Goal: Task Accomplishment & Management: Complete application form

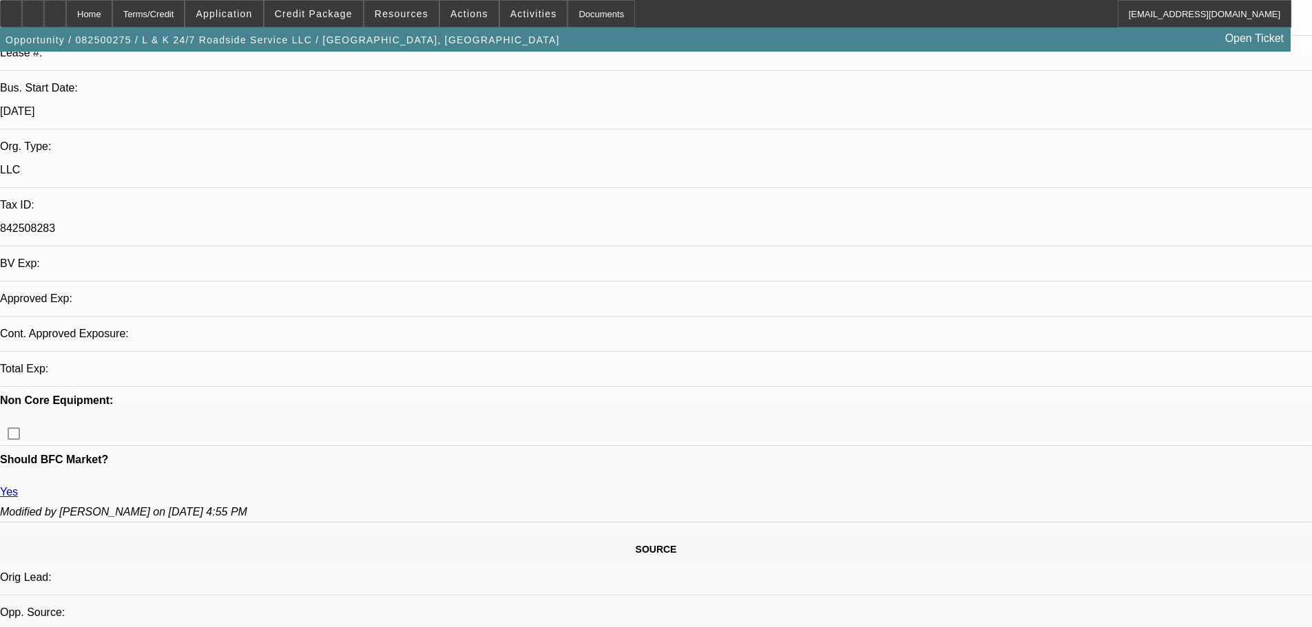
select select "0"
select select "2"
select select "0.1"
select select "4"
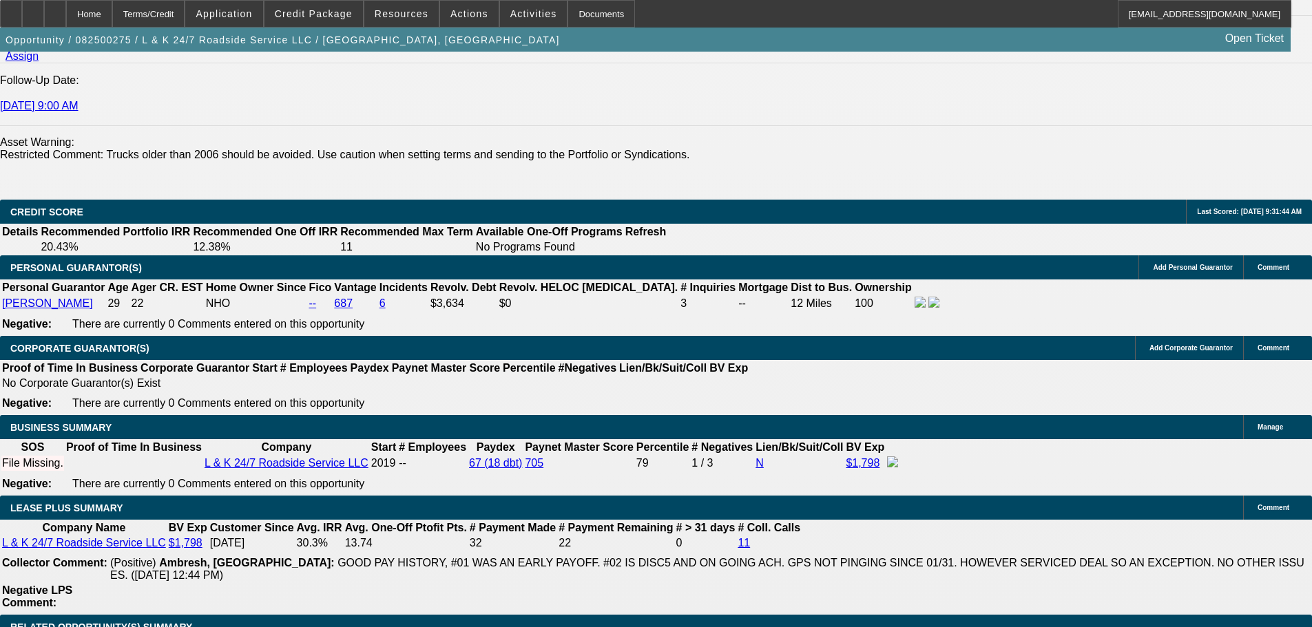
scroll to position [1902, 0]
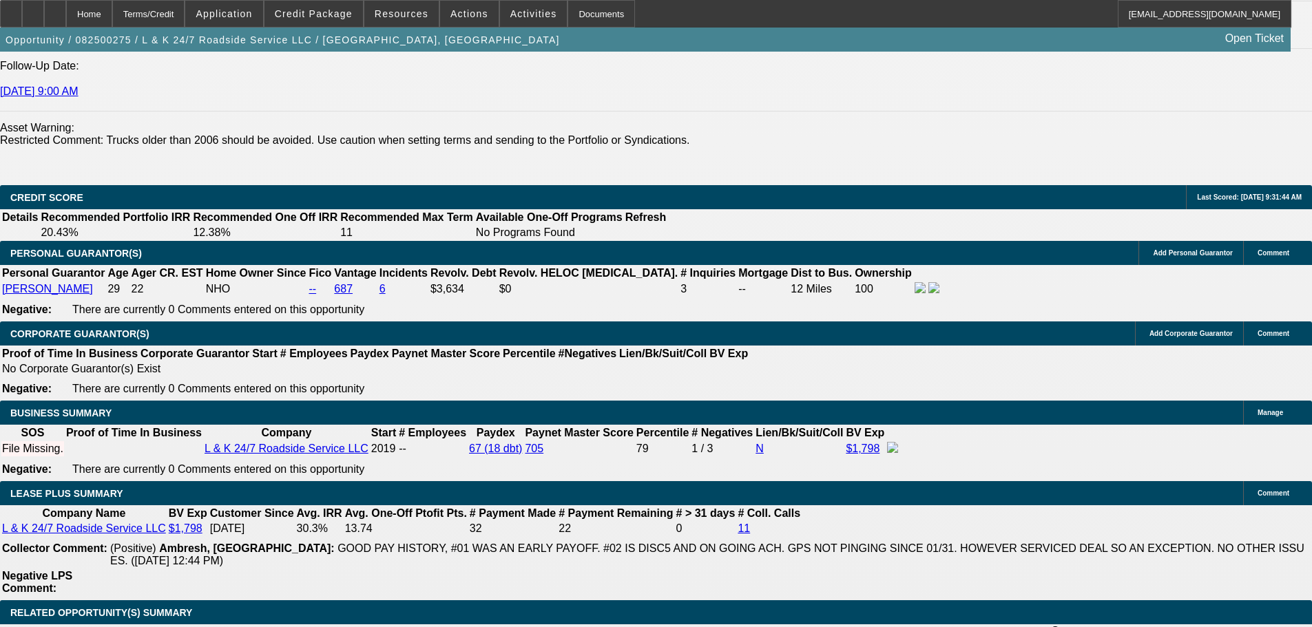
drag, startPoint x: 1023, startPoint y: 50, endPoint x: 1021, endPoint y: 57, distance: 7.9
click at [1023, 50] on div "Opportunity / 082500275 / L & K 24/7 Roadside Service LLC / [GEOGRAPHIC_DATA], …" at bounding box center [645, 40] width 1291 height 24
radio input "true"
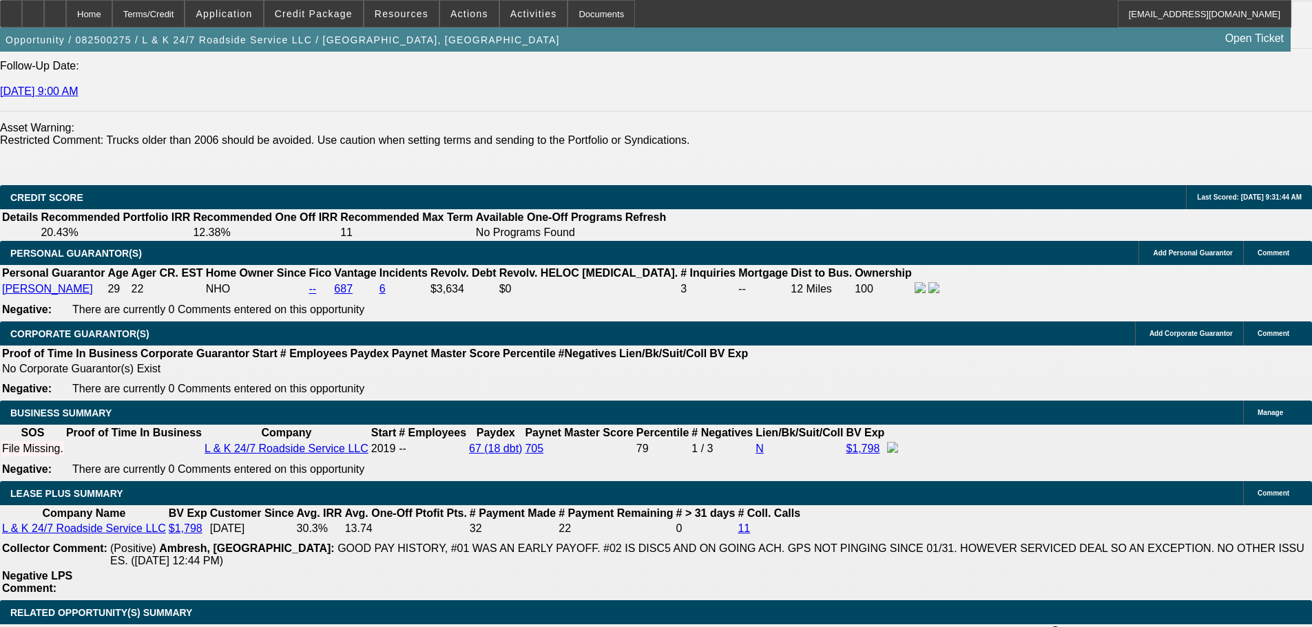
type textarea "9-9: Found a truck with Main Stream, nice little sleeper dealer"
radio input "true"
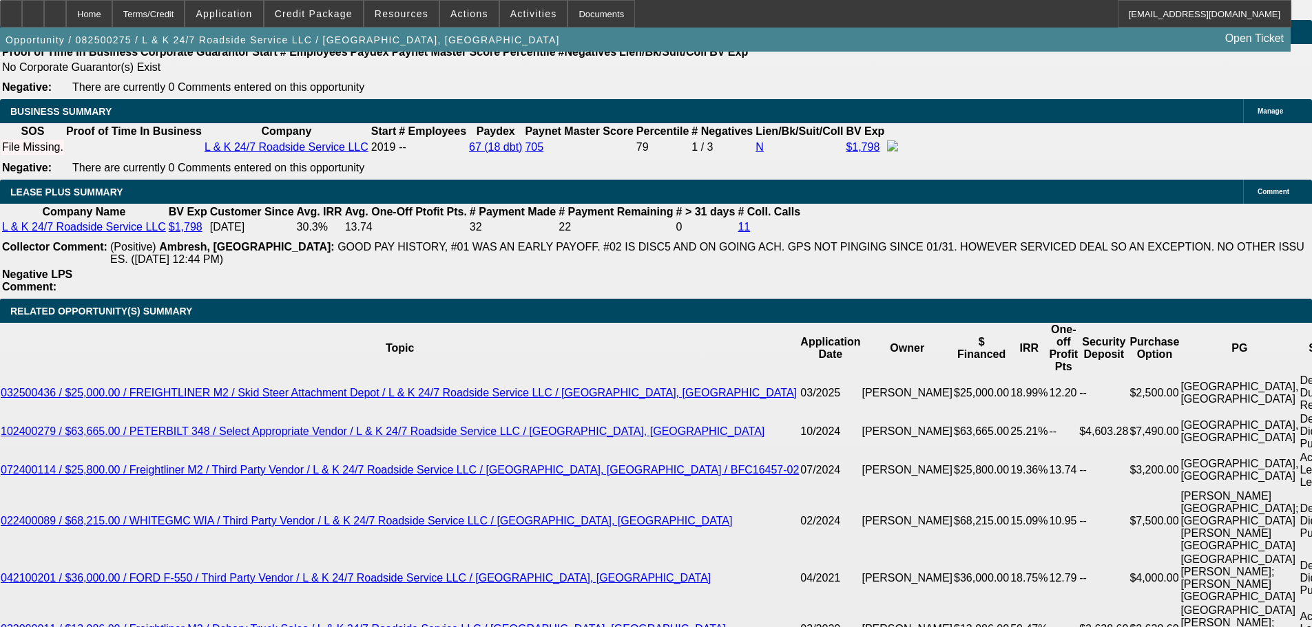
scroll to position [2066, 0]
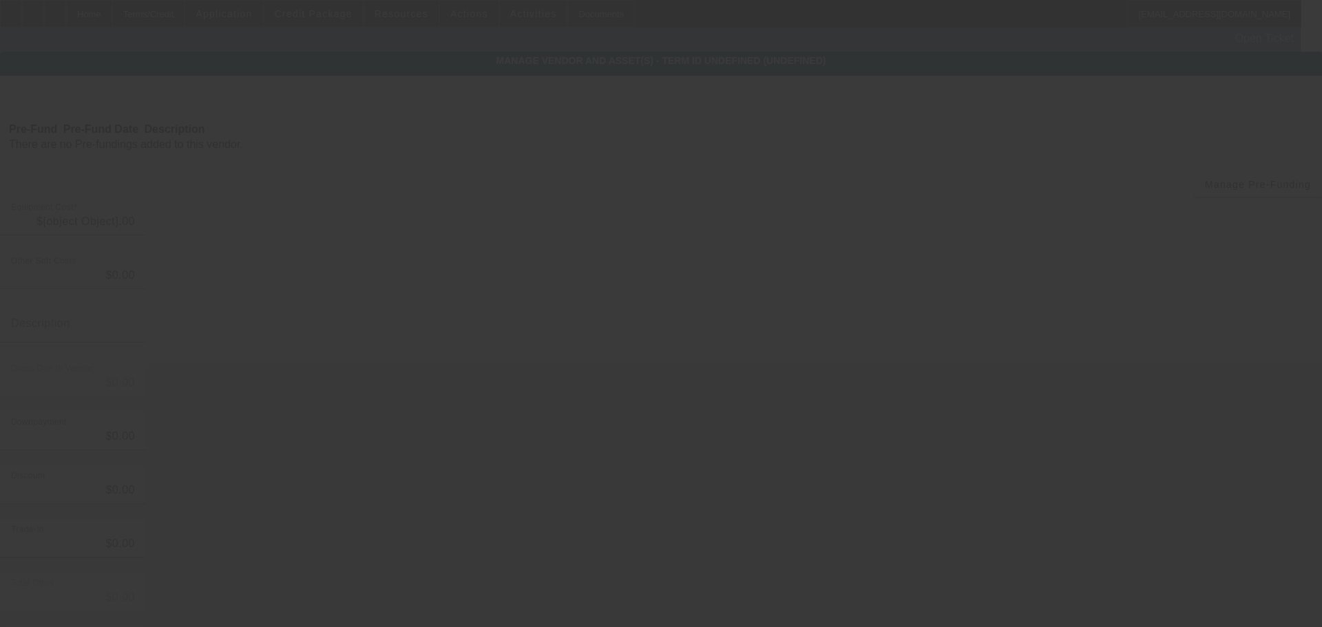
type input "$39,000.00"
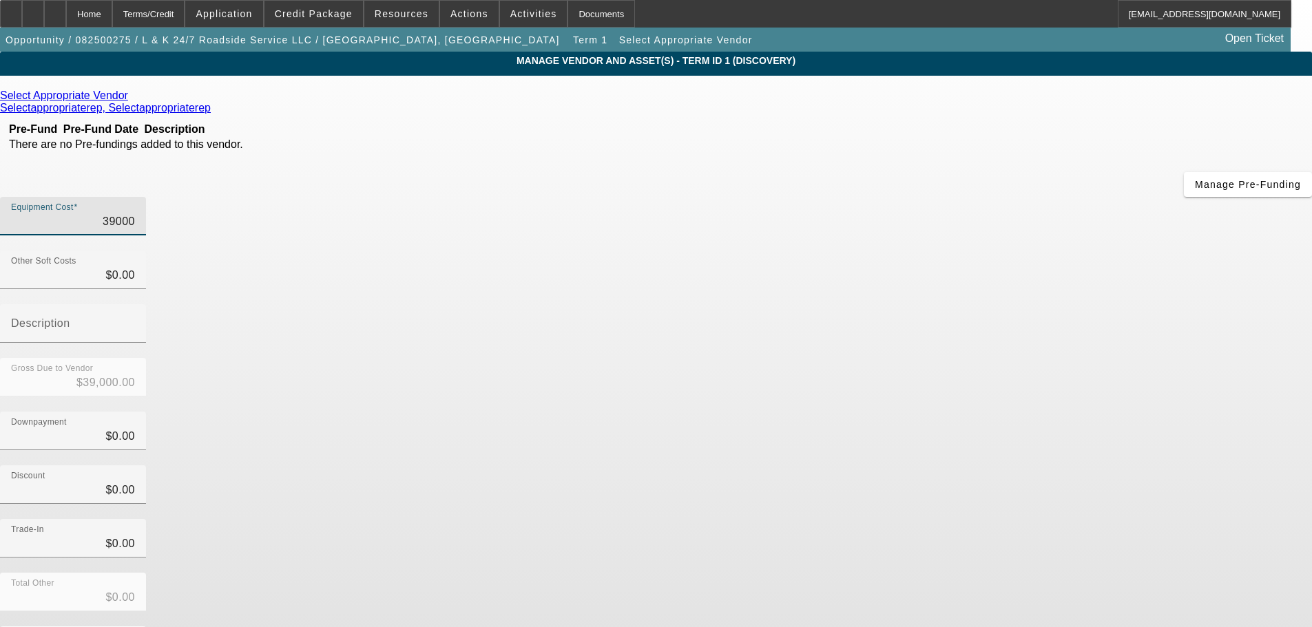
drag, startPoint x: 771, startPoint y: 121, endPoint x: 934, endPoint y: 129, distance: 162.7
click at [934, 197] on div "Equipment Cost 39000" at bounding box center [656, 224] width 1312 height 54
type input "8"
type input "$8.00"
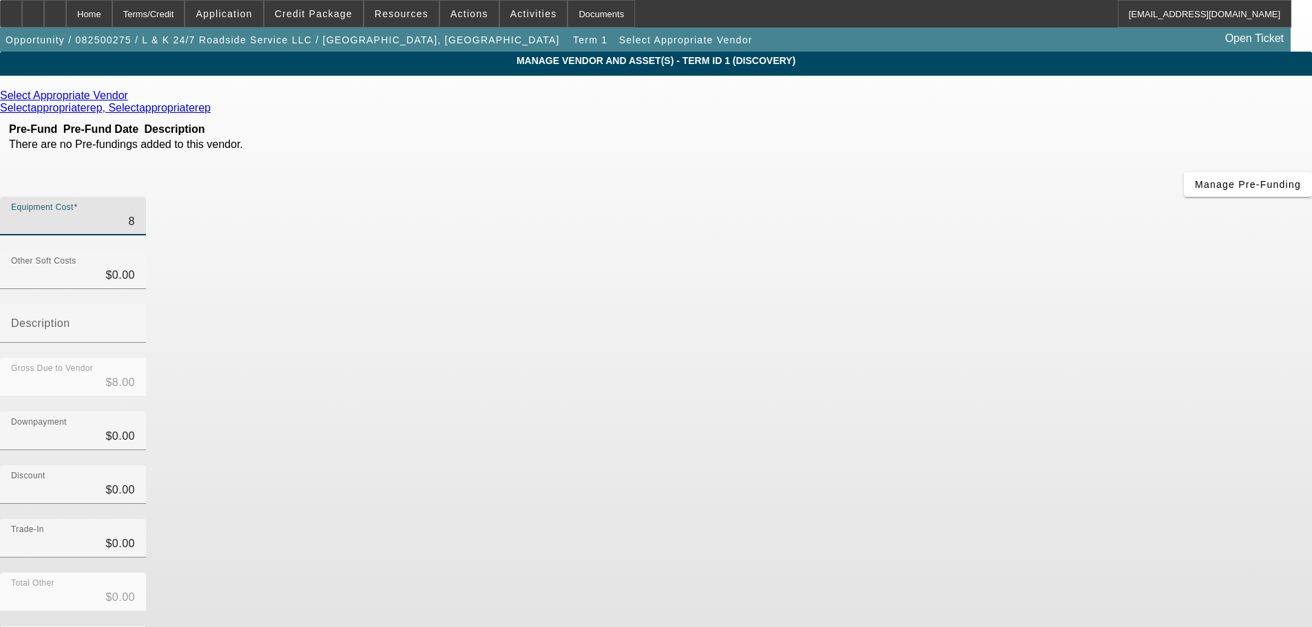
type input "87"
type input "$87.00"
type input "870"
type input "$870.00"
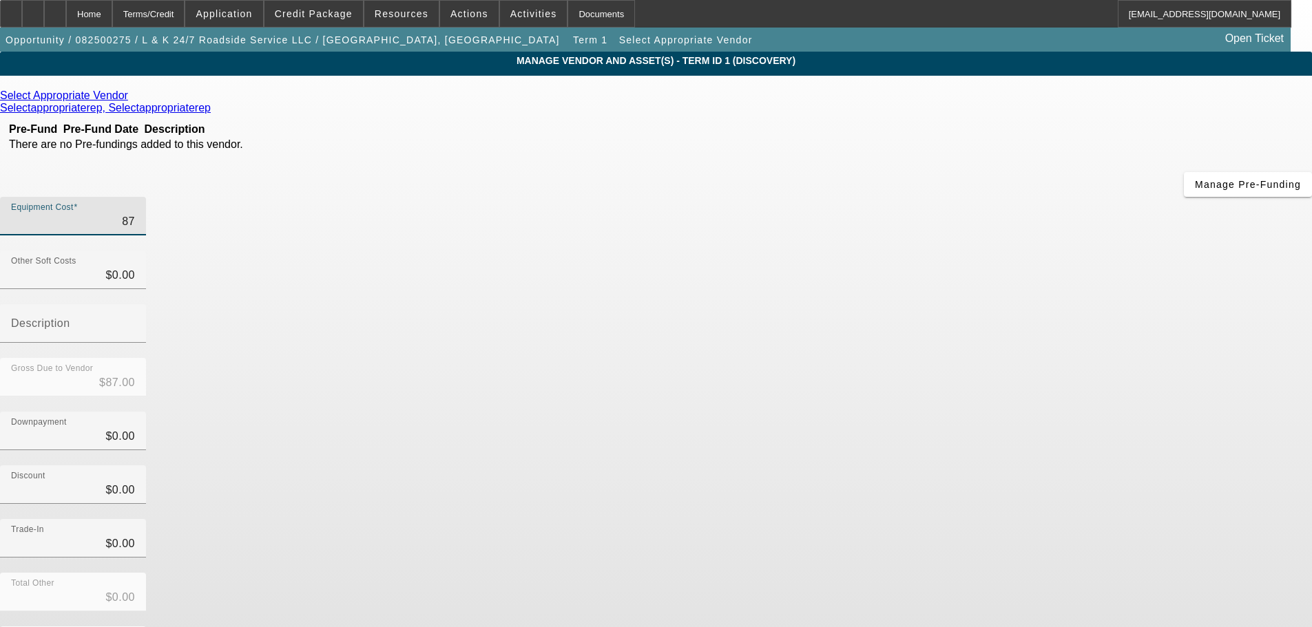
type input "$870.00"
type input "8700"
type input "$8,700.00"
type input "87000"
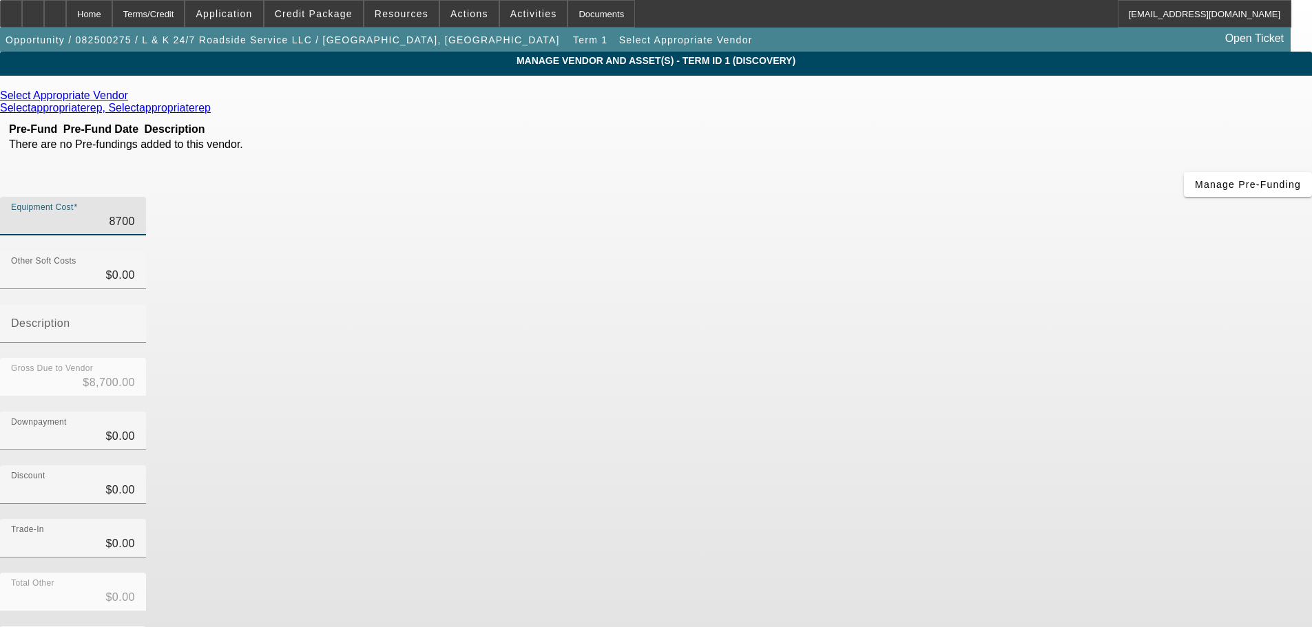
type input "$87,000.00"
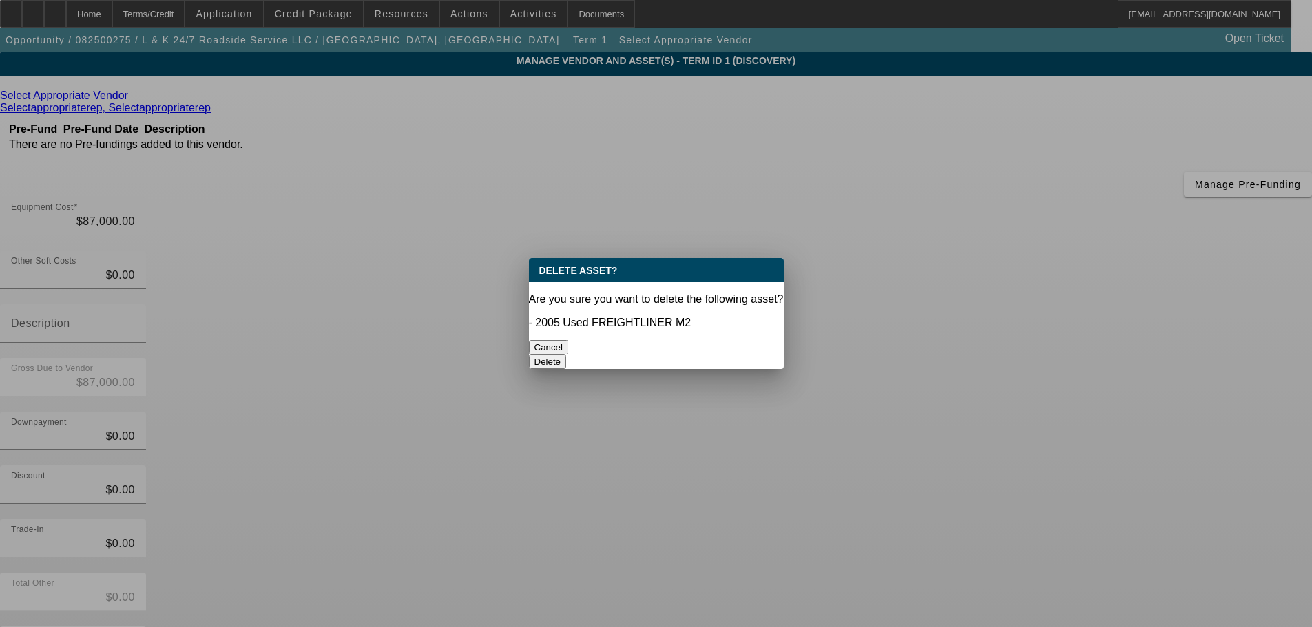
click at [567, 355] on button "Delete" at bounding box center [548, 362] width 38 height 14
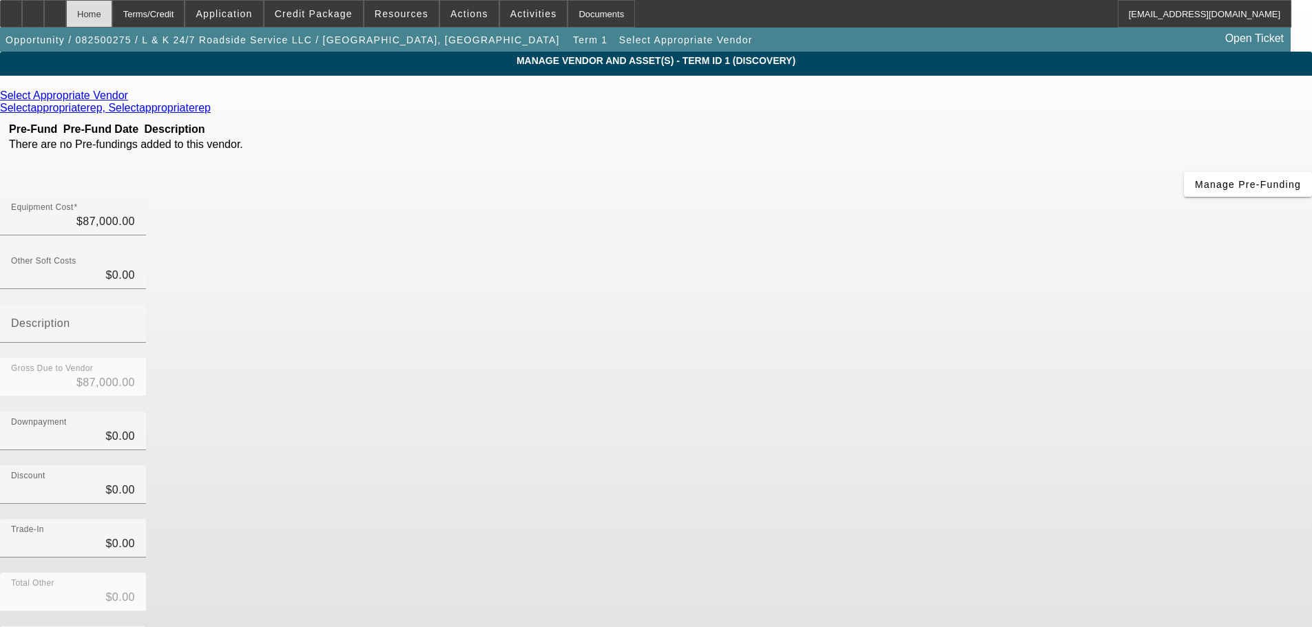
click at [112, 15] on div "Home" at bounding box center [89, 14] width 46 height 28
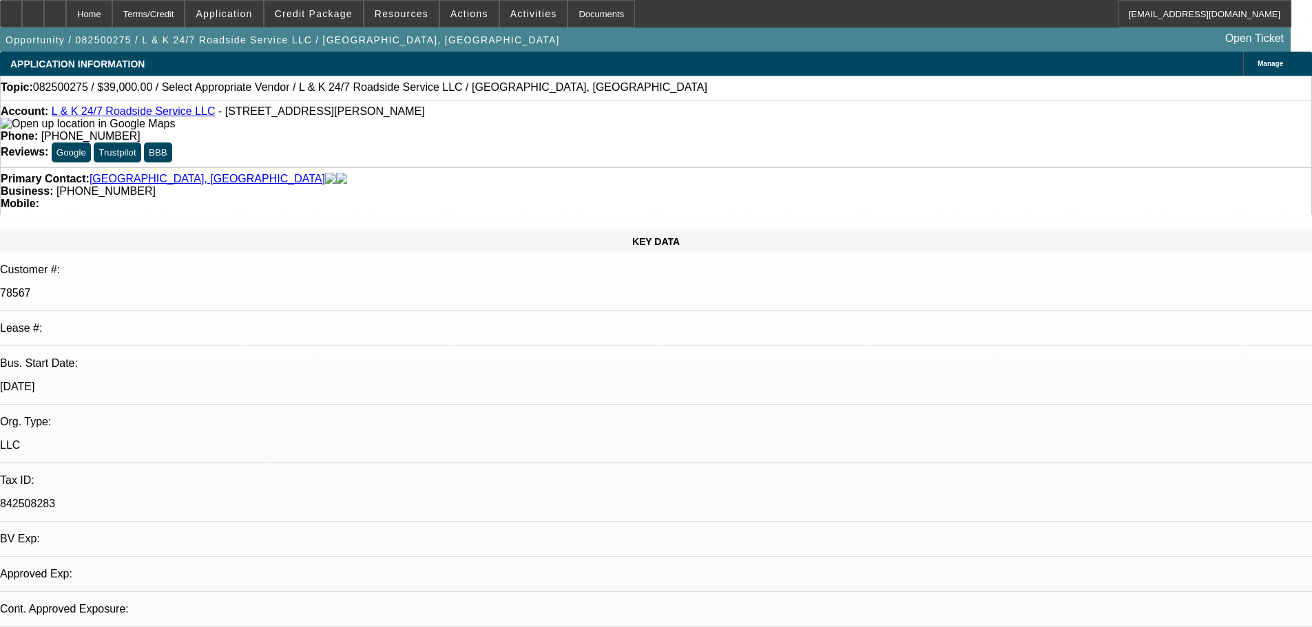
select select "0"
select select "2"
select select "0.1"
select select "4"
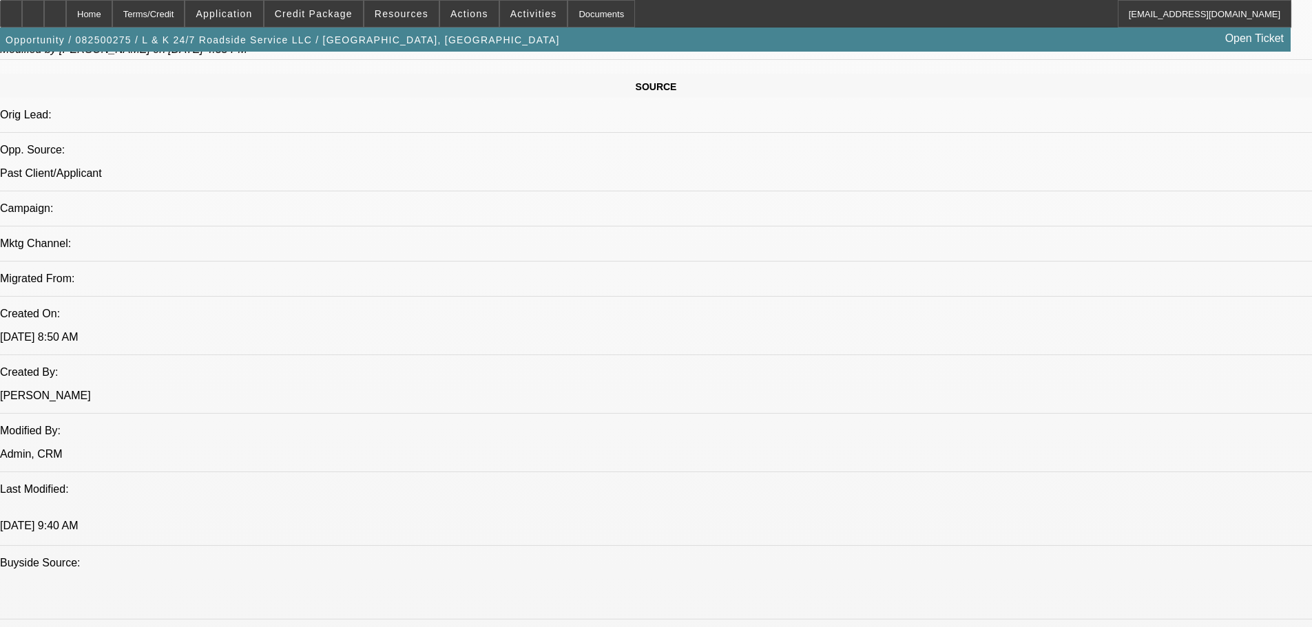
scroll to position [826, 0]
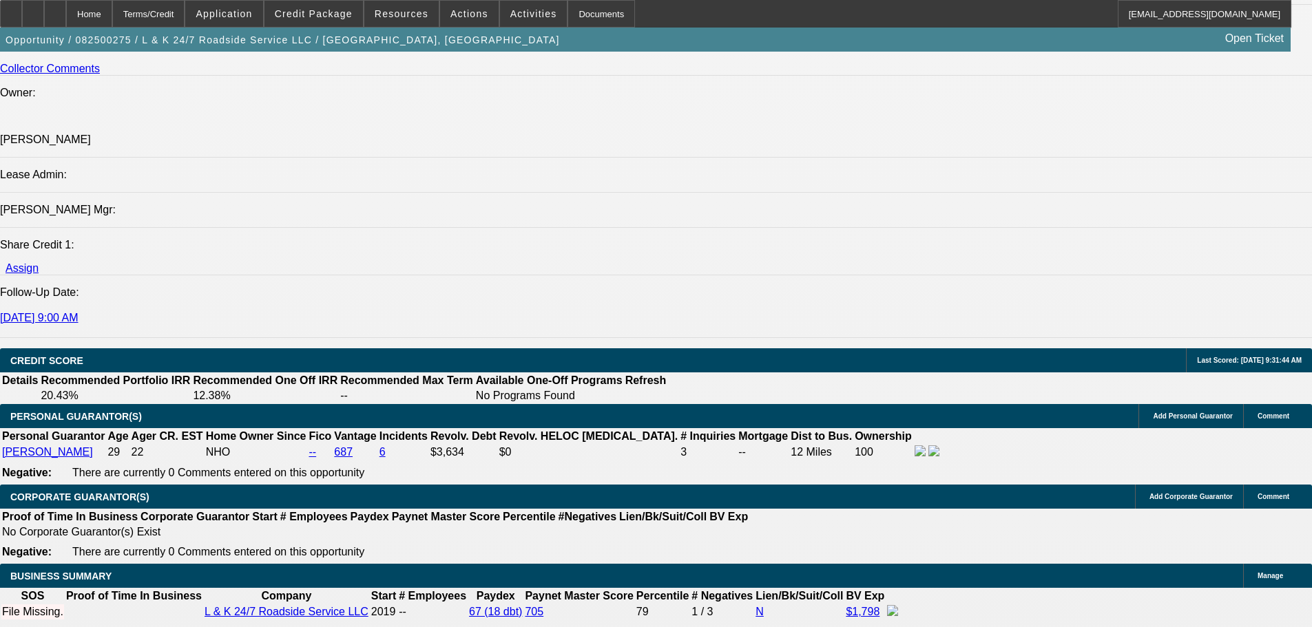
scroll to position [1860, 0]
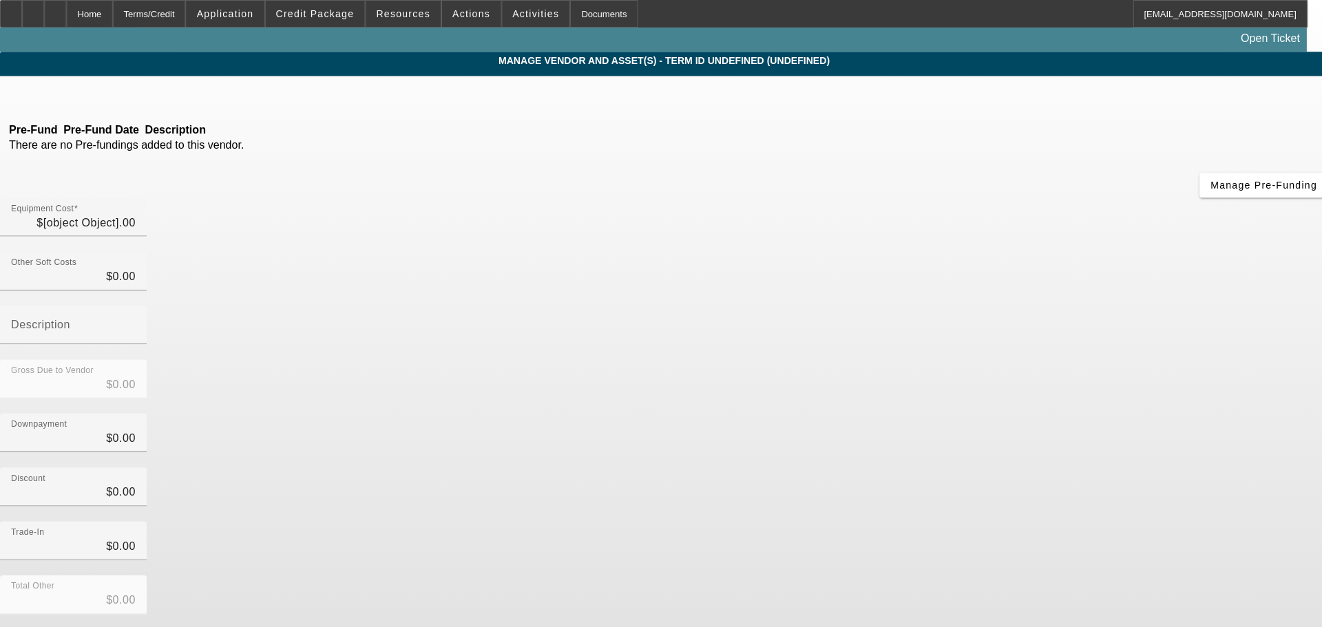
type input "$39,000.00"
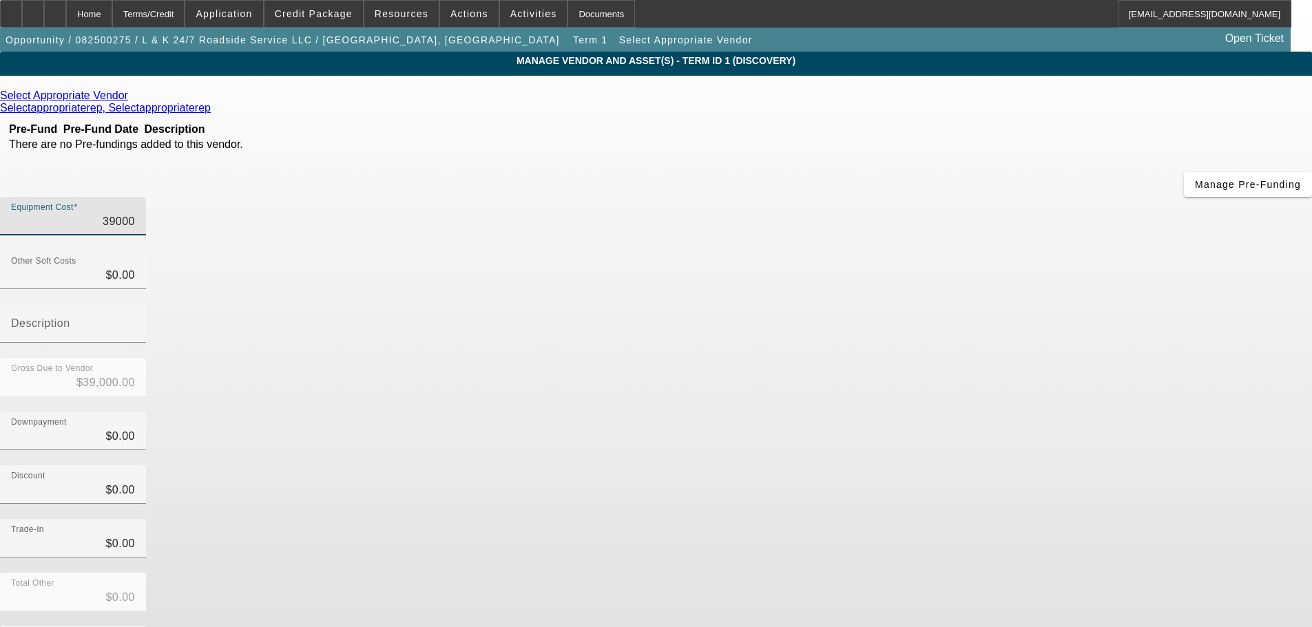
drag, startPoint x: 781, startPoint y: 113, endPoint x: 935, endPoint y: 123, distance: 154.6
click at [935, 197] on div "Equipment Cost 39000" at bounding box center [656, 224] width 1312 height 54
type input "8"
type input "$8.00"
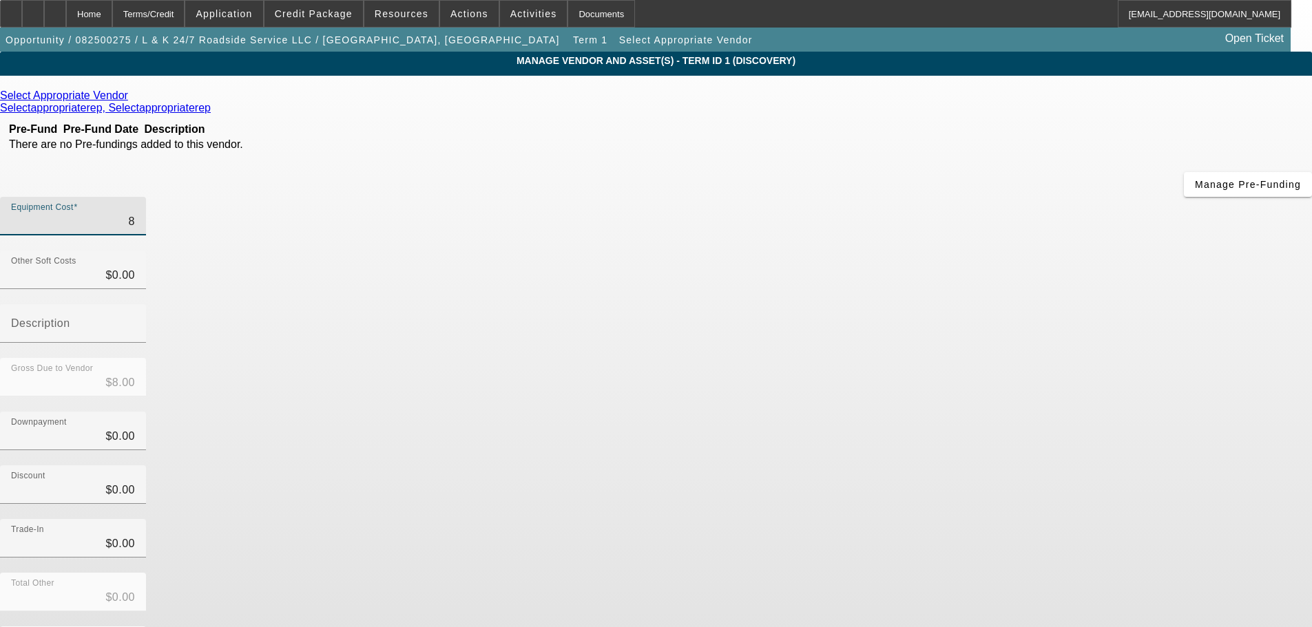
type input "87"
type input "$87.00"
type input "870"
type input "$870.00"
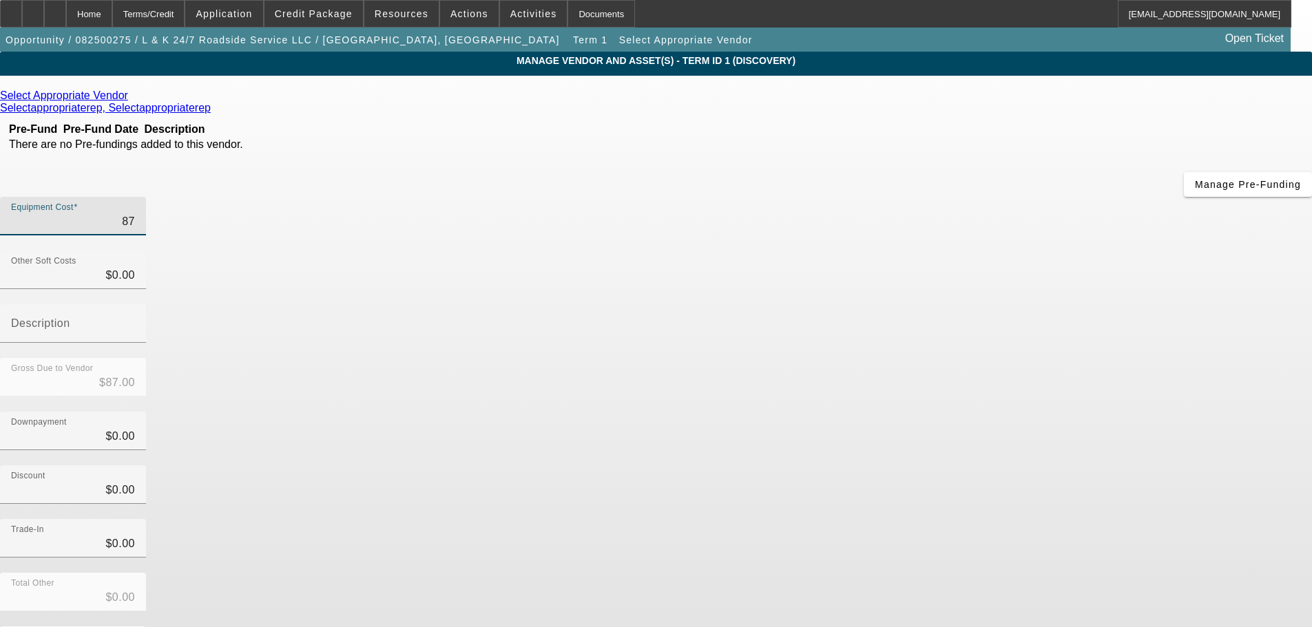
type input "$870.00"
type input "8700"
type input "$8,700.00"
type input "87000"
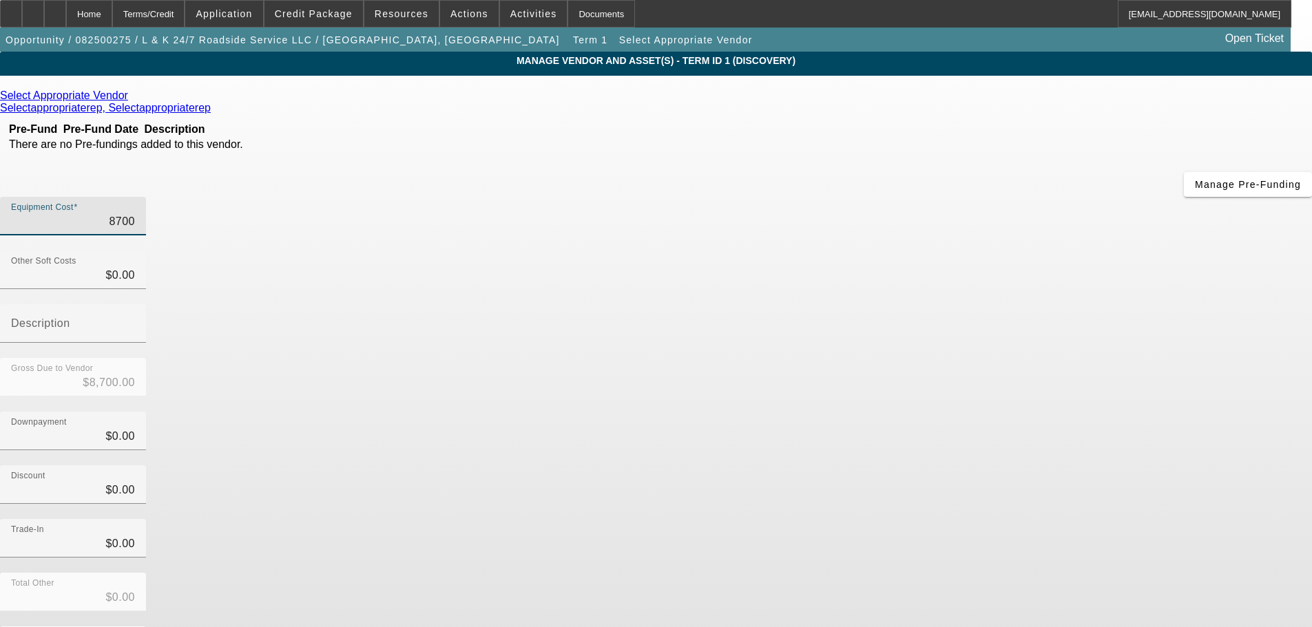
type input "$87,000.00"
click at [981, 573] on div "Total Other $0.00" at bounding box center [656, 600] width 1312 height 54
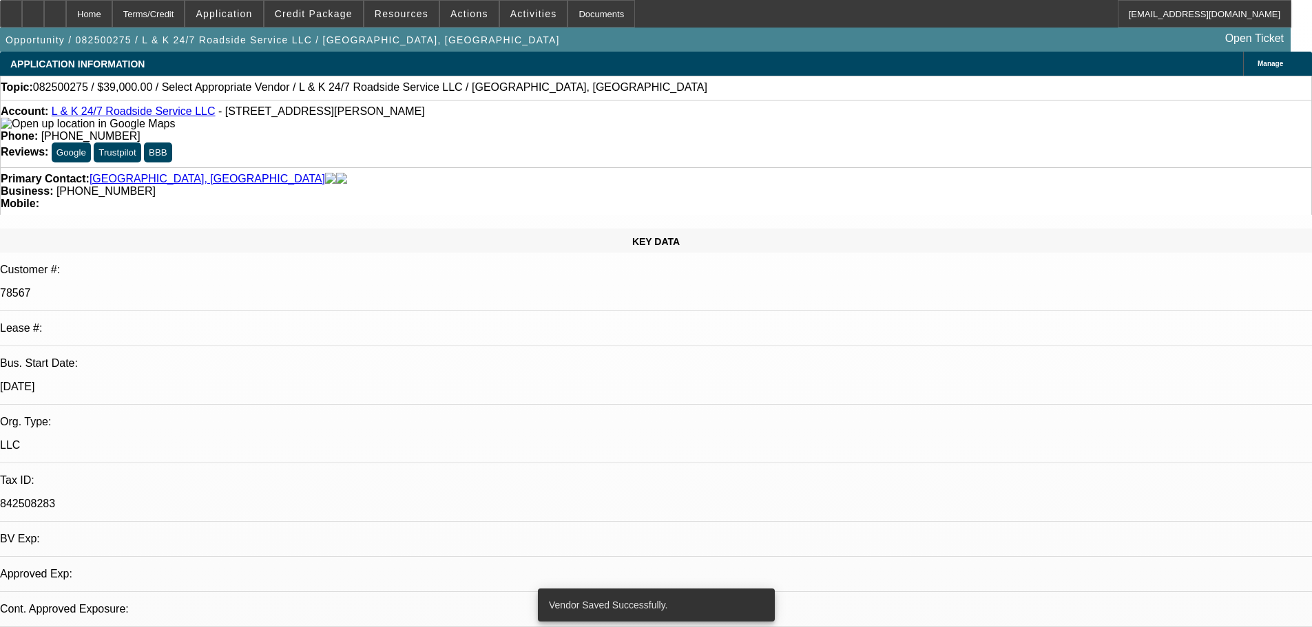
select select "0"
select select "2"
select select "0.1"
select select "4"
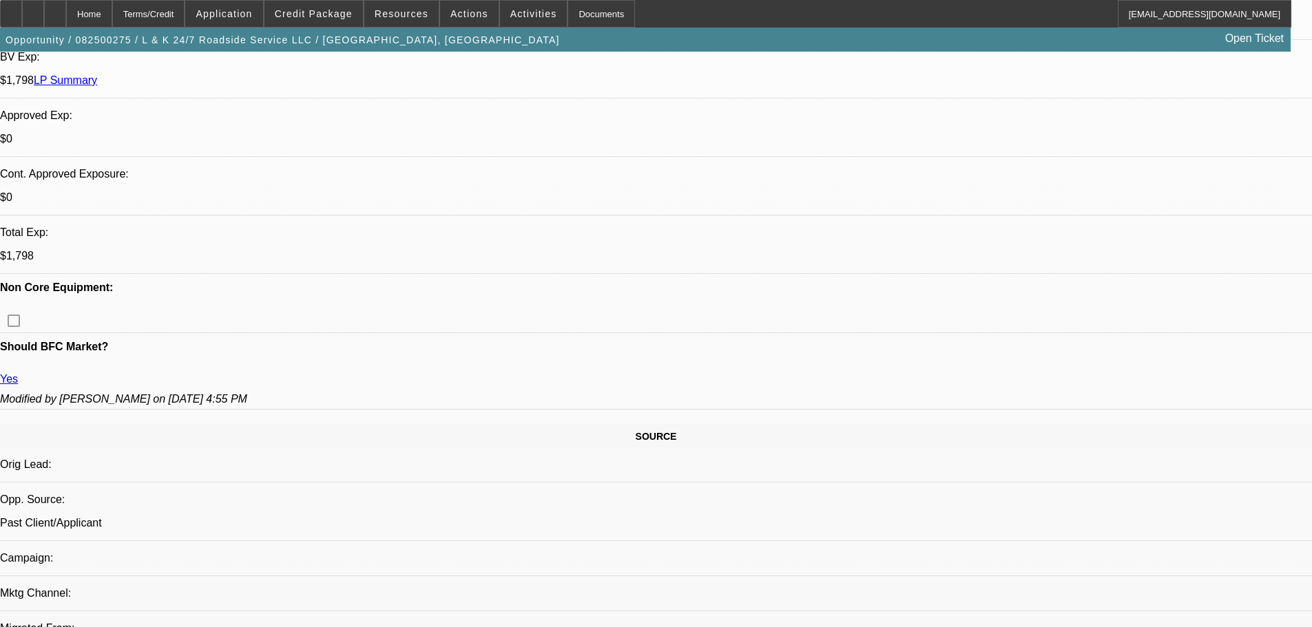
scroll to position [207, 0]
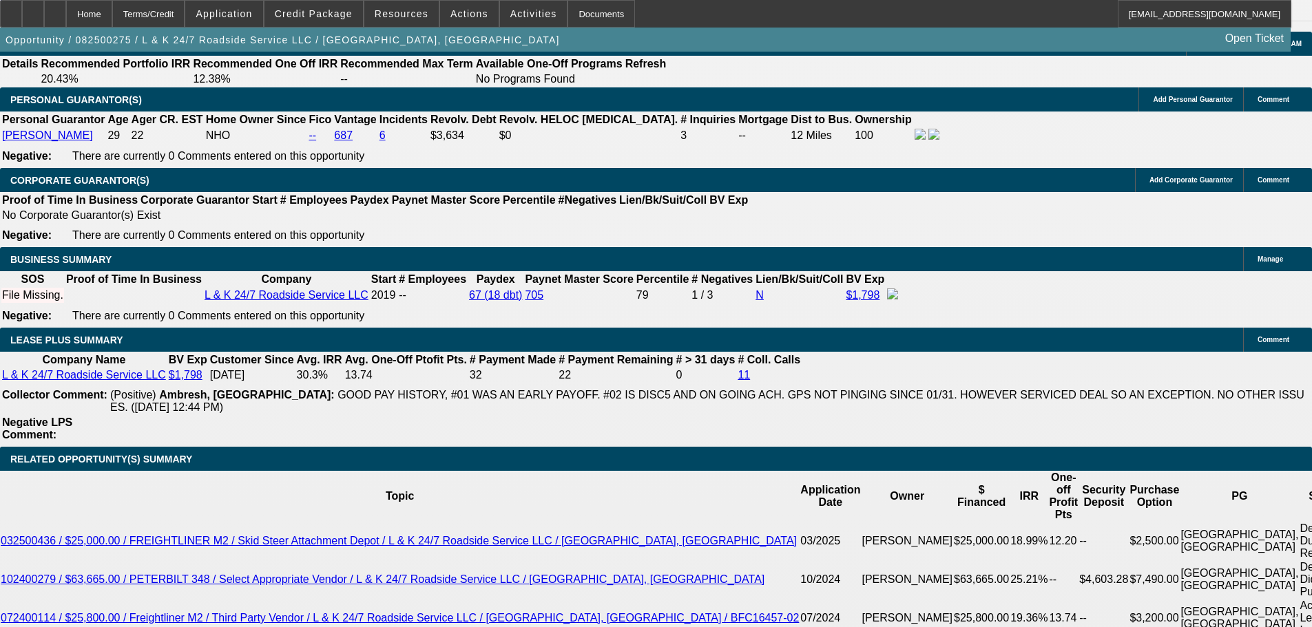
scroll to position [1997, 0]
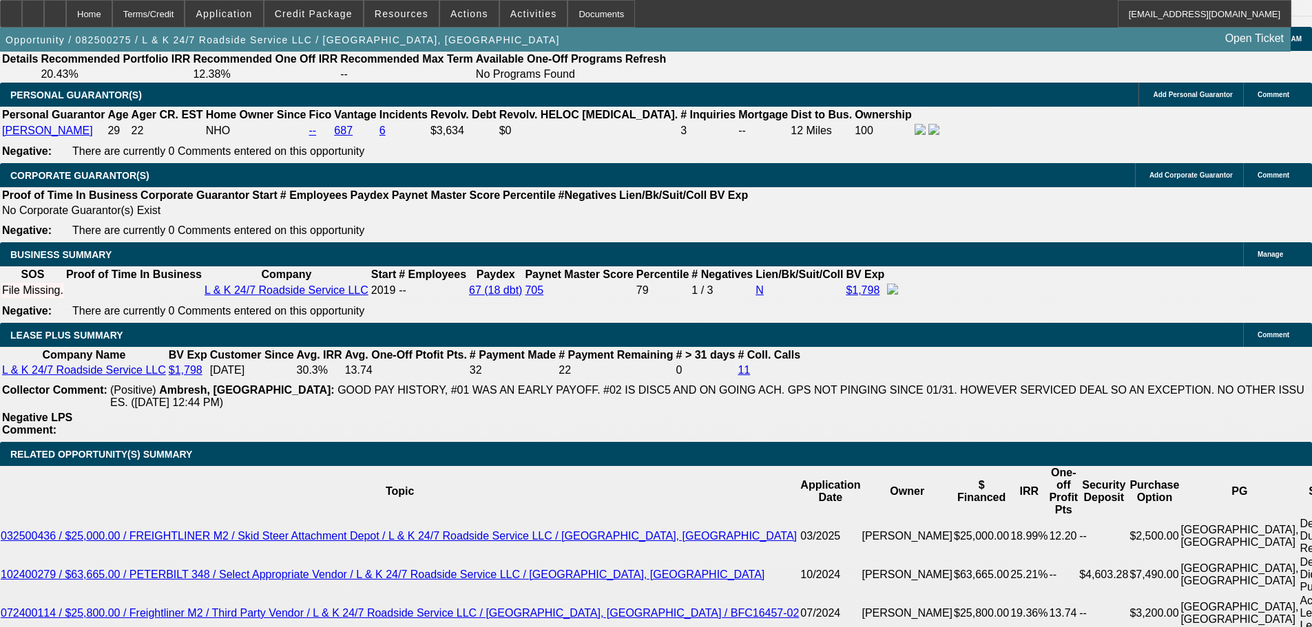
type input "1"
type input "$6,000.00"
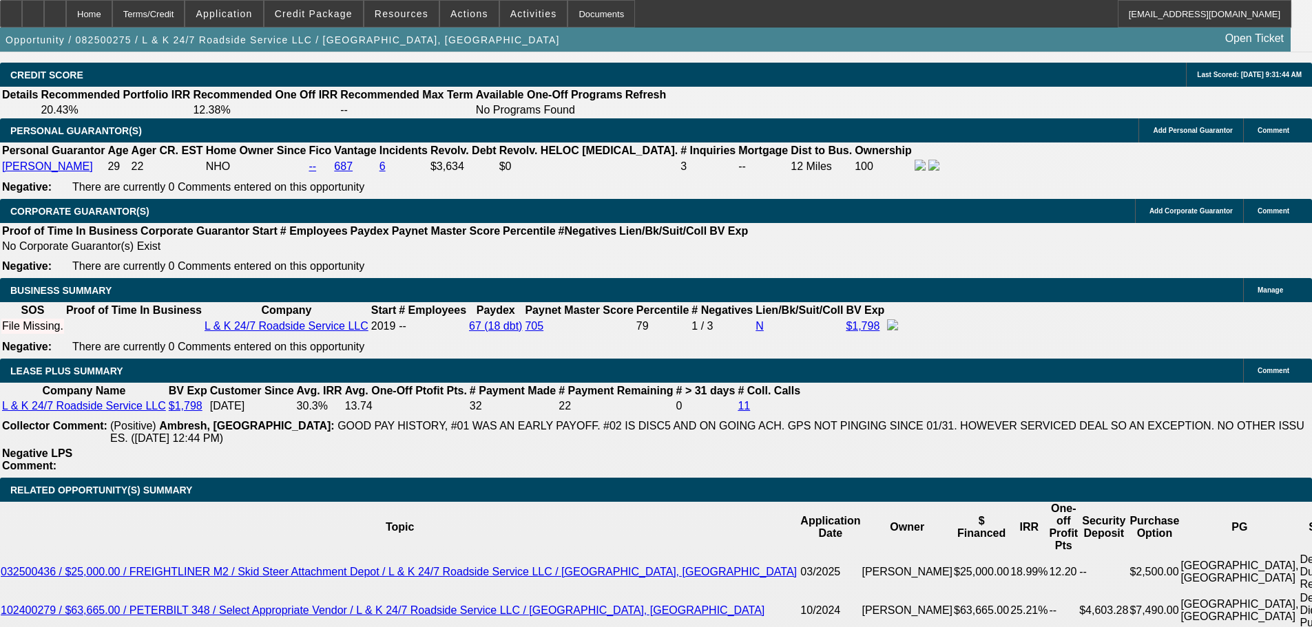
scroll to position [1928, 0]
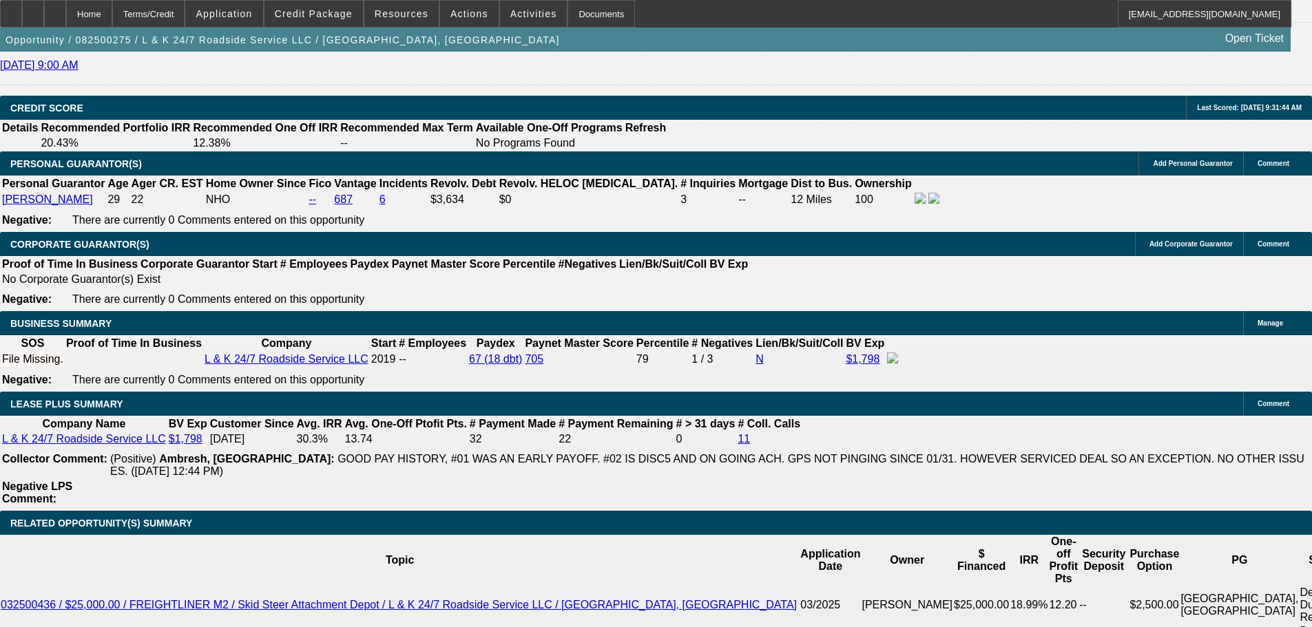
type input "60"
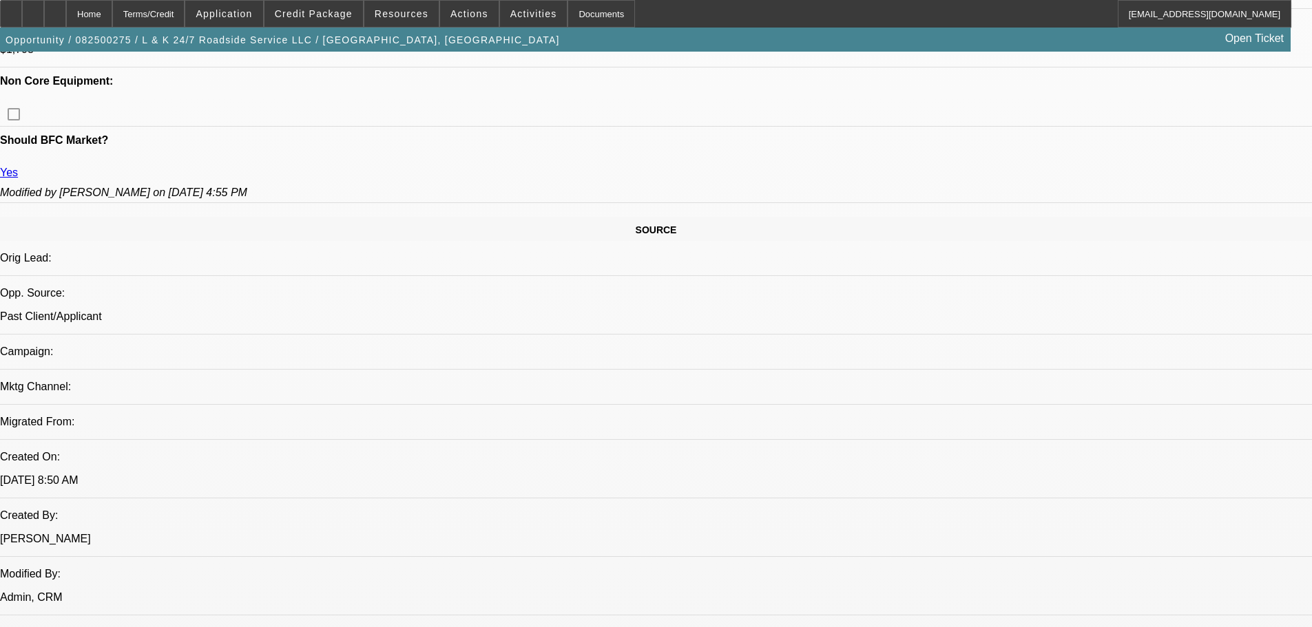
scroll to position [275, 0]
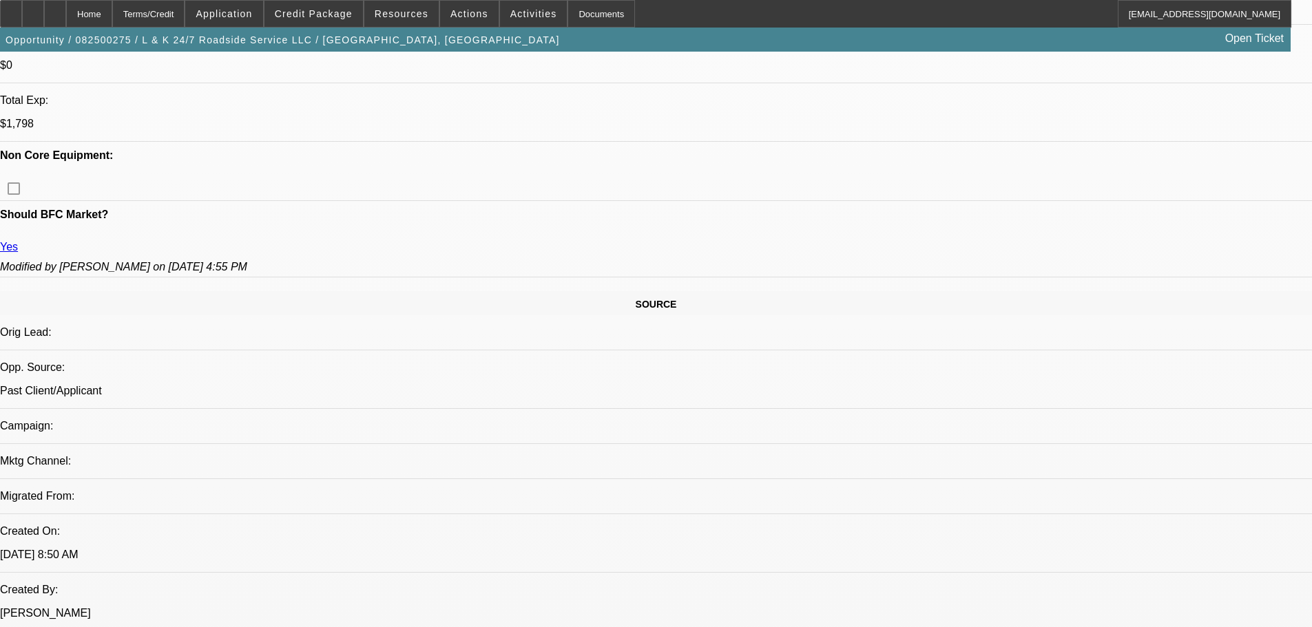
scroll to position [551, 0]
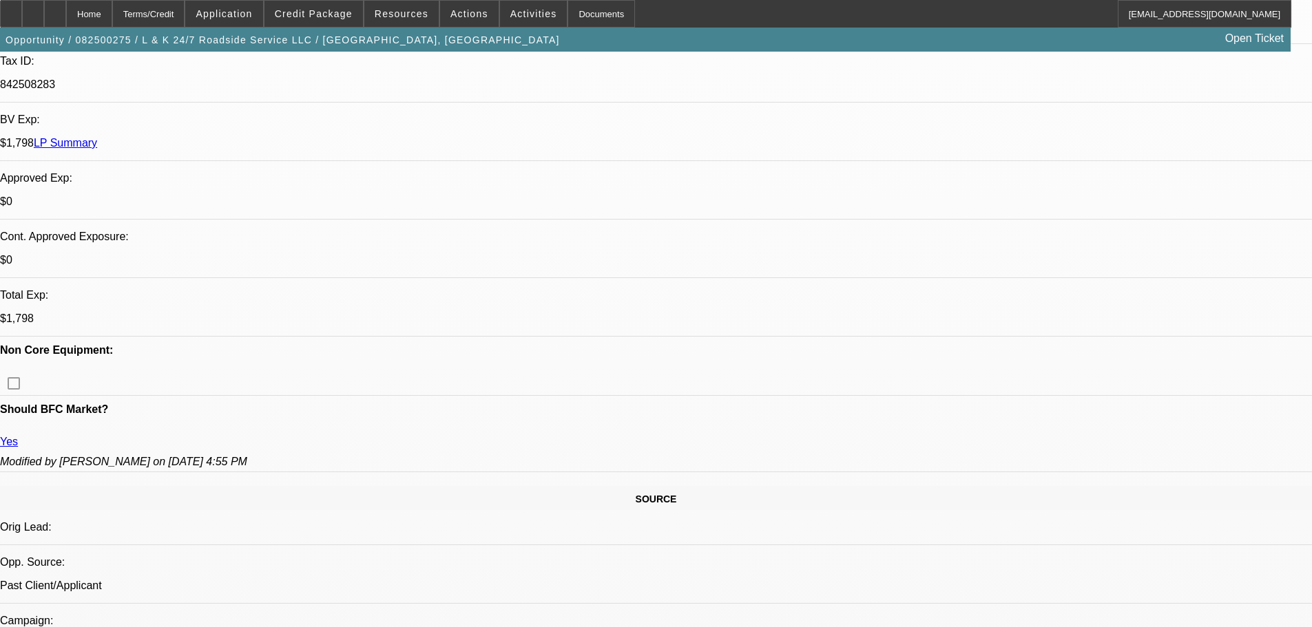
scroll to position [413, 0]
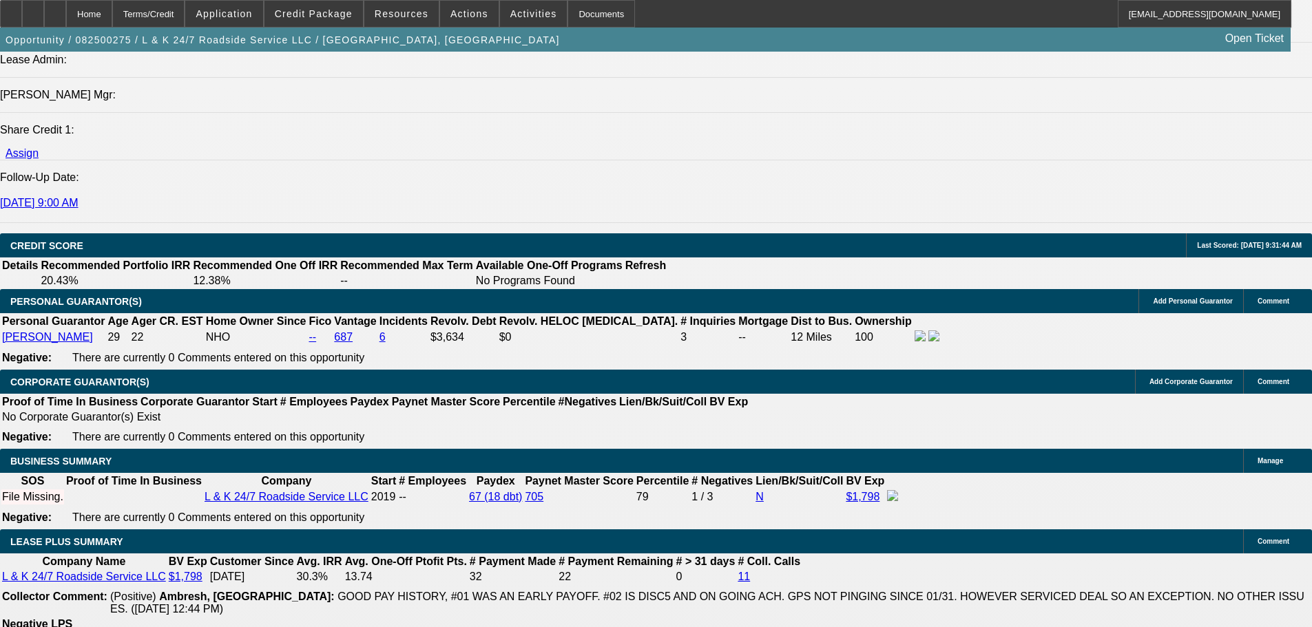
scroll to position [2066, 0]
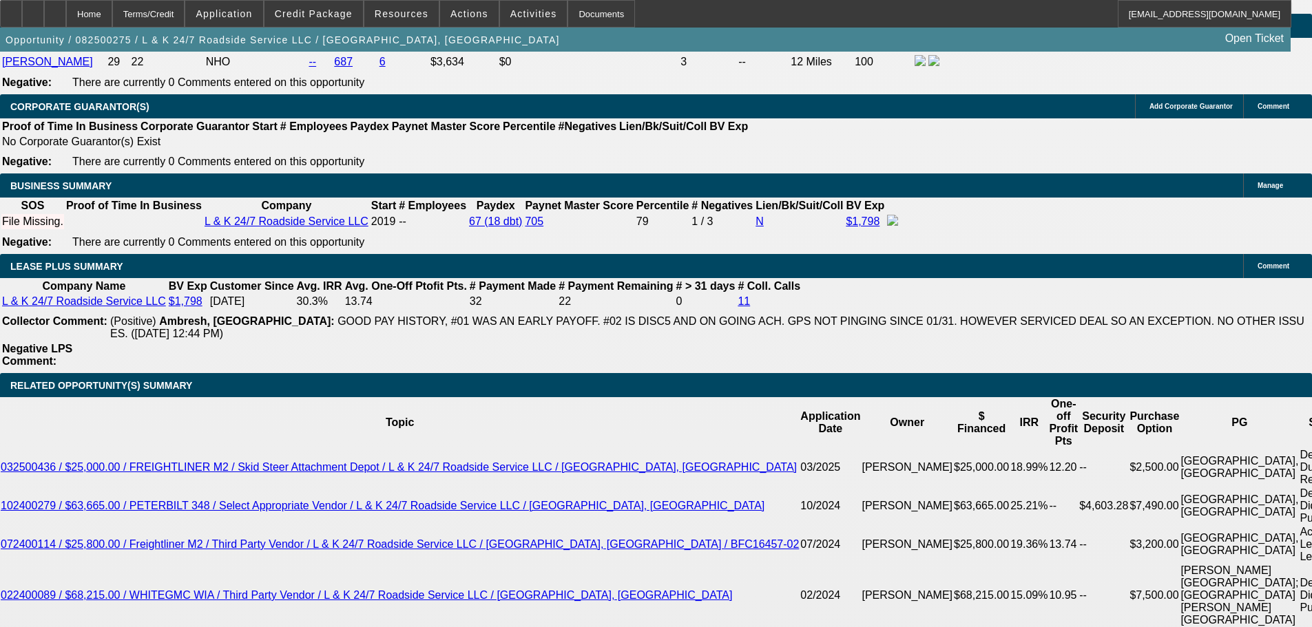
type input "12"
type input "$2,769.18"
type input "$1,384.59"
type input "$3,603.60"
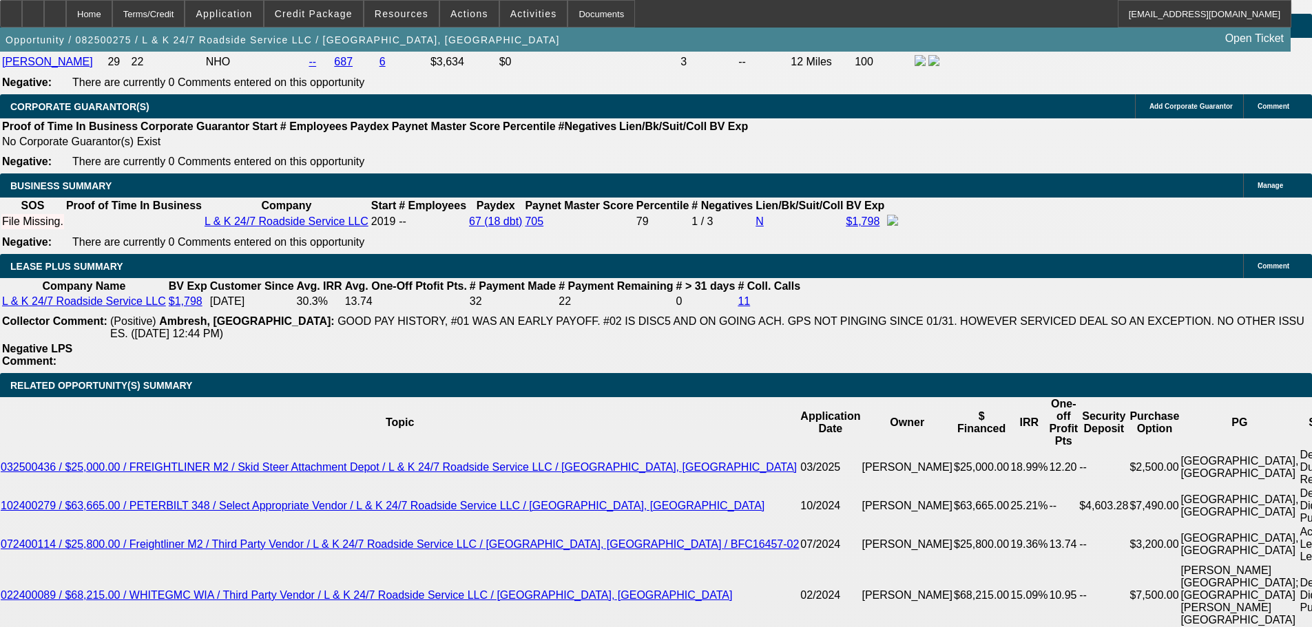
type input "$1,801.80"
type input "12"
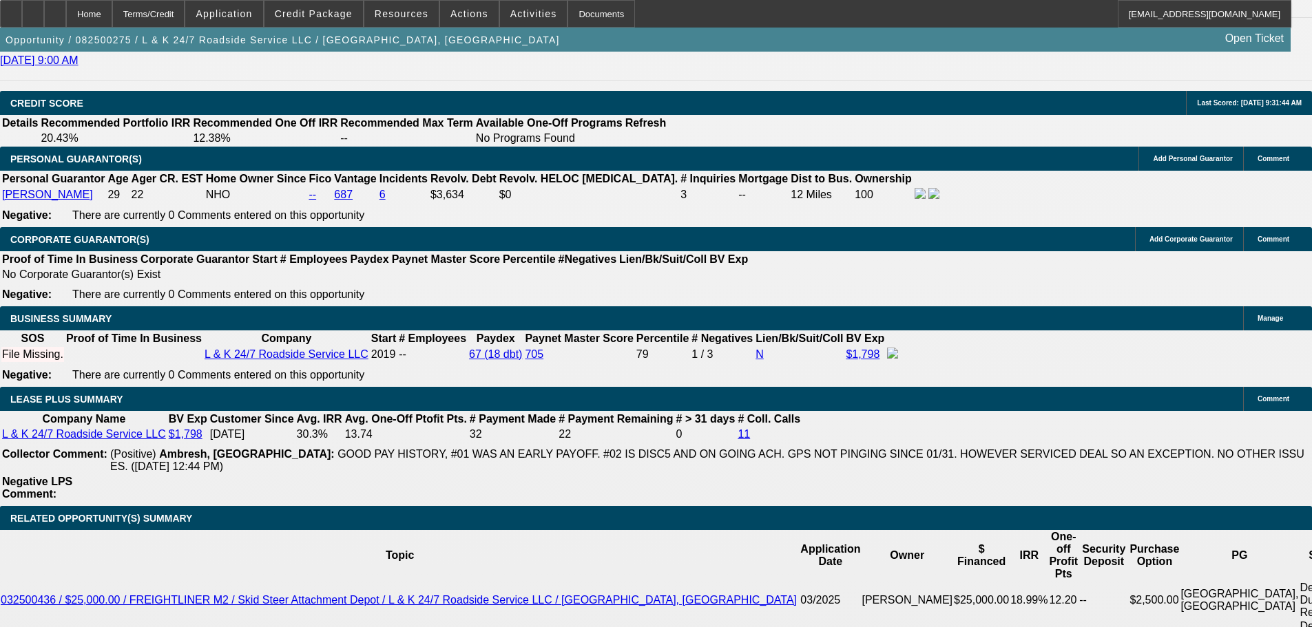
scroll to position [1928, 0]
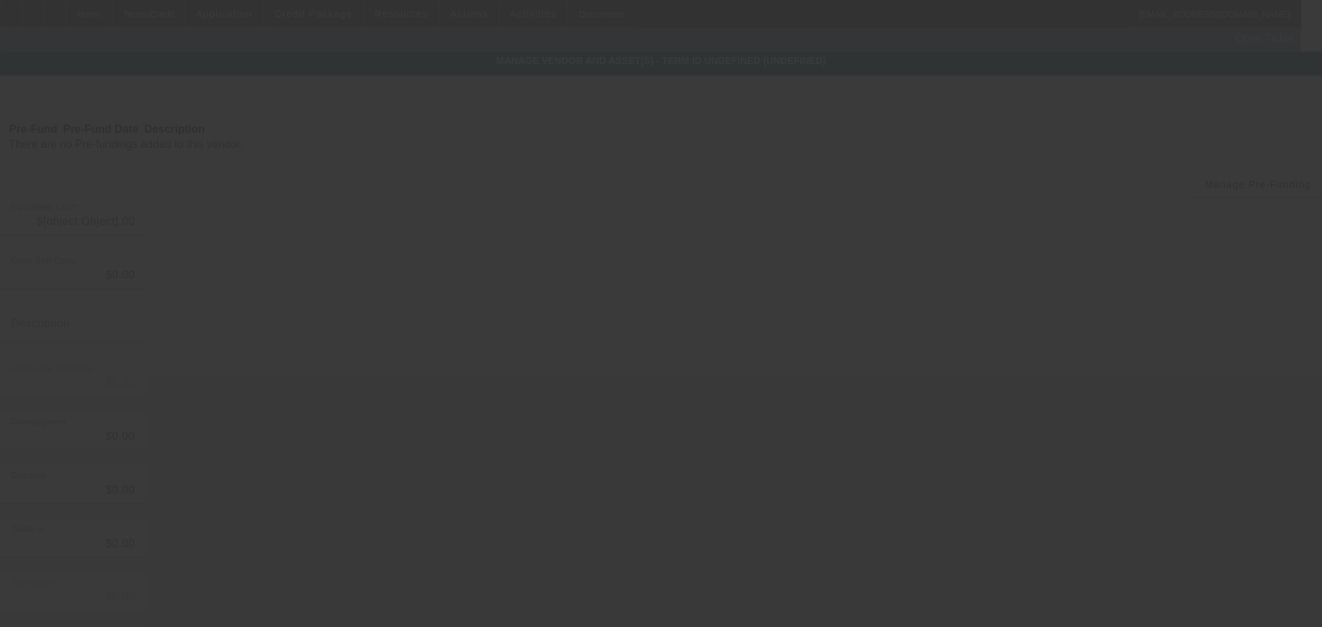
type input "$87,000.00"
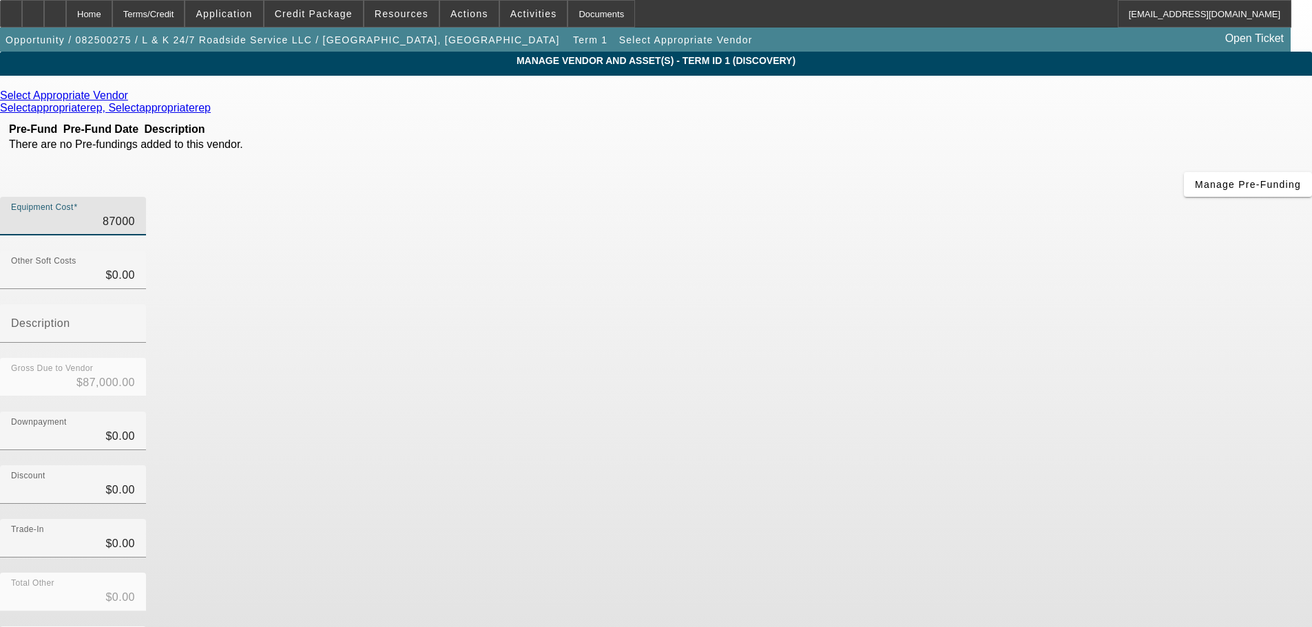
drag, startPoint x: 774, startPoint y: 116, endPoint x: 905, endPoint y: 120, distance: 130.9
click at [905, 197] on div "Equipment Cost 87000" at bounding box center [656, 224] width 1312 height 54
type input "9"
type input "$9.00"
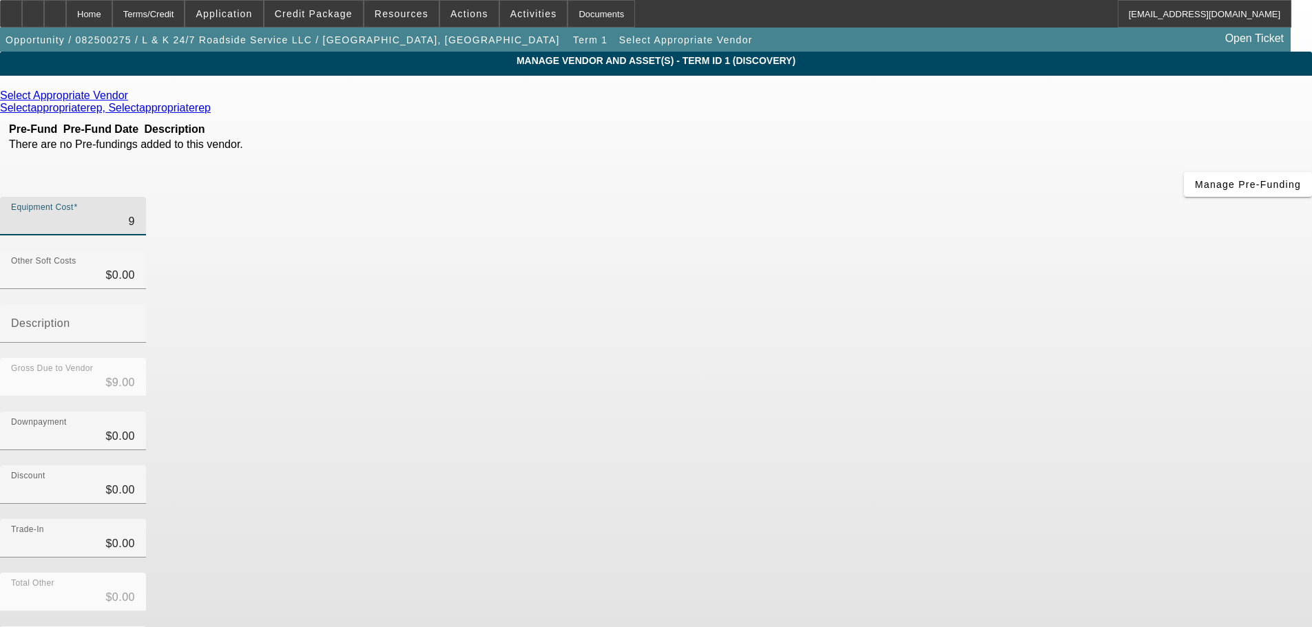
type input "97"
type input "$97.00"
type input "979"
type input "$979.00"
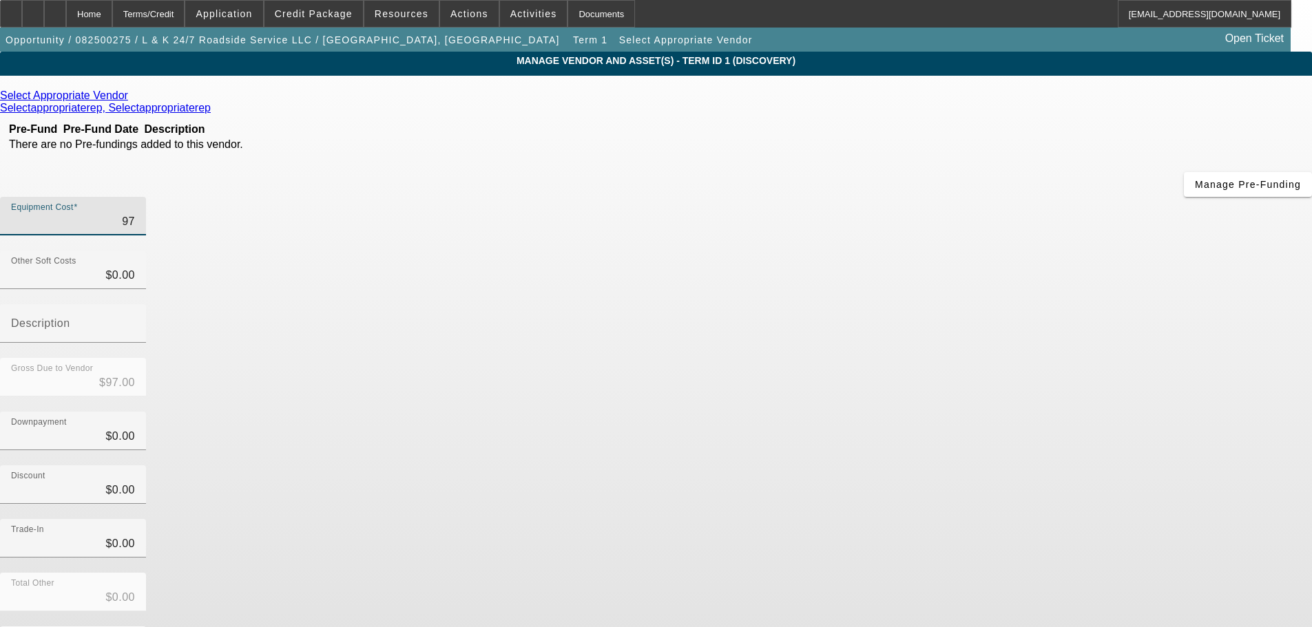
type input "$979.00"
type input "9790"
type input "$9,790.00"
type input "97900"
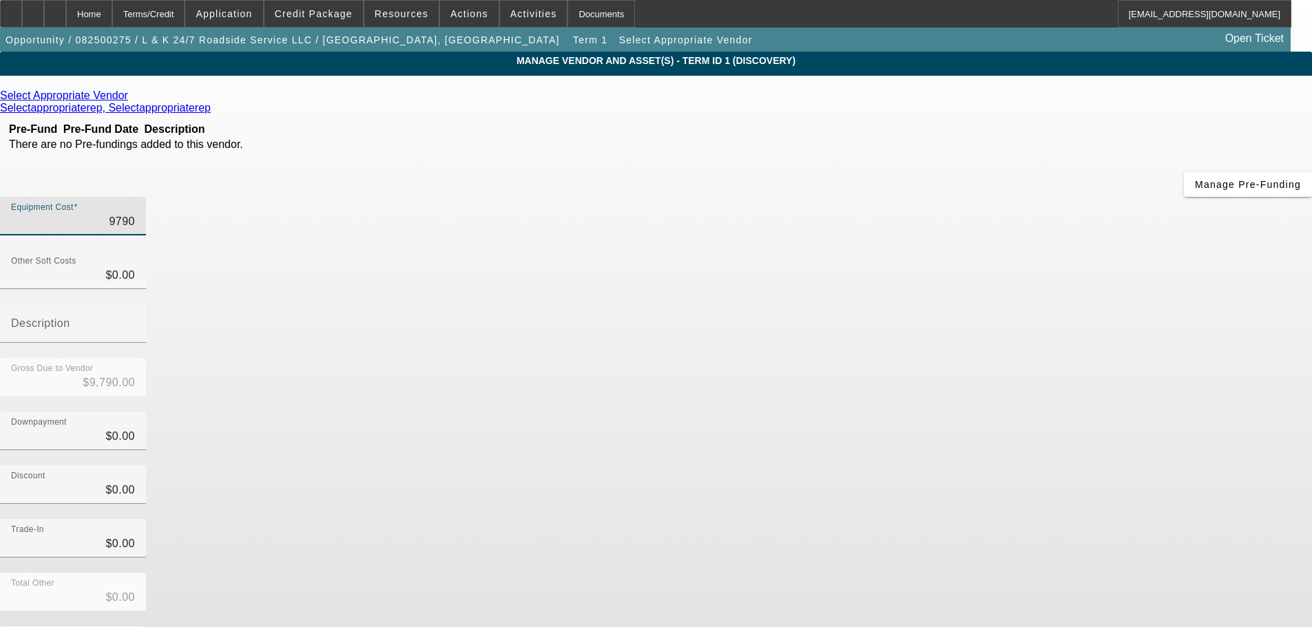
type input "$97,900.00"
click at [928, 466] on div "Discount $0.00" at bounding box center [656, 493] width 1312 height 54
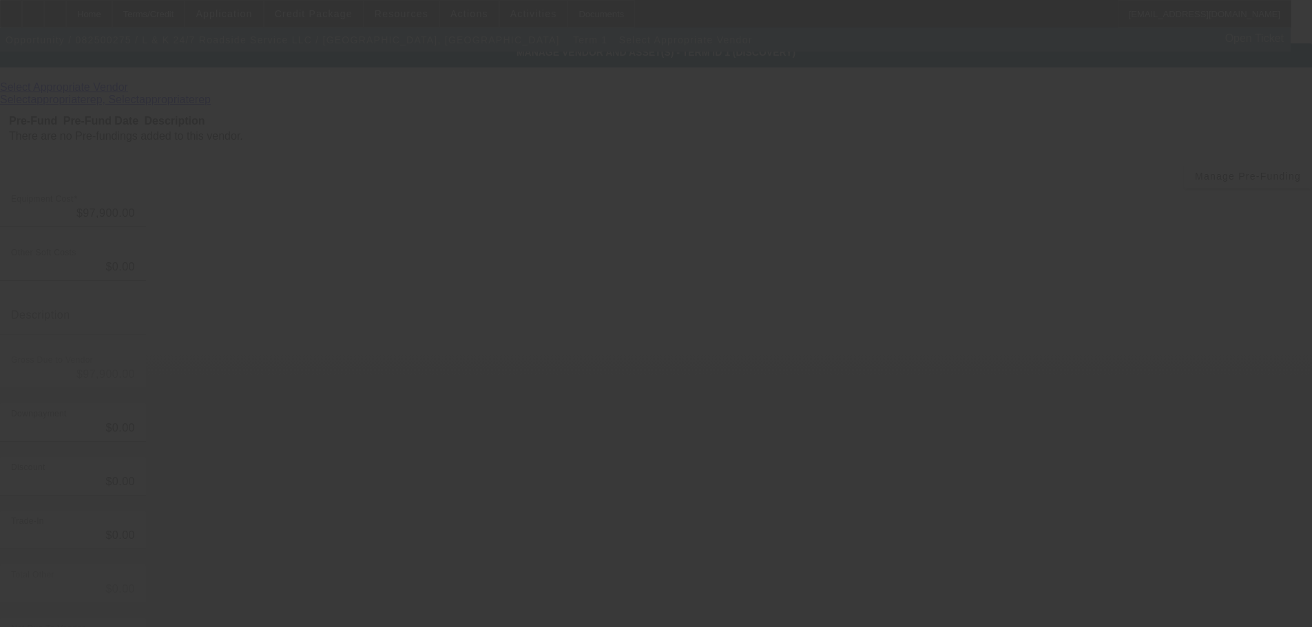
scroll to position [13, 0]
drag, startPoint x: 289, startPoint y: 250, endPoint x: 275, endPoint y: 278, distance: 30.8
click at [289, 250] on div at bounding box center [656, 313] width 1312 height 627
click at [251, 353] on div at bounding box center [656, 313] width 1312 height 627
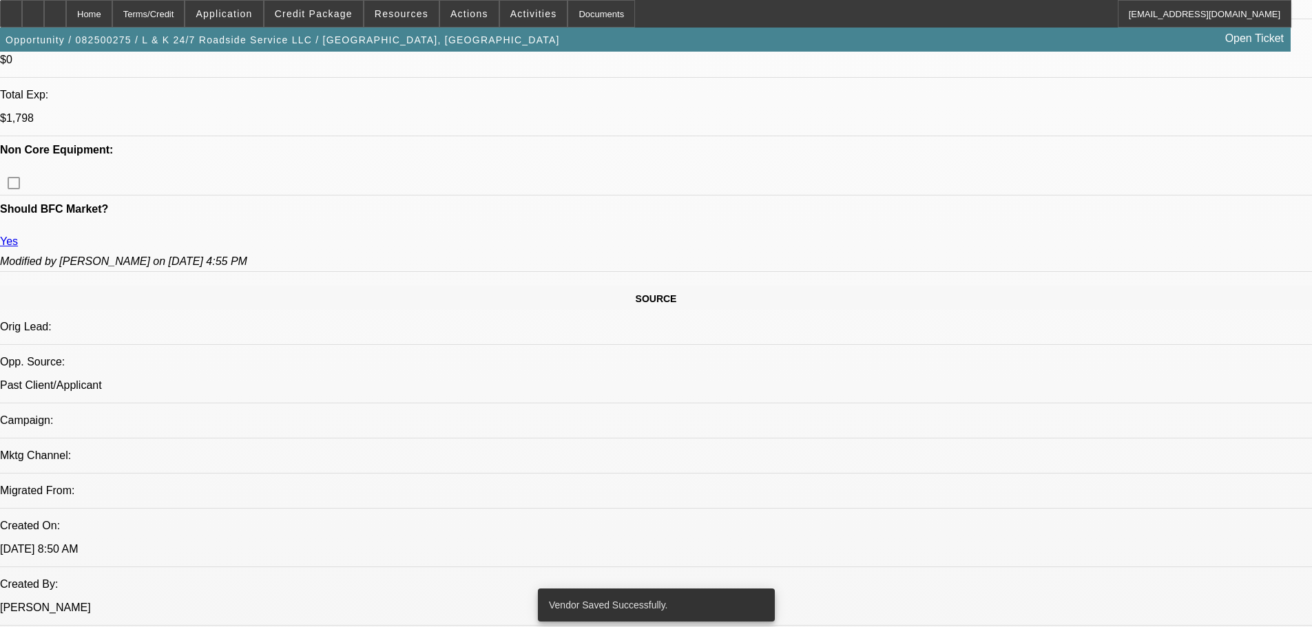
select select "0"
select select "2"
select select "0.1"
select select "4"
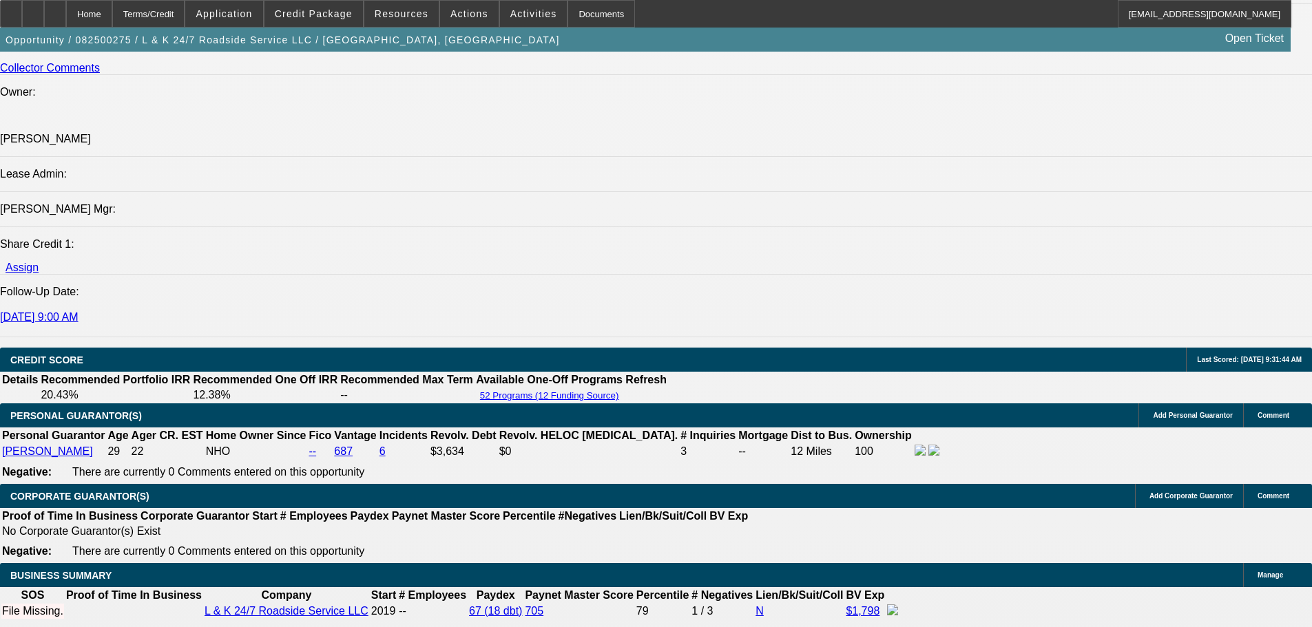
scroll to position [1944, 0]
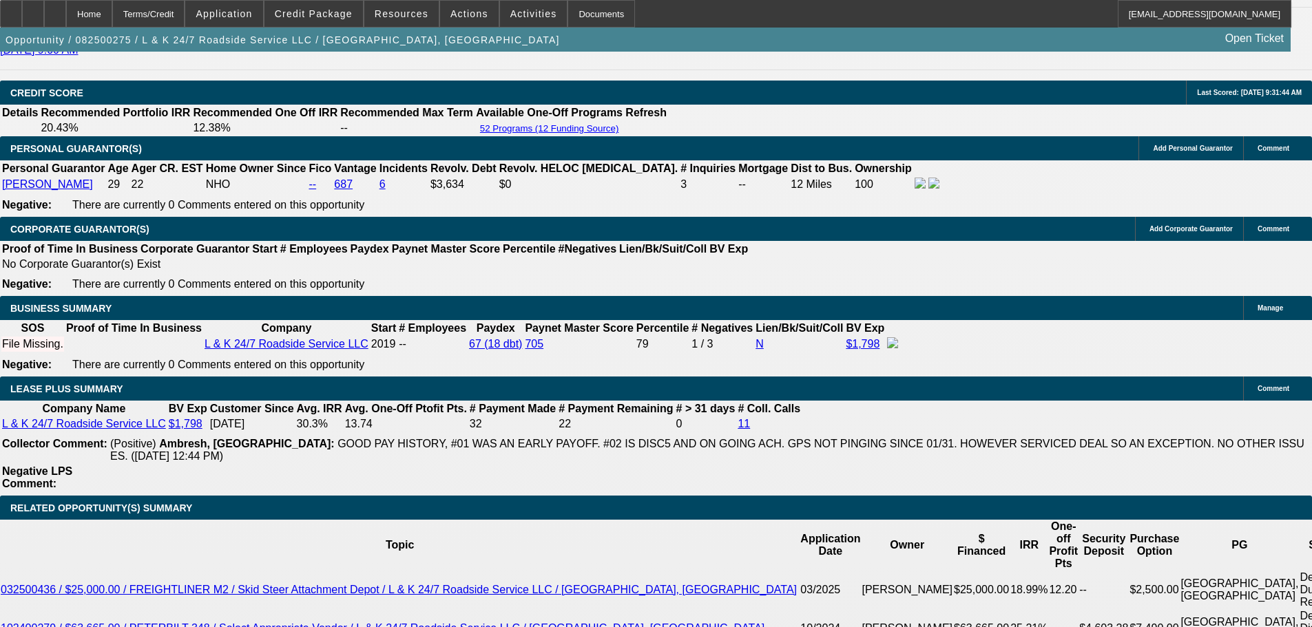
drag, startPoint x: 267, startPoint y: 420, endPoint x: 293, endPoint y: 425, distance: 26.6
type input "UNKNOWN"
type input "7"
type input "$27,317.88"
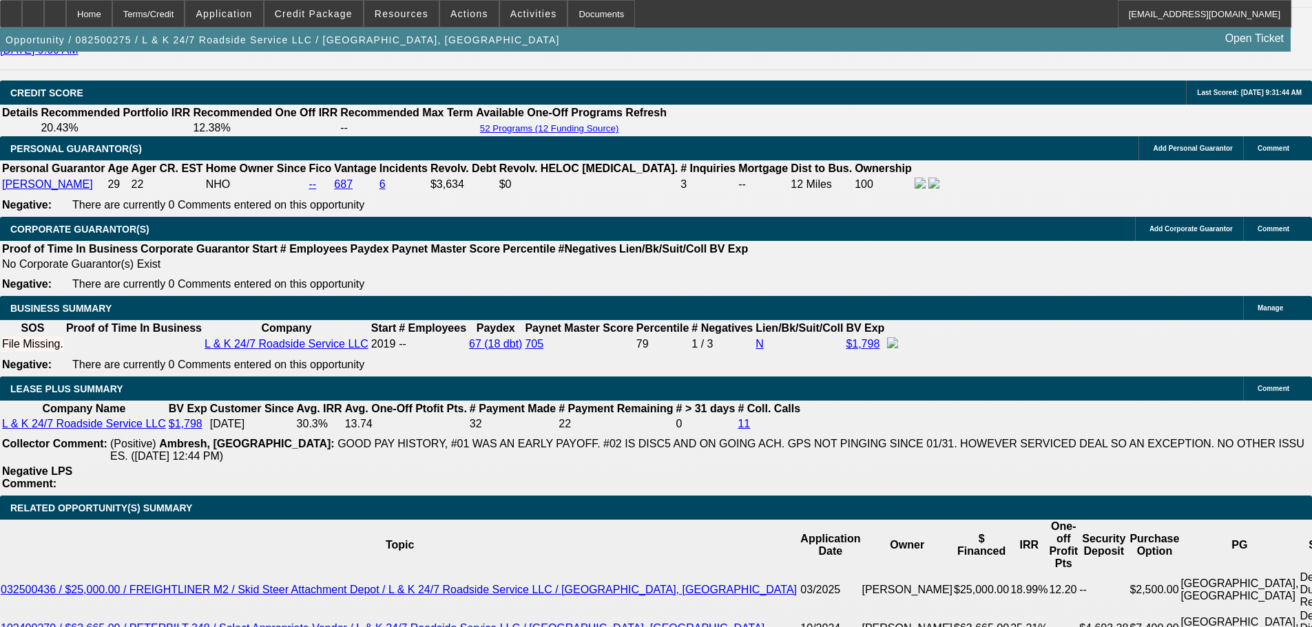
type input "$13,658.94"
type input "72"
type input "$3,593.32"
type input "$1,796.66"
type input "72"
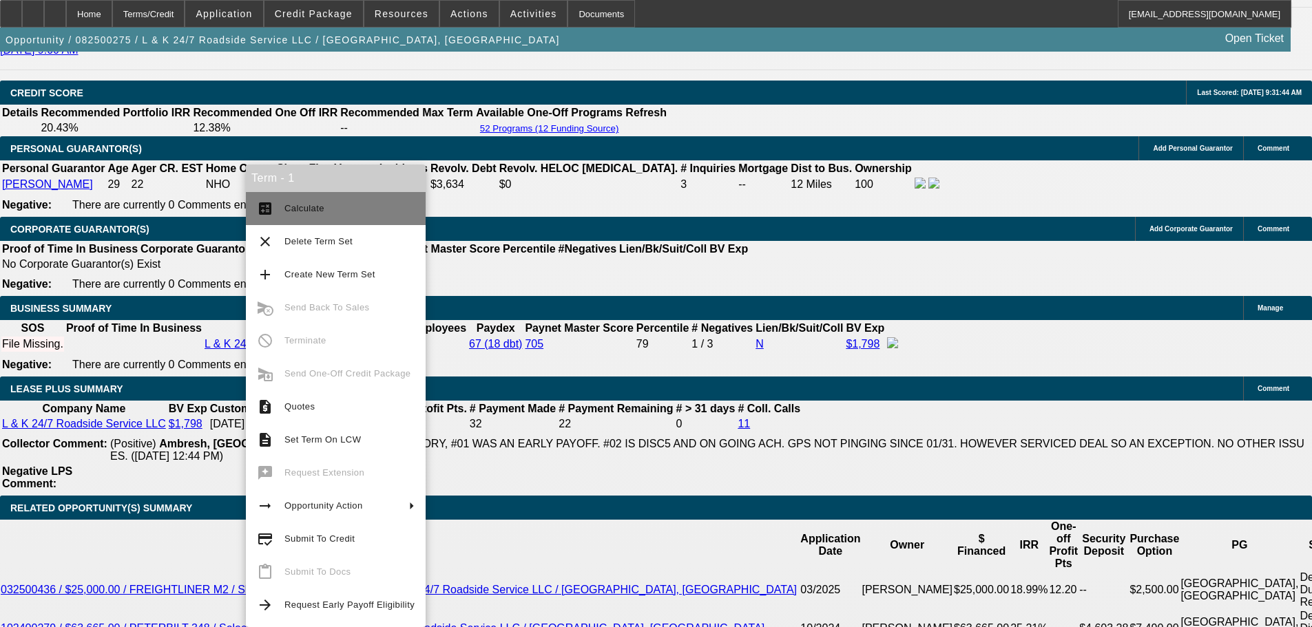
click at [315, 210] on span "Calculate" at bounding box center [304, 208] width 40 height 10
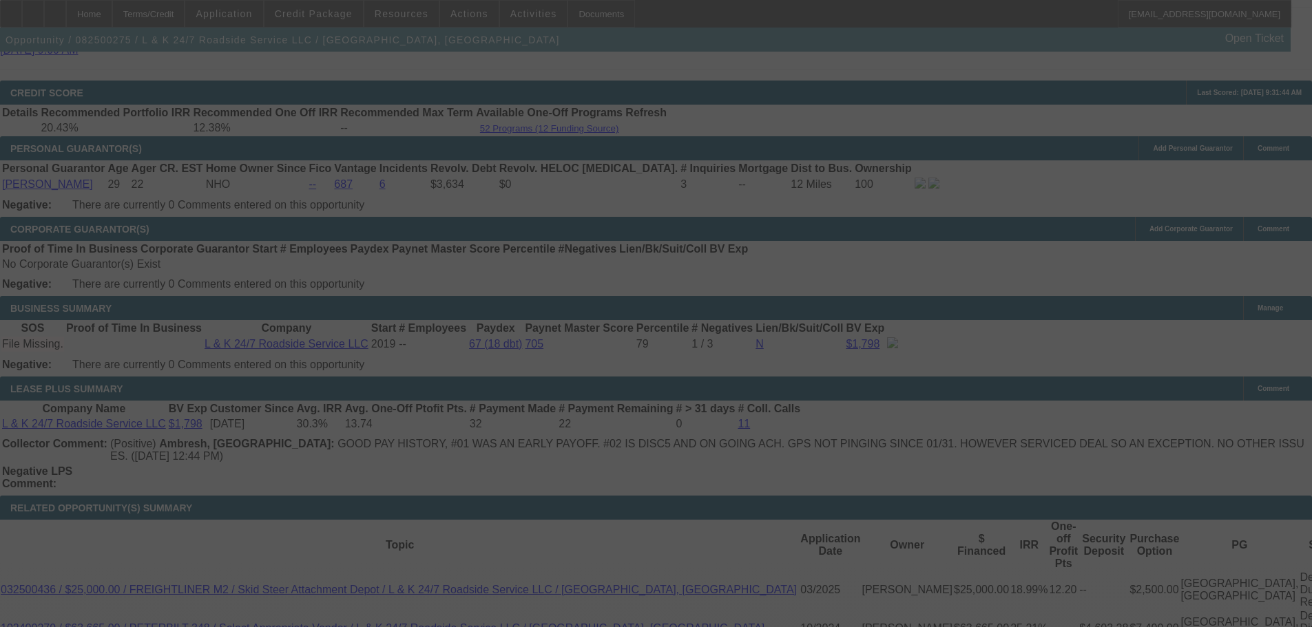
select select "0"
select select "2"
select select "0.1"
select select "4"
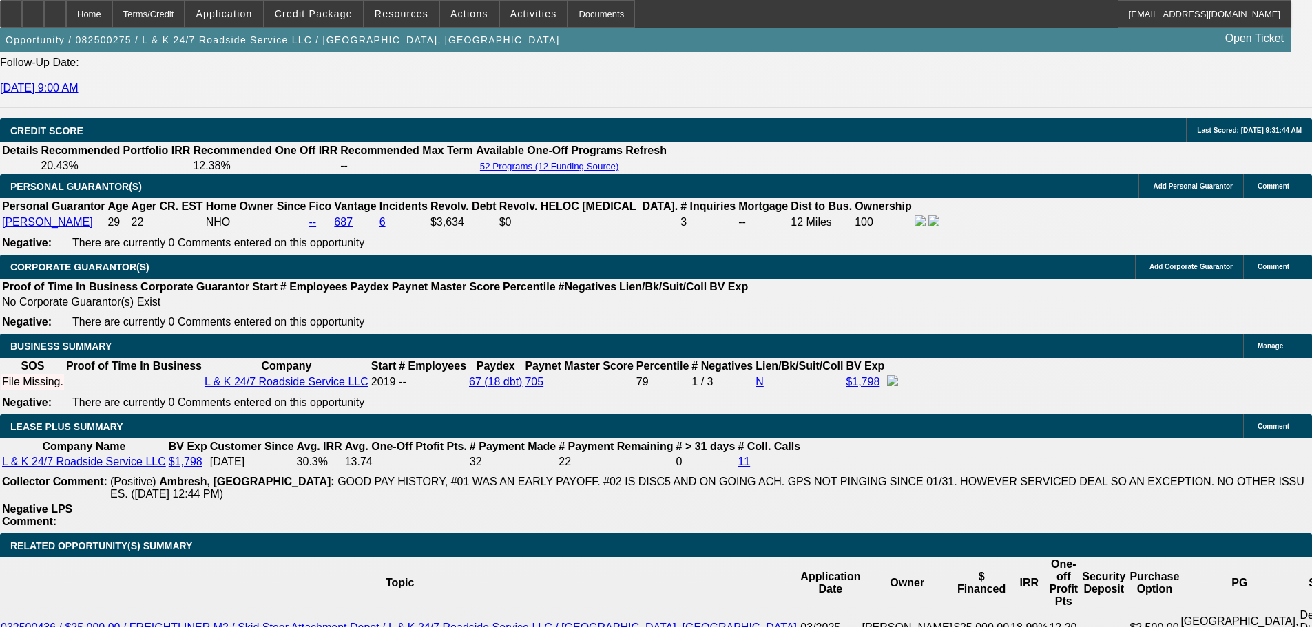
scroll to position [1875, 0]
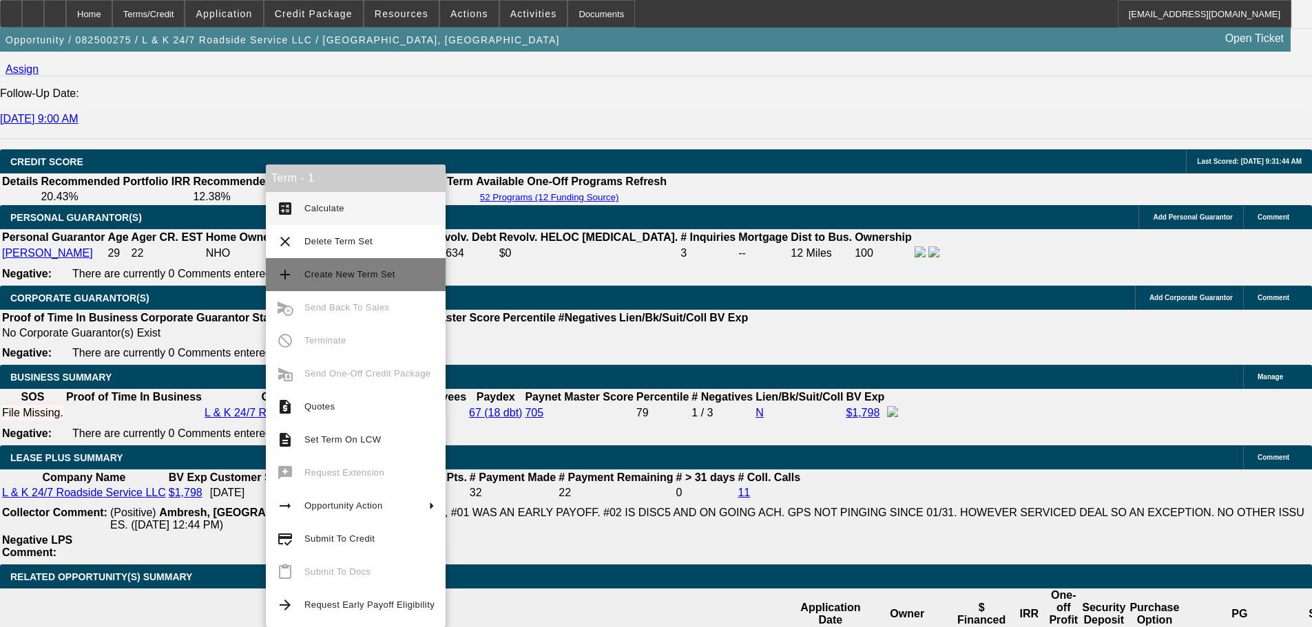
click at [344, 274] on span "Create New Term Set" at bounding box center [349, 274] width 91 height 10
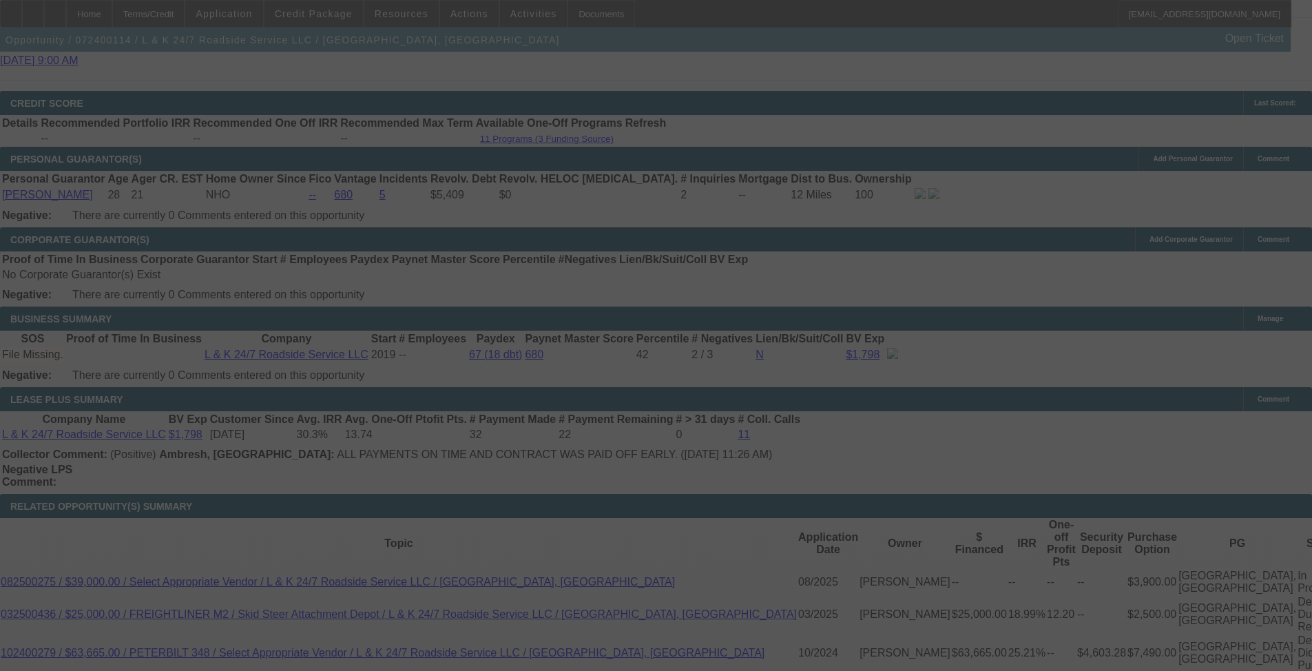
scroll to position [2073, 0]
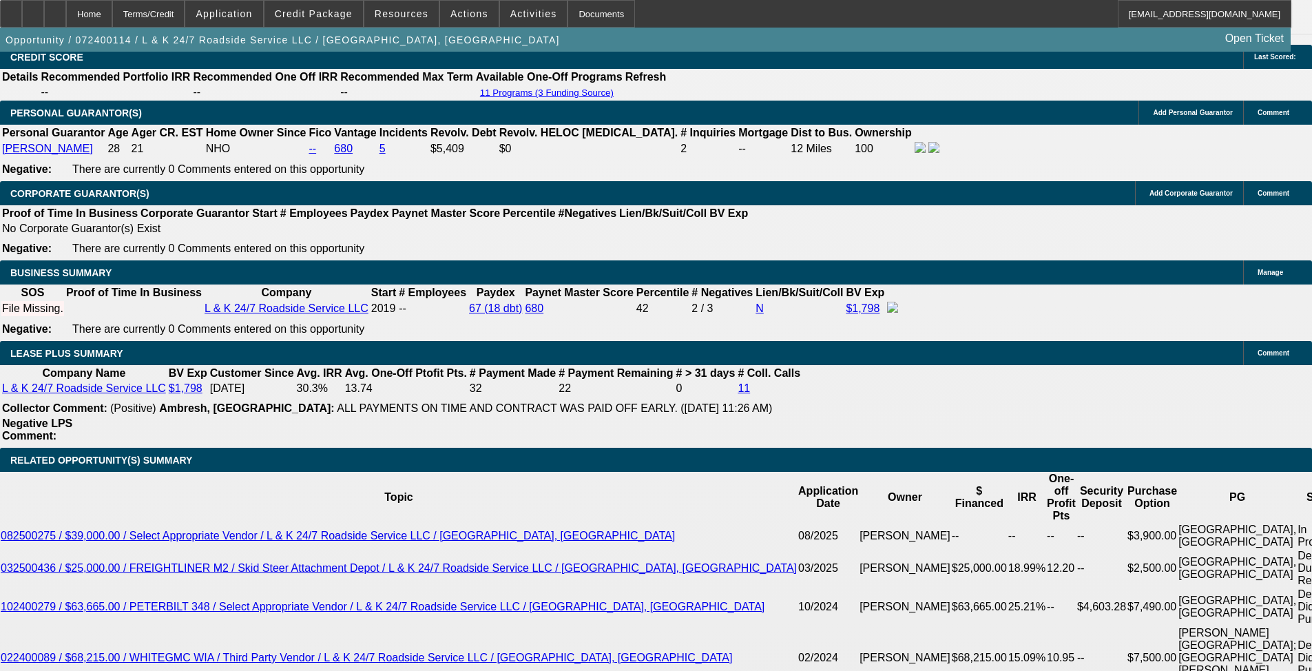
select select "0"
select select "3"
select select "0.1"
select select "4"
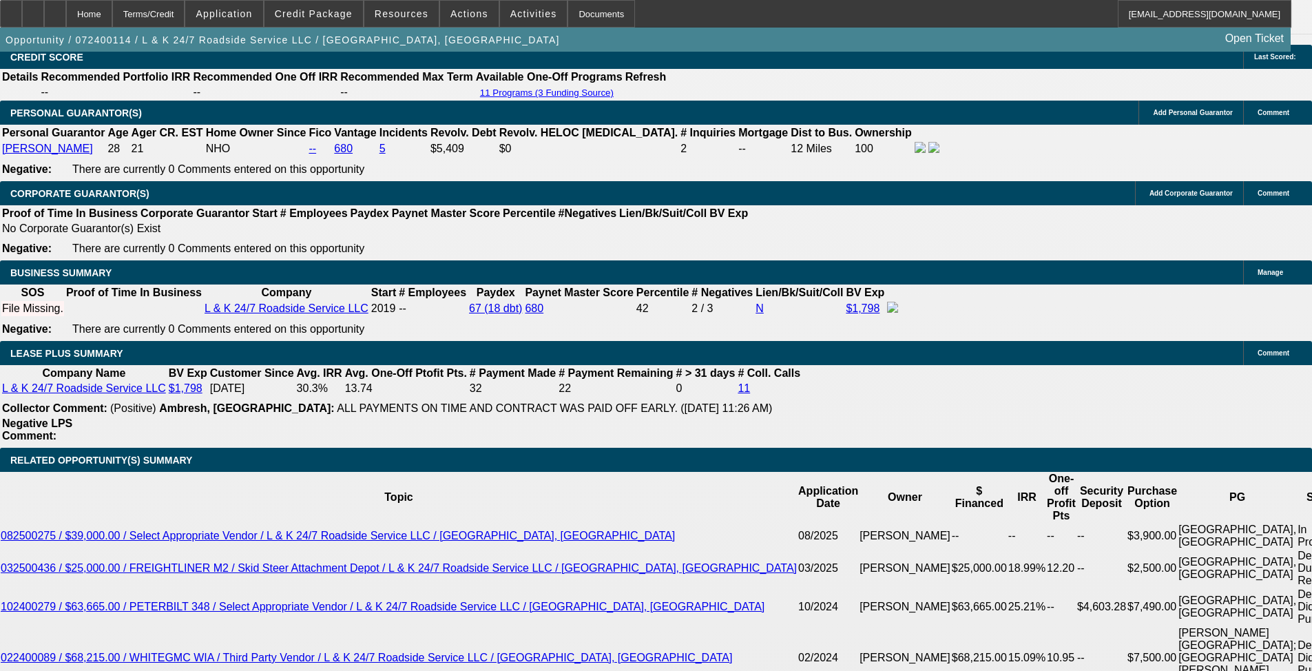
select select "0"
select select "3"
select select "0.1"
select select "4"
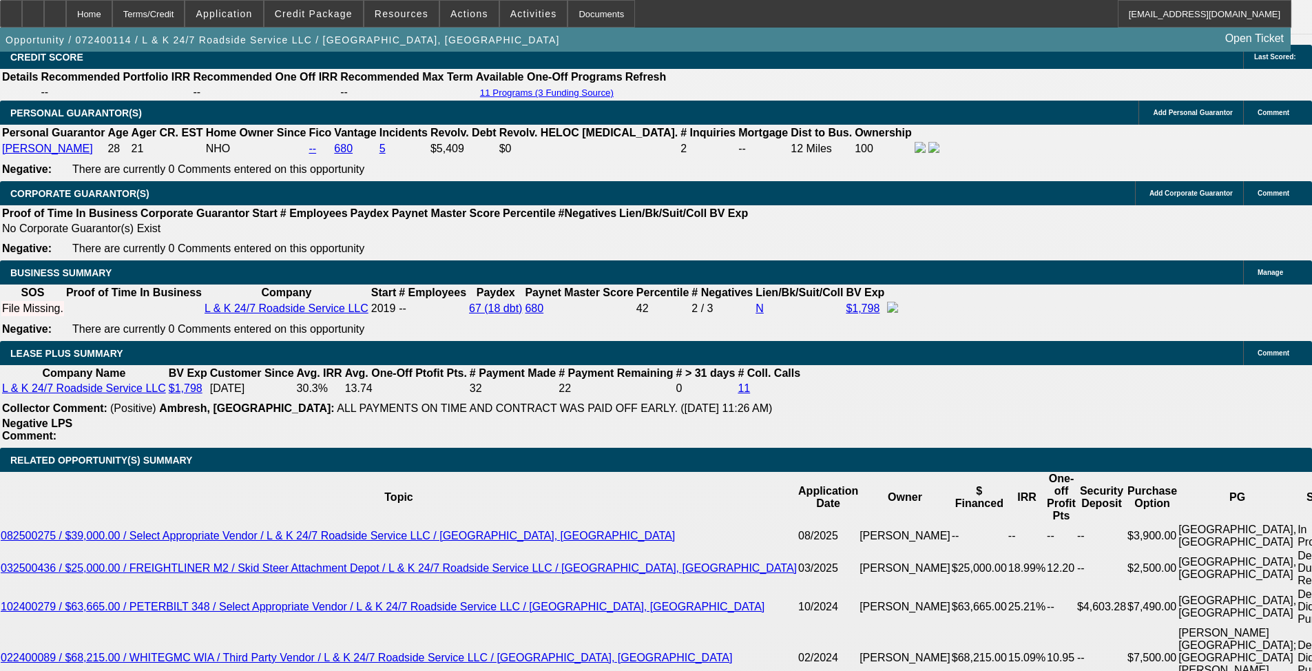
select select "0"
select select "3"
select select "0.1"
select select "4"
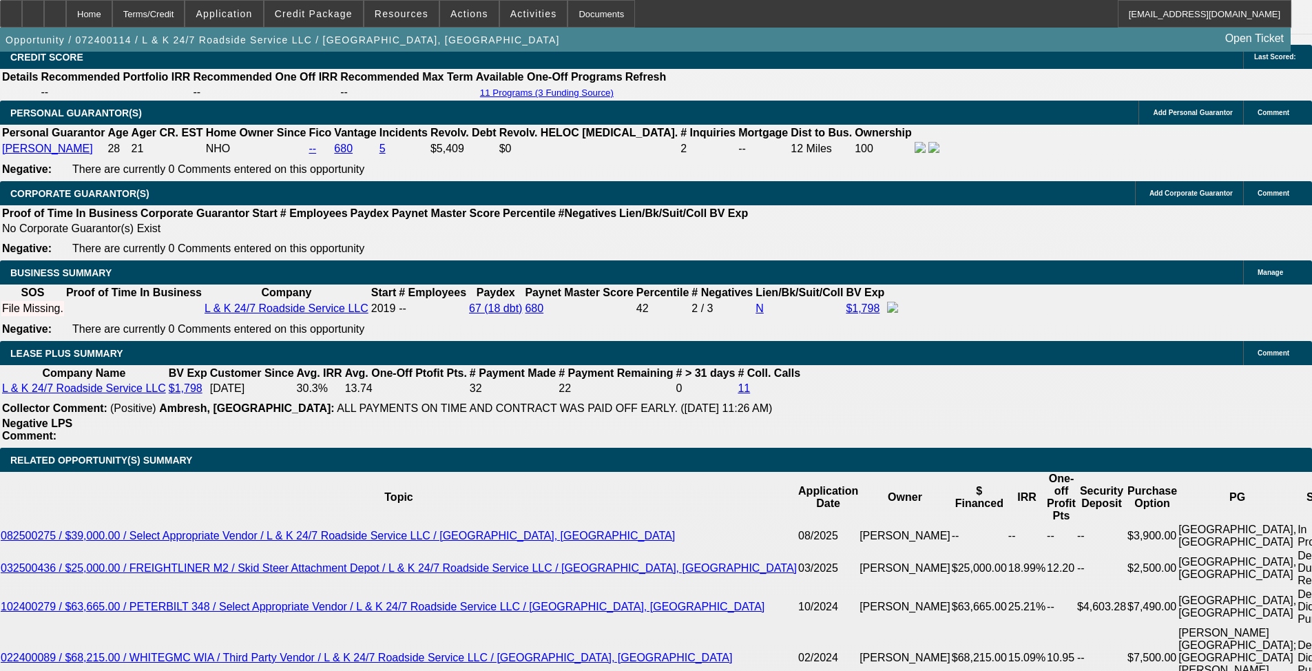
select select "0"
select select "3"
select select "0.1"
select select "4"
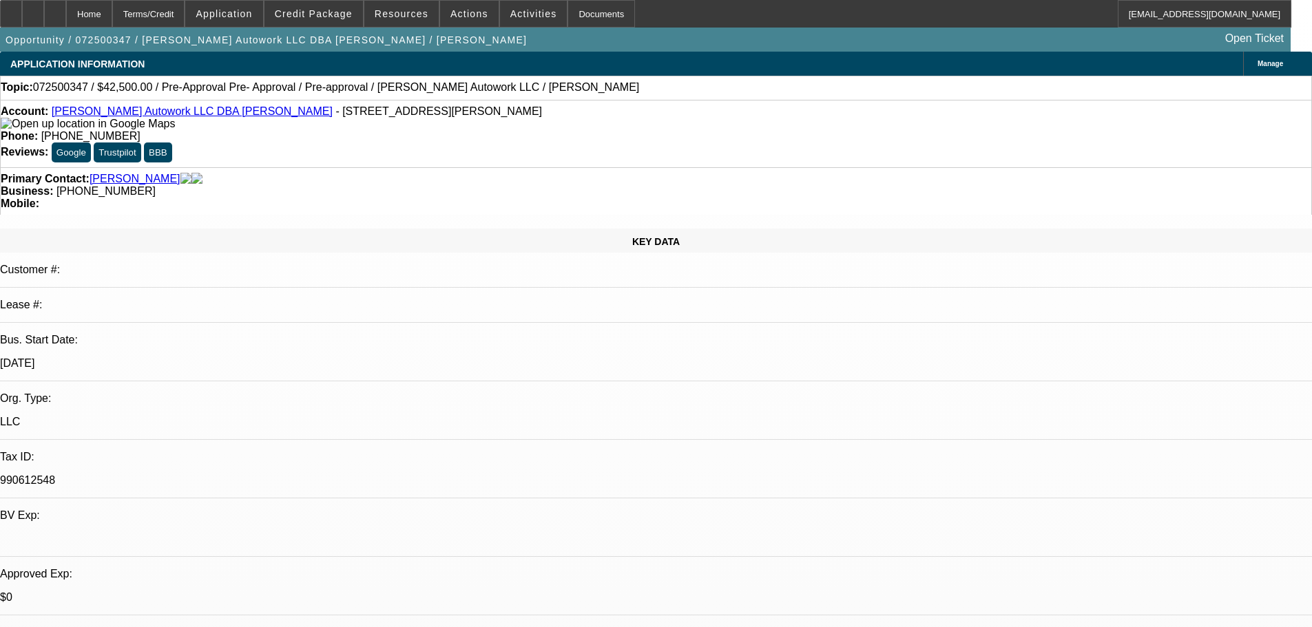
select select "0"
select select "2"
select select "0.1"
select select "4"
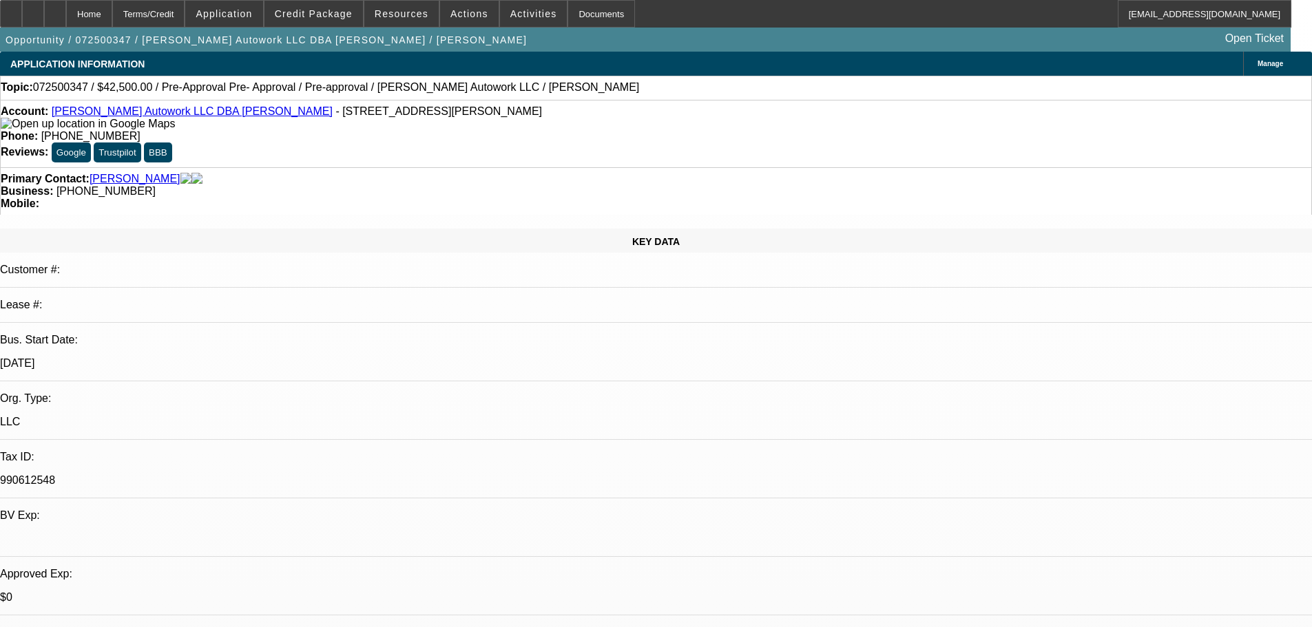
select select "0"
select select "2"
select select "0.1"
select select "4"
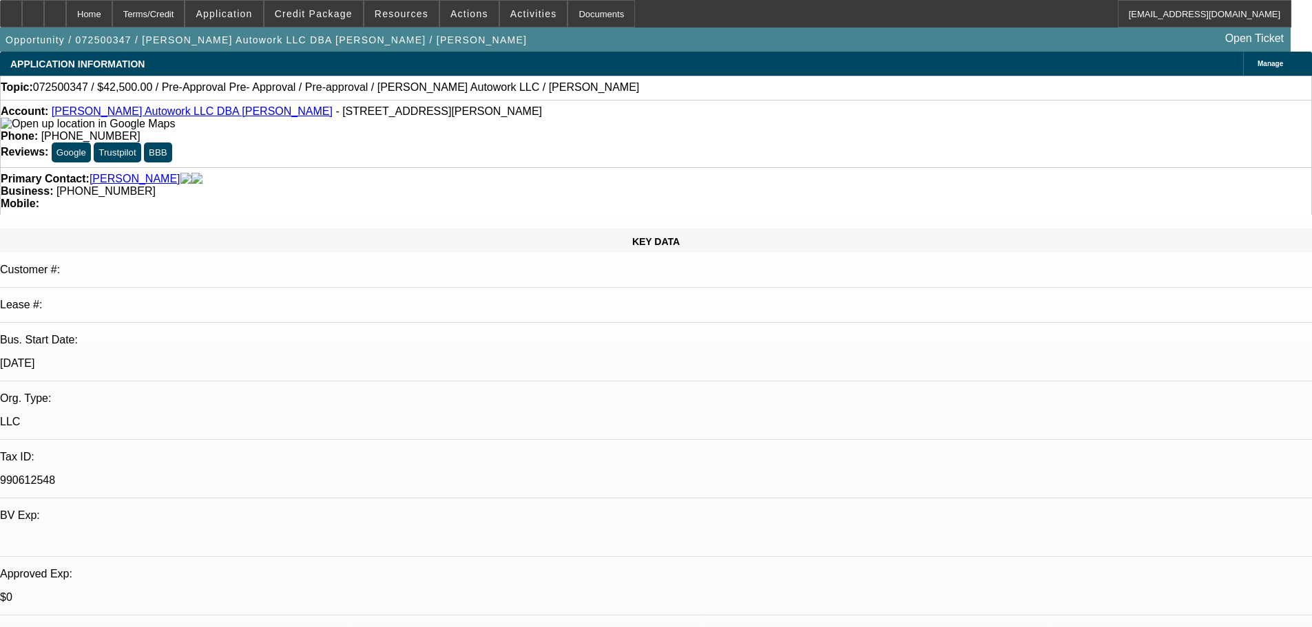
select select "0"
select select "2"
select select "0.1"
select select "4"
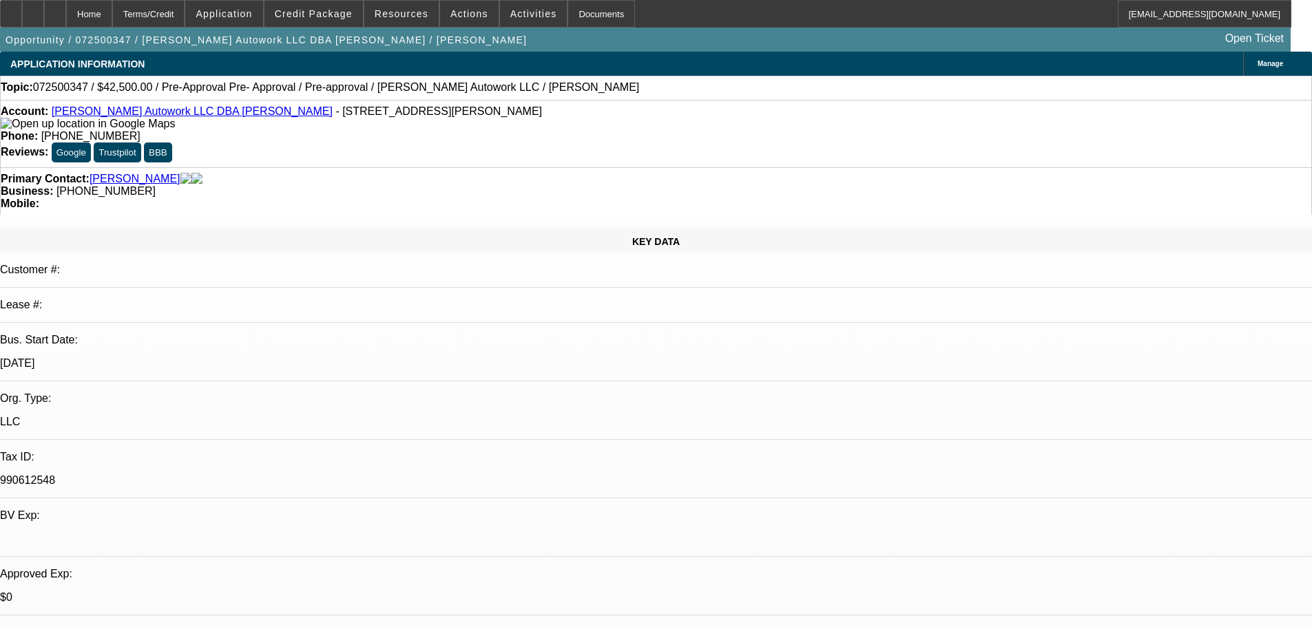
select select "0"
select select "2"
select select "0.1"
select select "4"
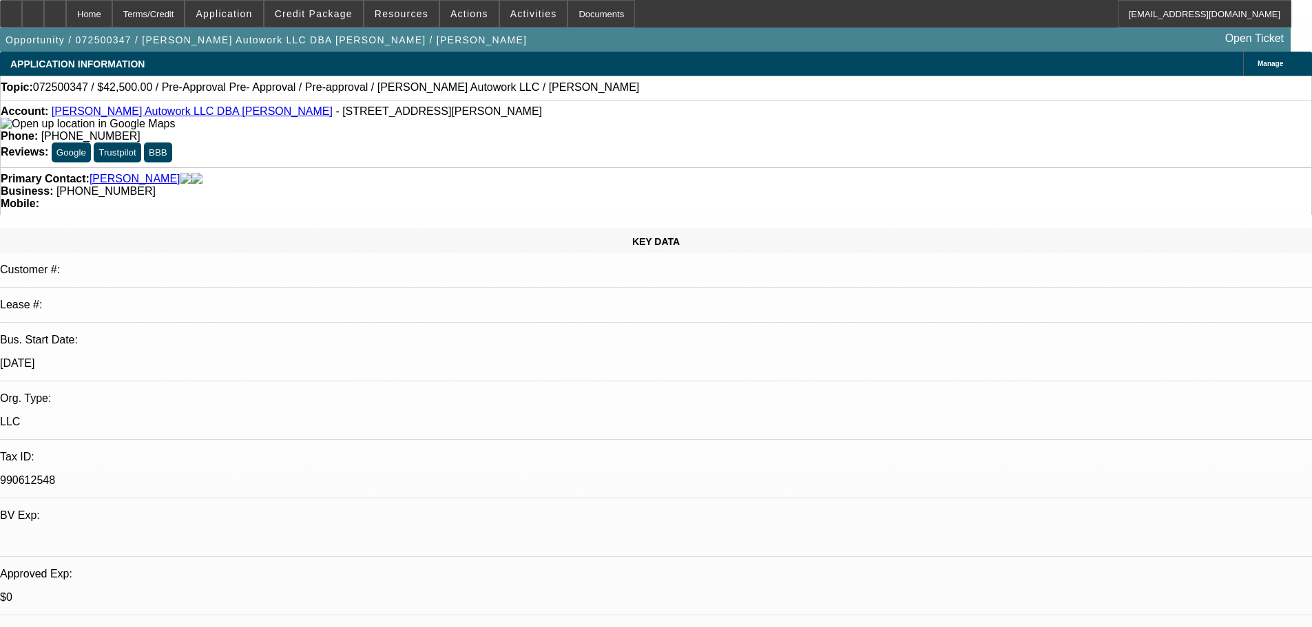
drag, startPoint x: 895, startPoint y: 62, endPoint x: 898, endPoint y: 85, distance: 22.9
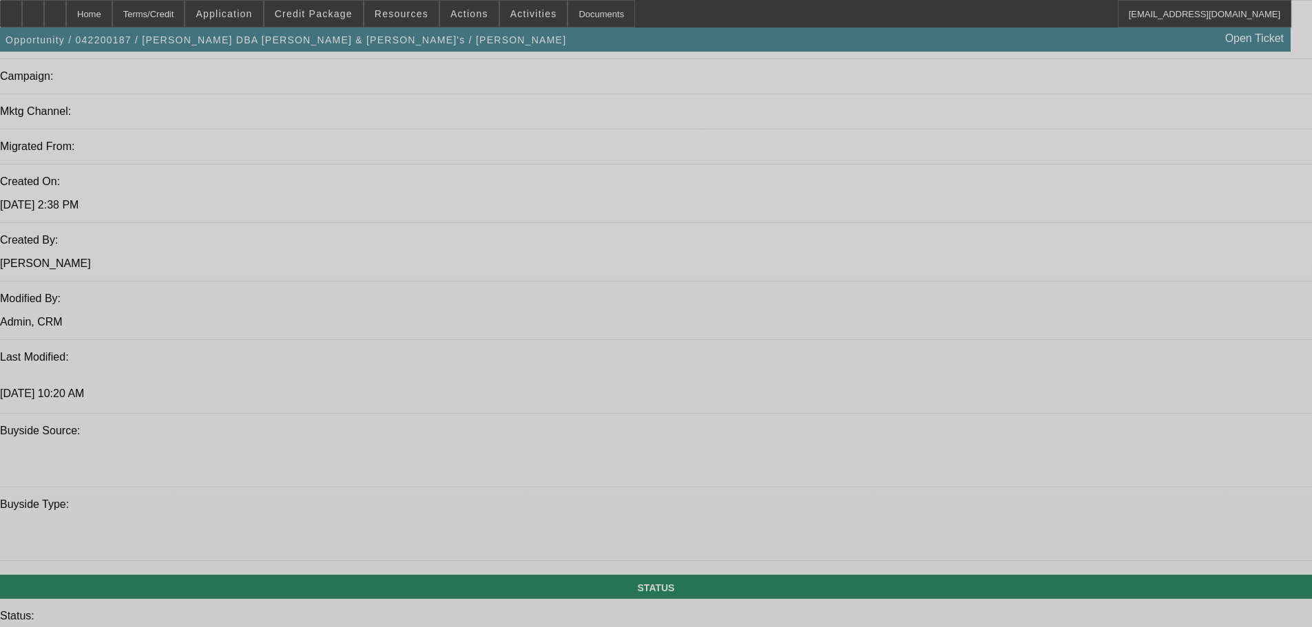
select select "0"
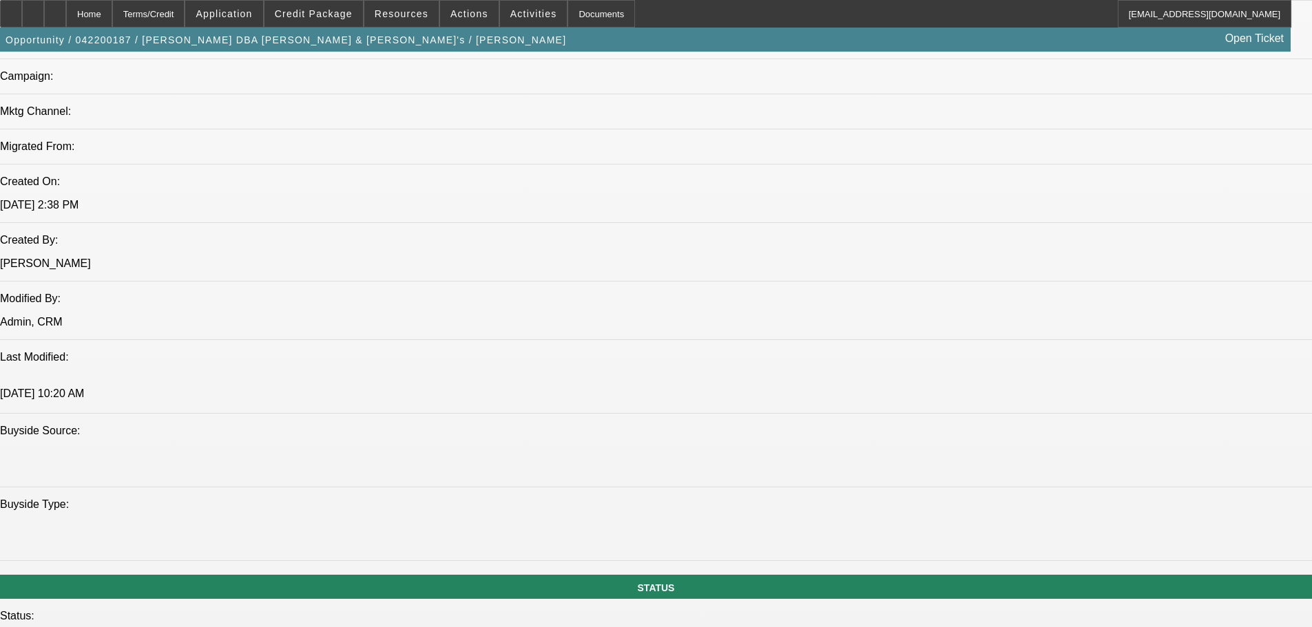
select select "0"
select select "2"
select select "0"
select select "6"
select select "0"
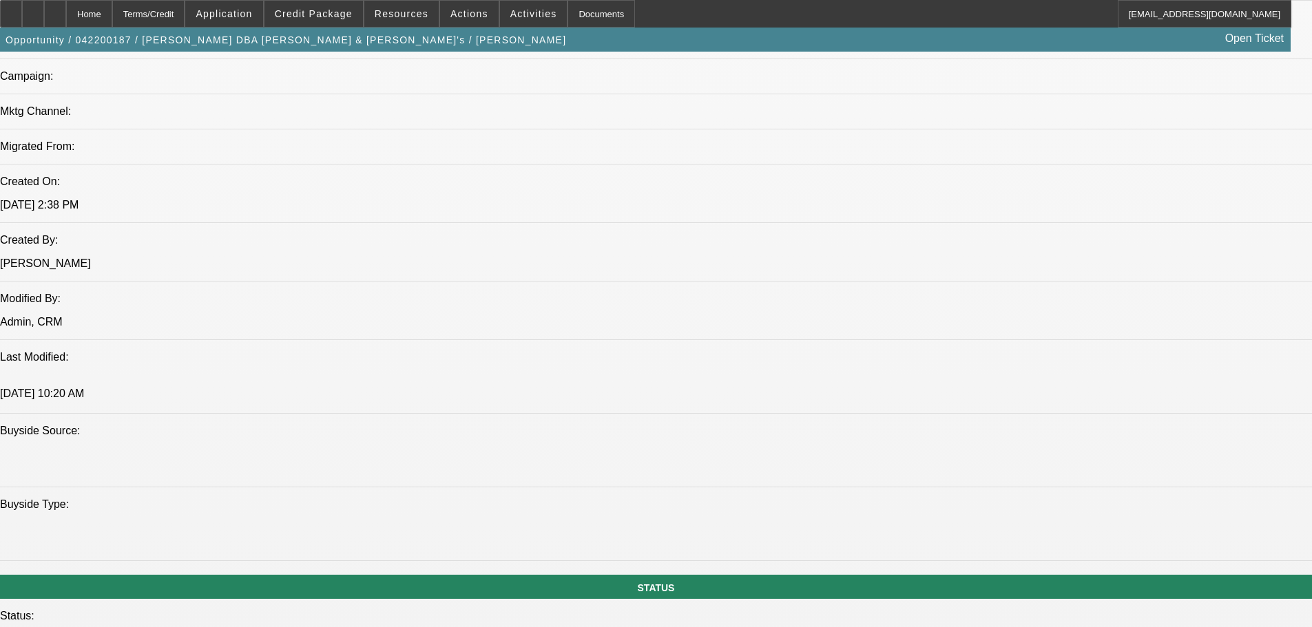
select select "0"
select select "2"
select select "0"
select select "6"
select select "0"
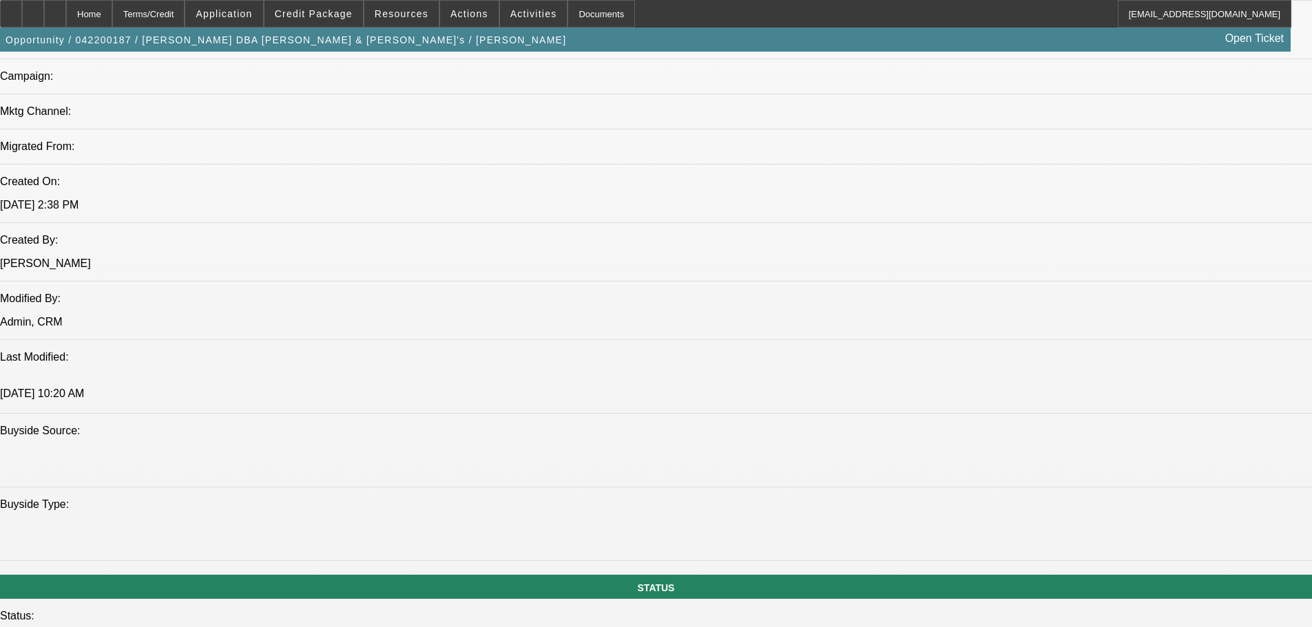
select select "0"
select select "2"
select select "0"
select select "6"
select select "0"
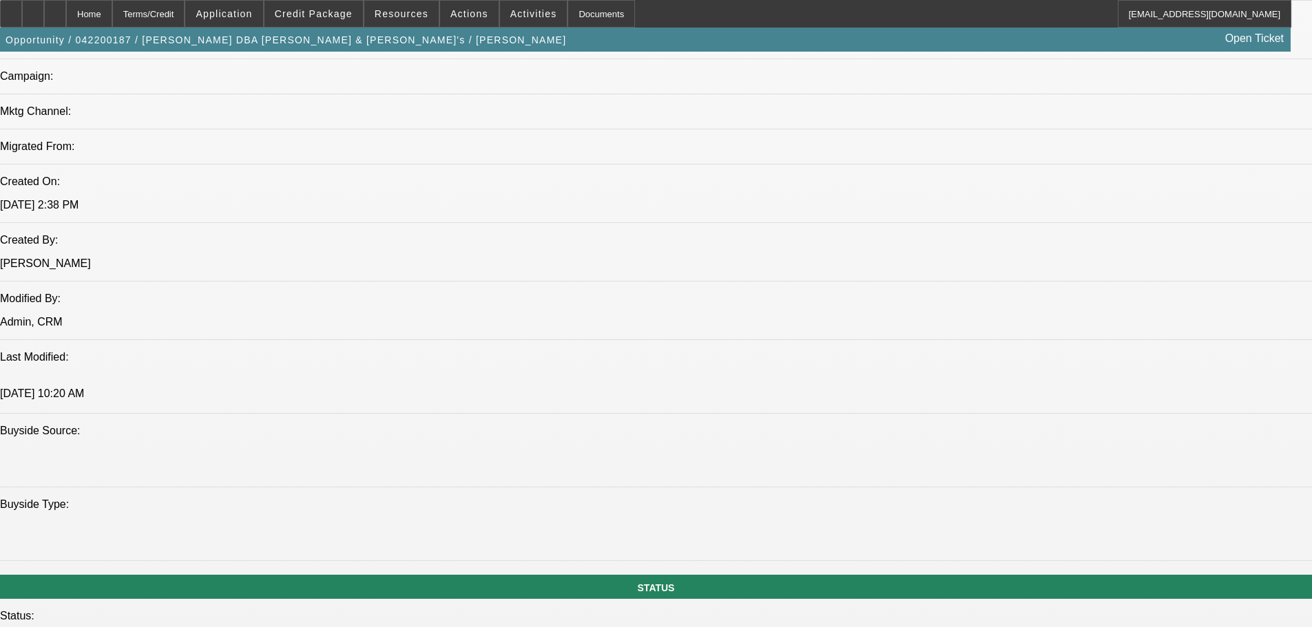
select select "0"
select select "2"
select select "0"
select select "6"
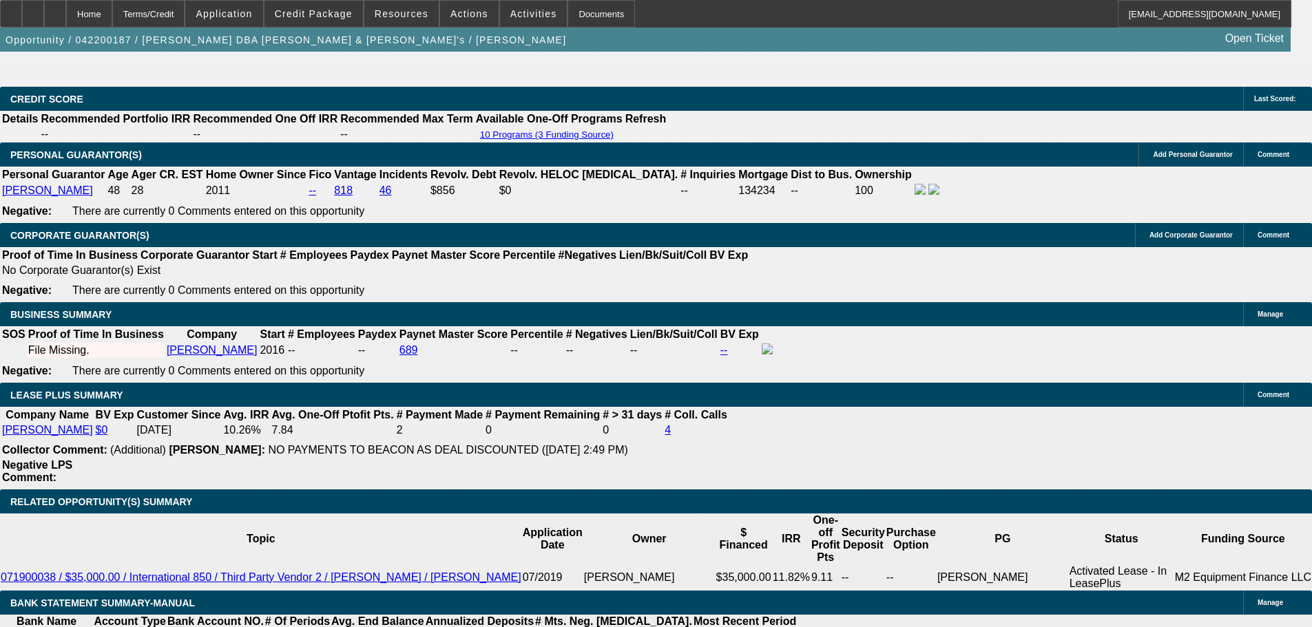
scroll to position [2134, 0]
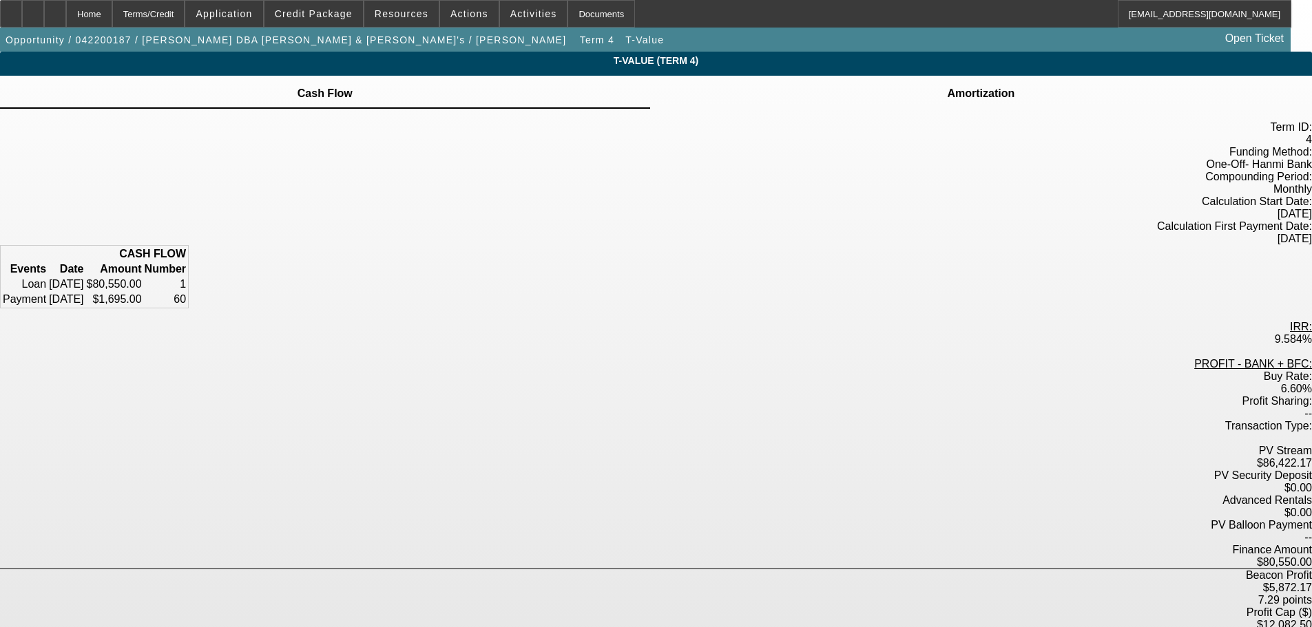
click at [946, 96] on td "Amortization" at bounding box center [980, 93] width 69 height 12
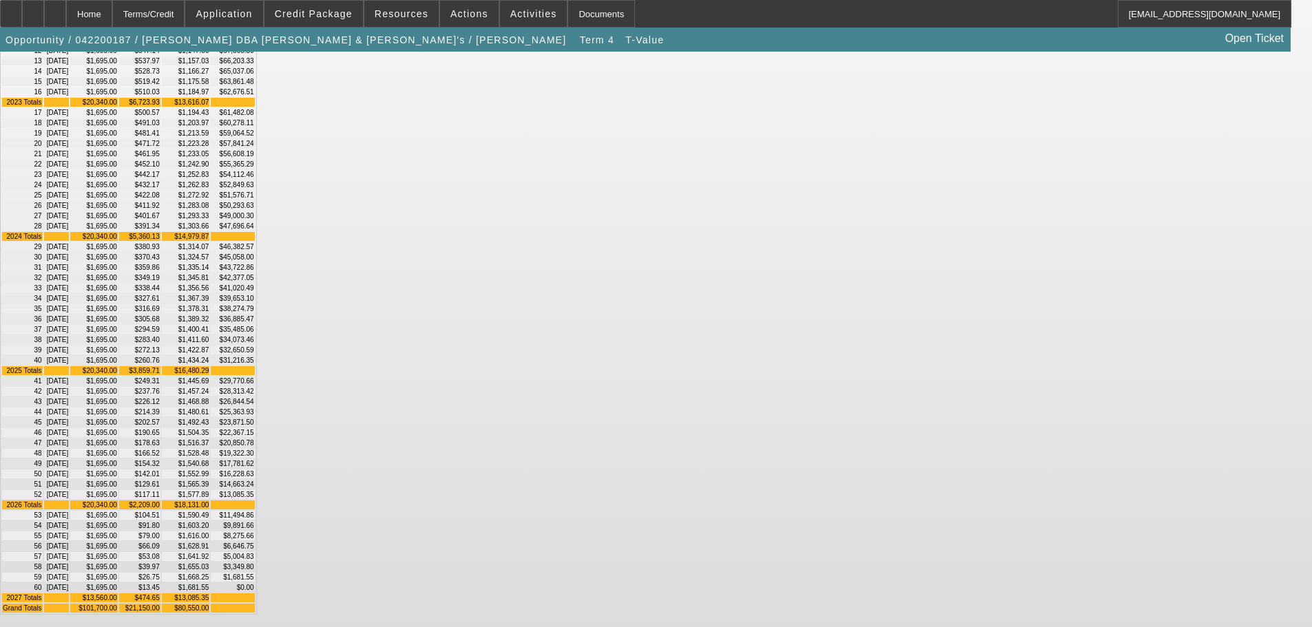
scroll to position [731, 0]
click at [112, 17] on div "Home" at bounding box center [89, 14] width 46 height 28
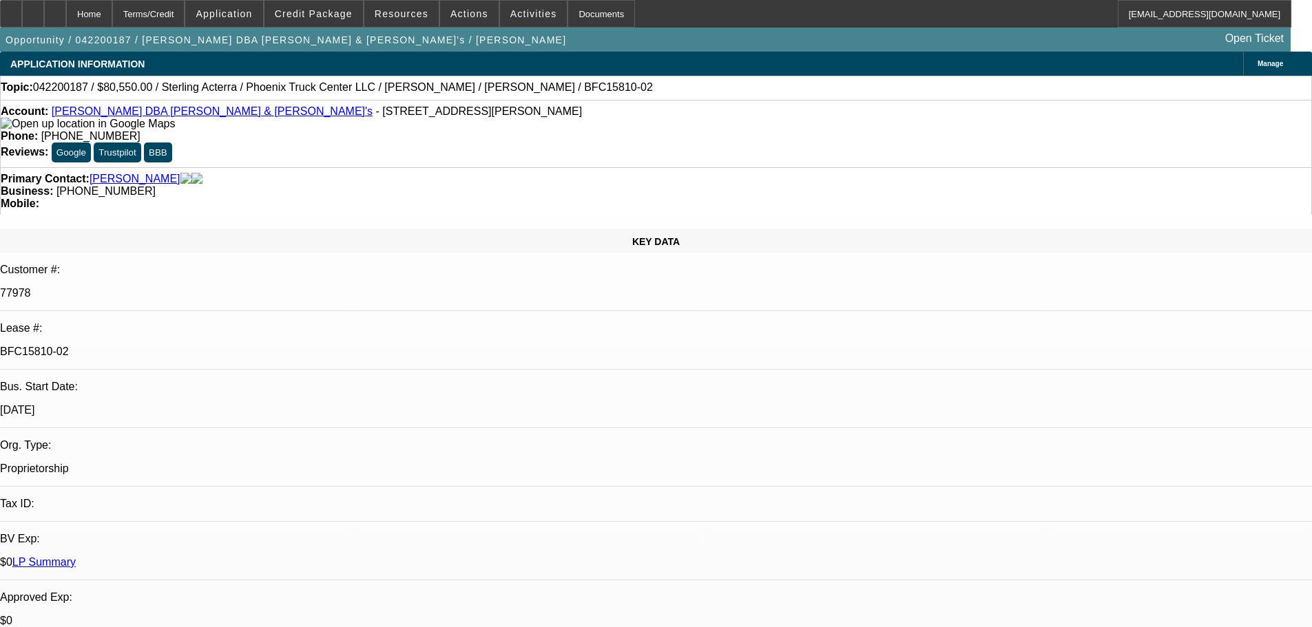
select select "0"
select select "2"
select select "0"
select select "6"
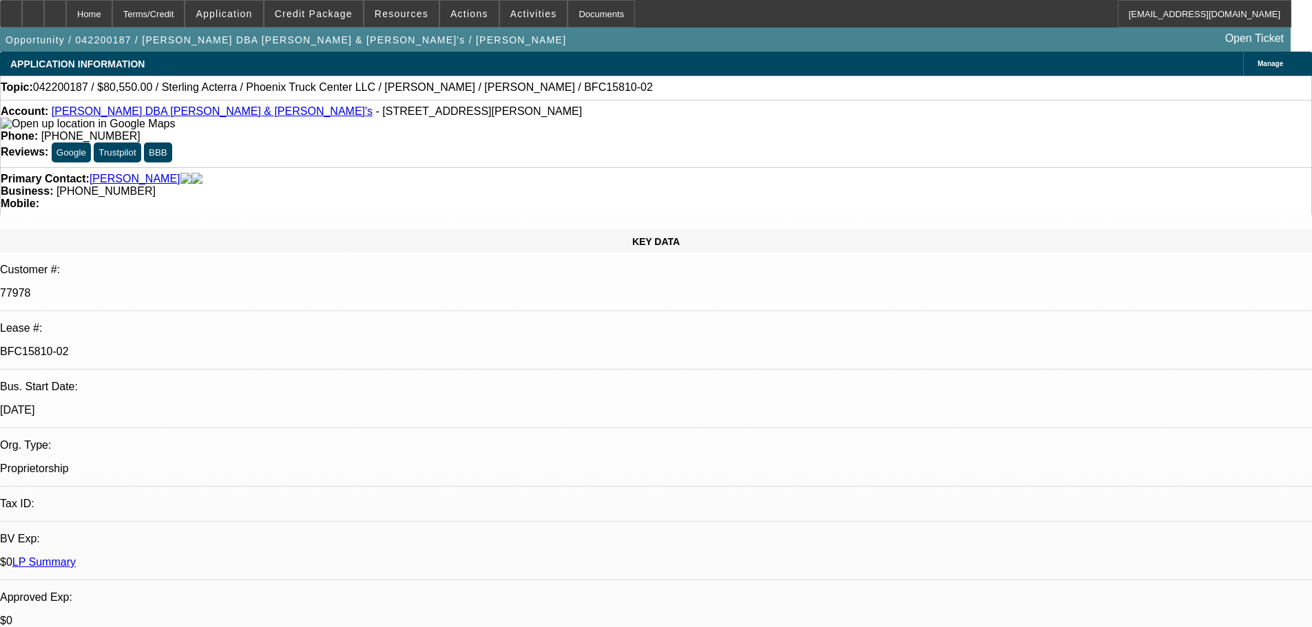
select select "0"
select select "2"
select select "0"
select select "6"
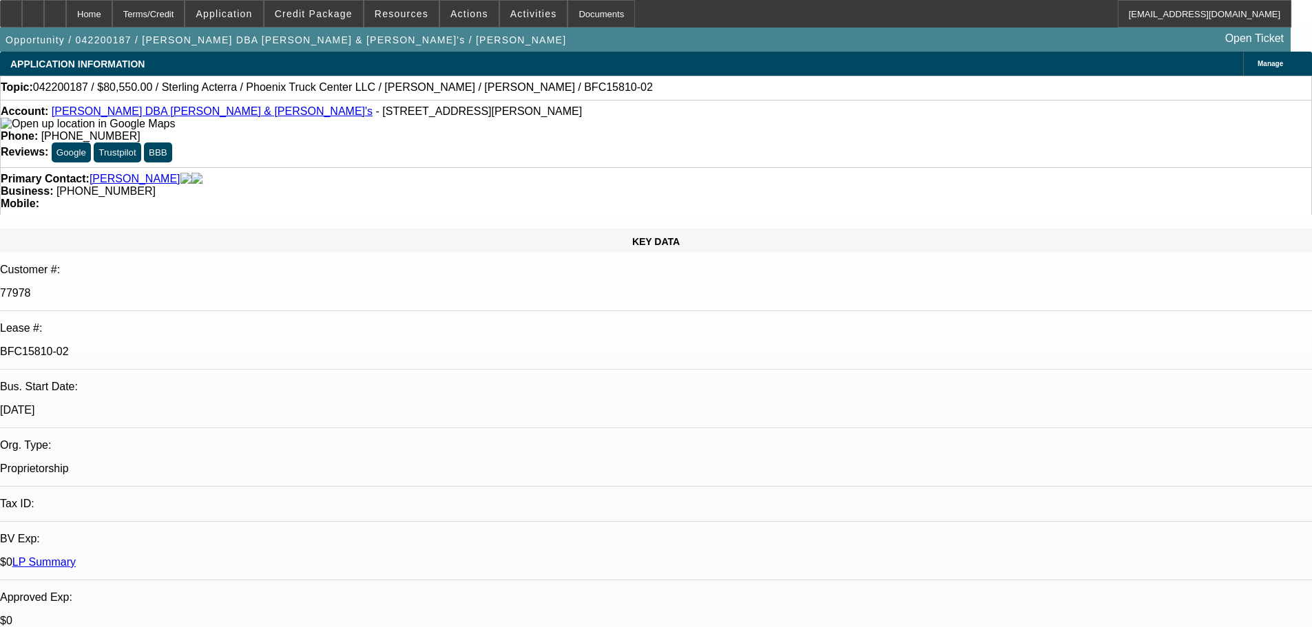
select select "0"
select select "2"
select select "0"
select select "6"
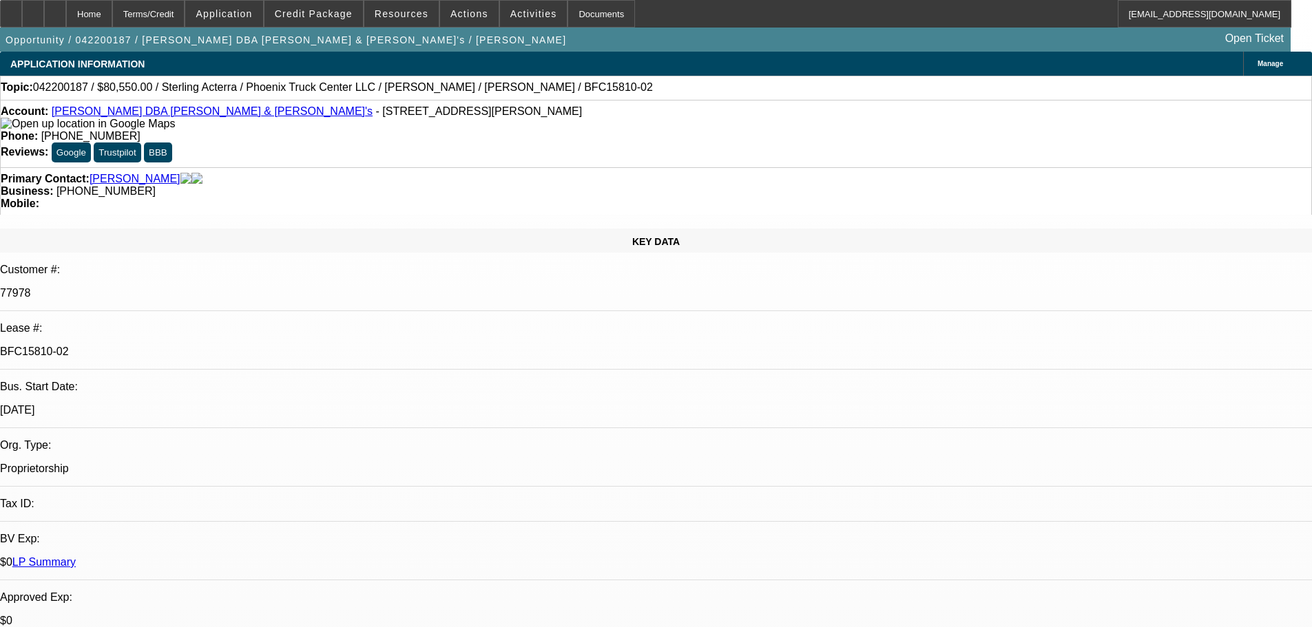
select select "0"
select select "2"
select select "0"
select select "6"
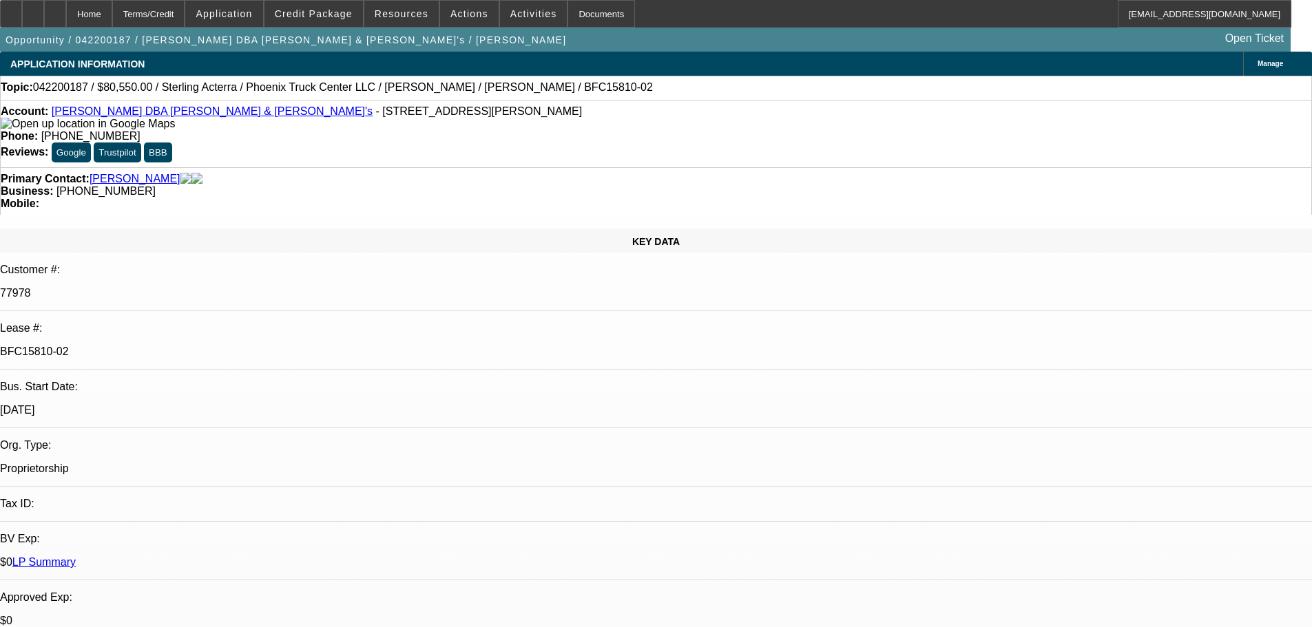
click at [76, 556] on link "LP Summary" at bounding box center [43, 562] width 63 height 12
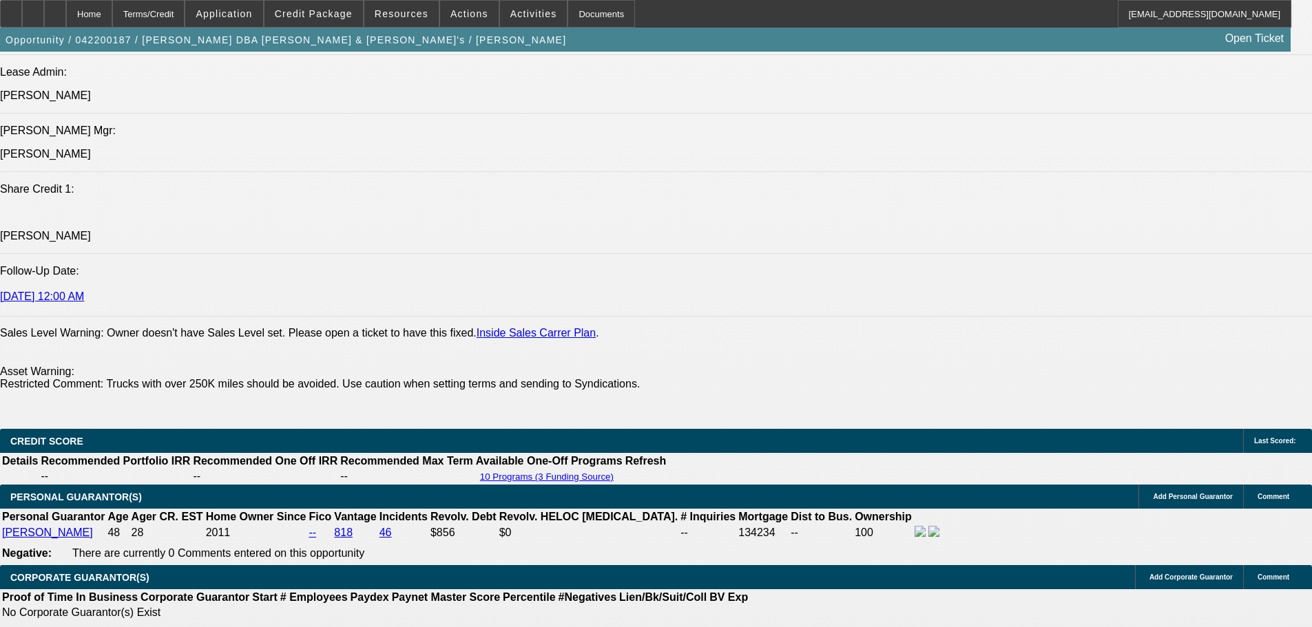
scroll to position [1928, 0]
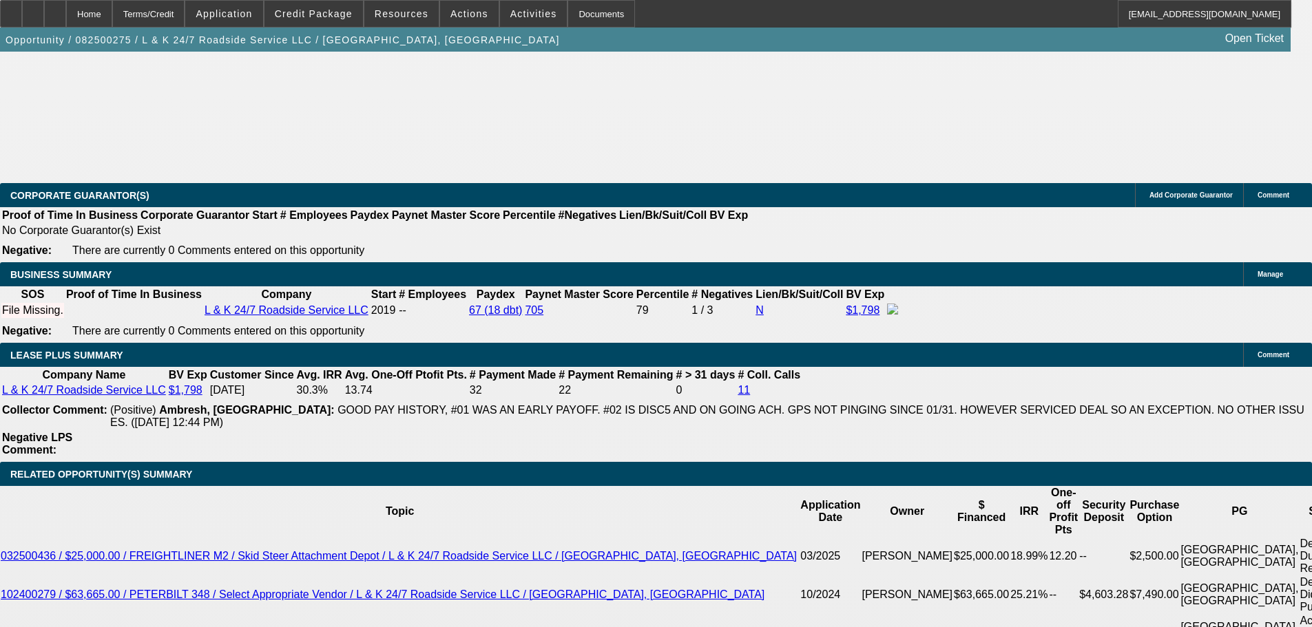
select select "0"
select select "2"
select select "0.1"
select select "4"
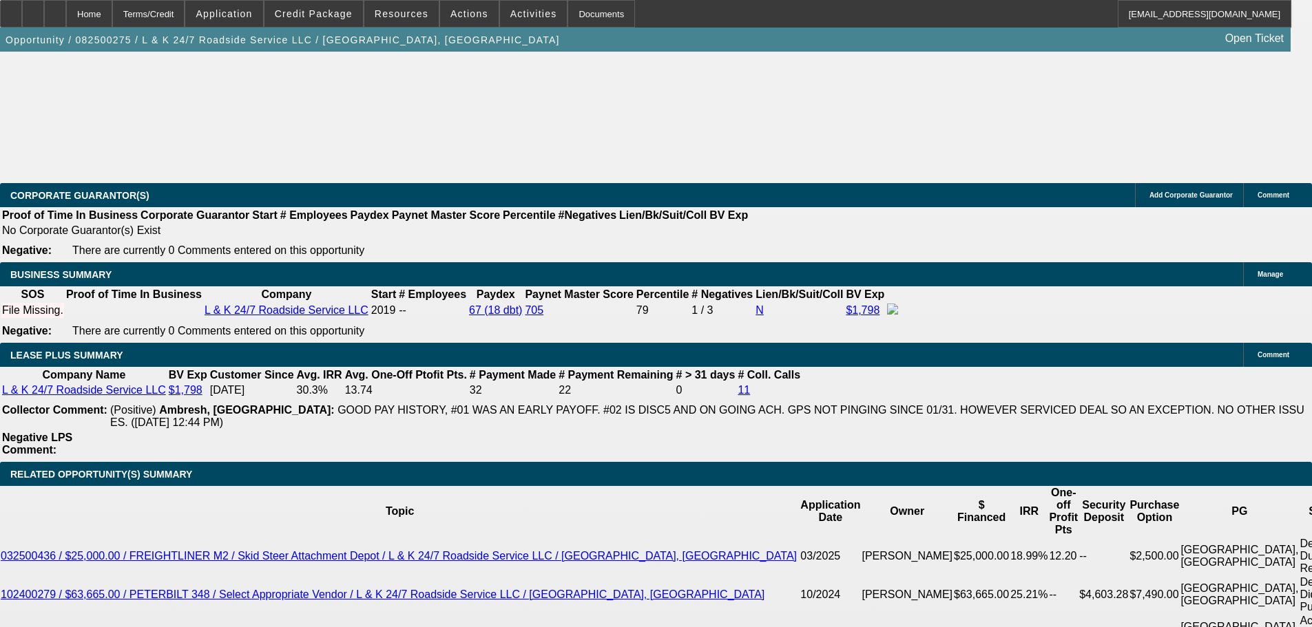
select select "0"
select select "2"
select select "0.1"
select select "4"
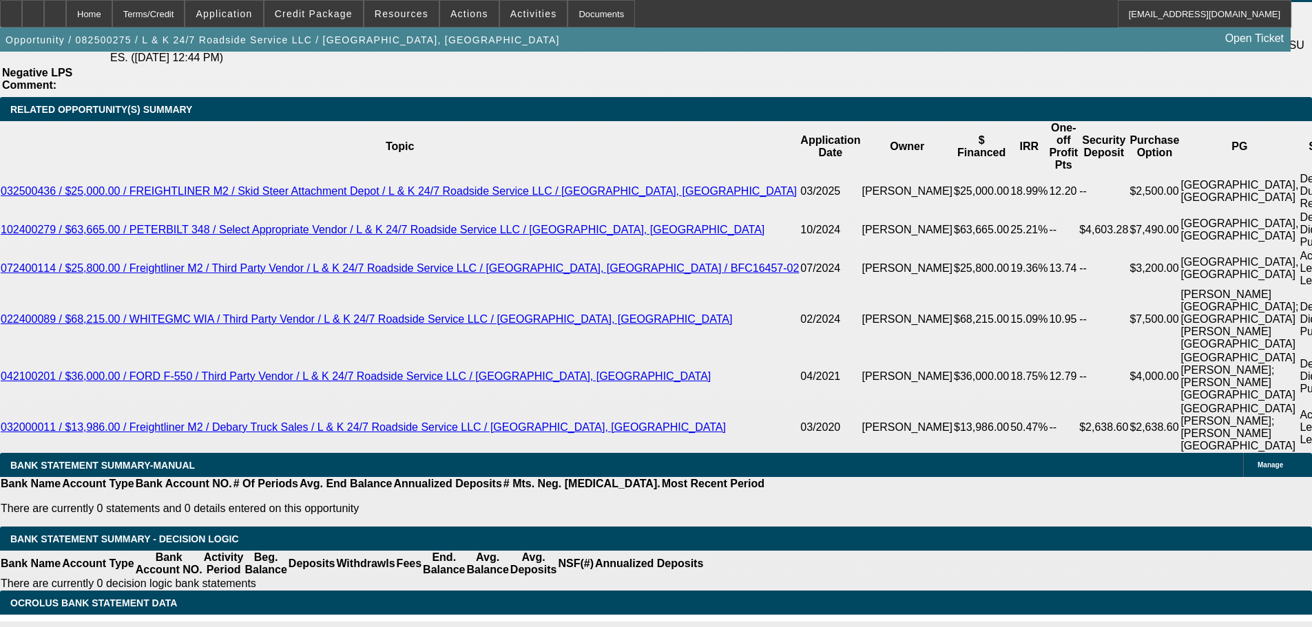
scroll to position [1998, 0]
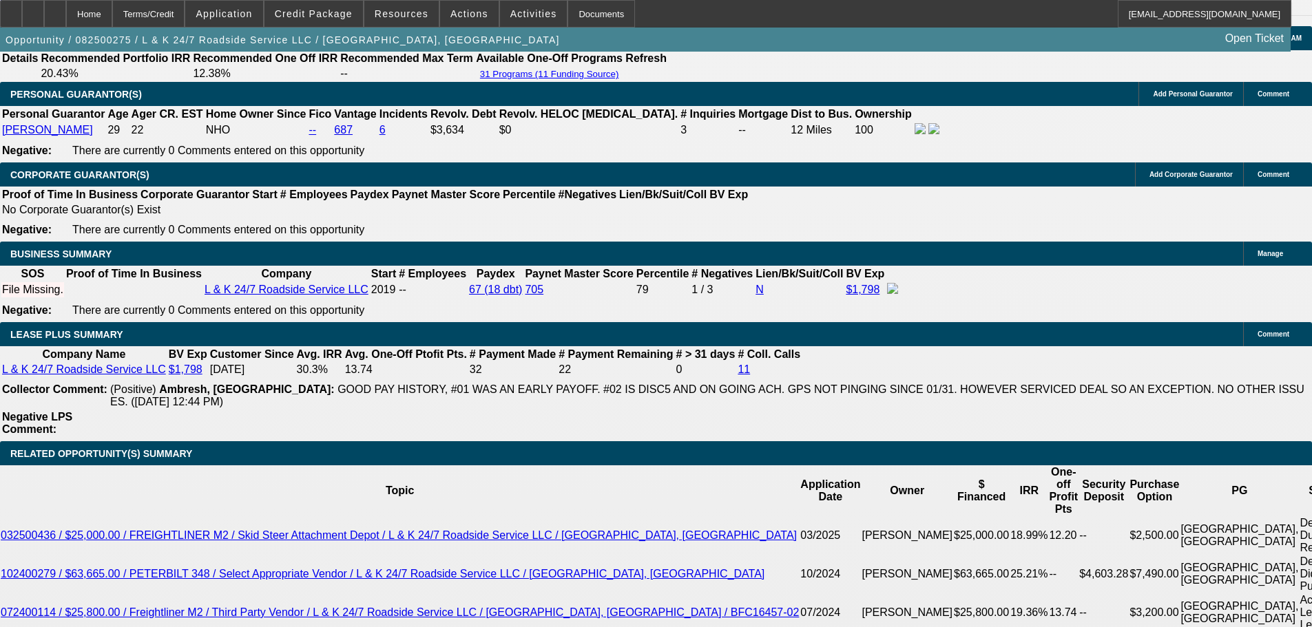
drag, startPoint x: 269, startPoint y: 364, endPoint x: 336, endPoint y: 375, distance: 67.7
type input "6"
type input "UNKNOWN"
type input "66"
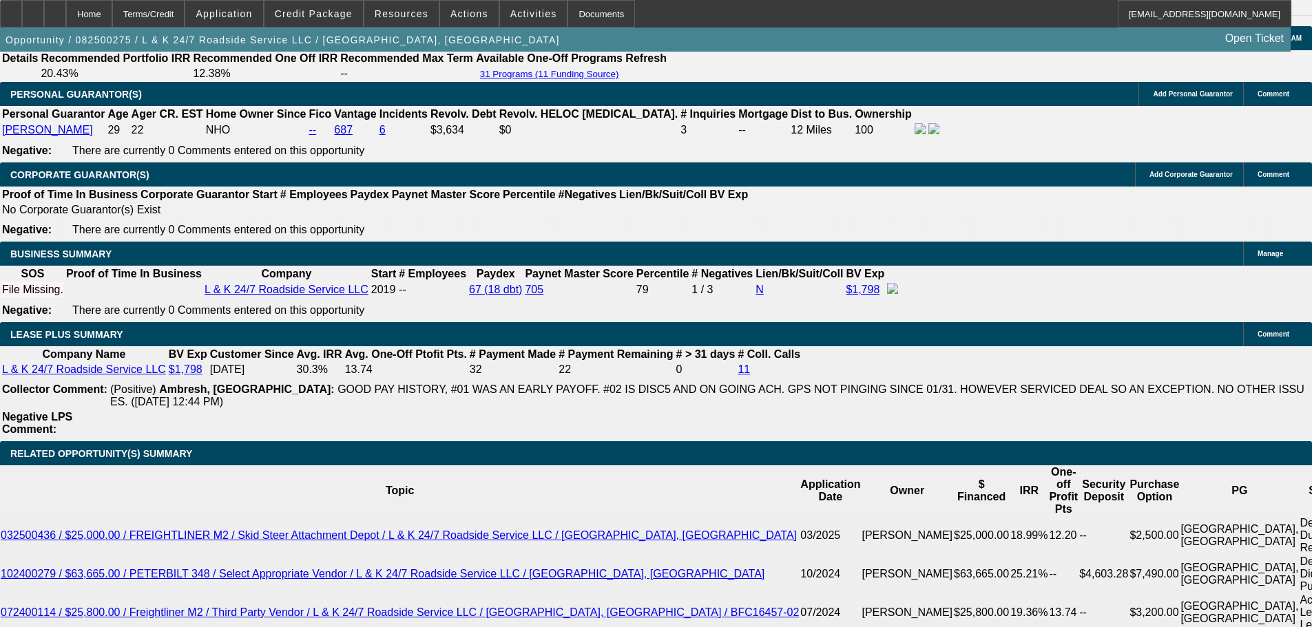
type input "$15,857.19"
type input "$31,714.38"
type input "$1,908.81"
type input "$3,817.62"
type input "66"
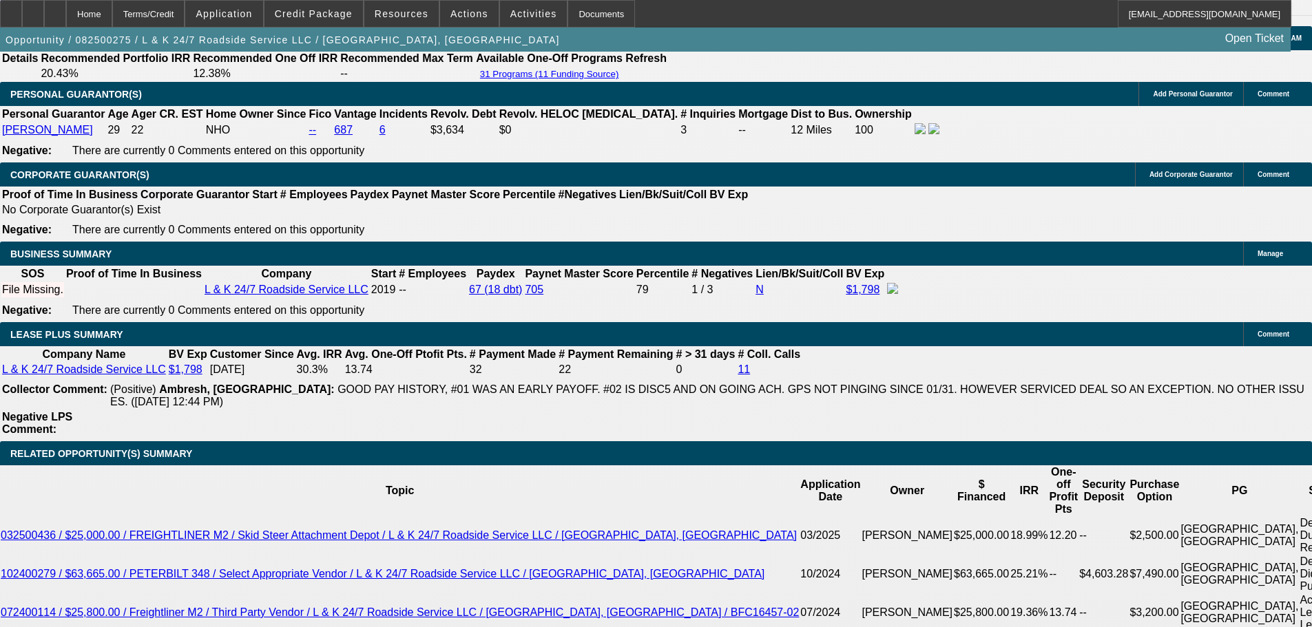
drag, startPoint x: 202, startPoint y: 364, endPoint x: 314, endPoint y: 371, distance: 111.8
type input "1"
type input "$2.00"
type input "1910"
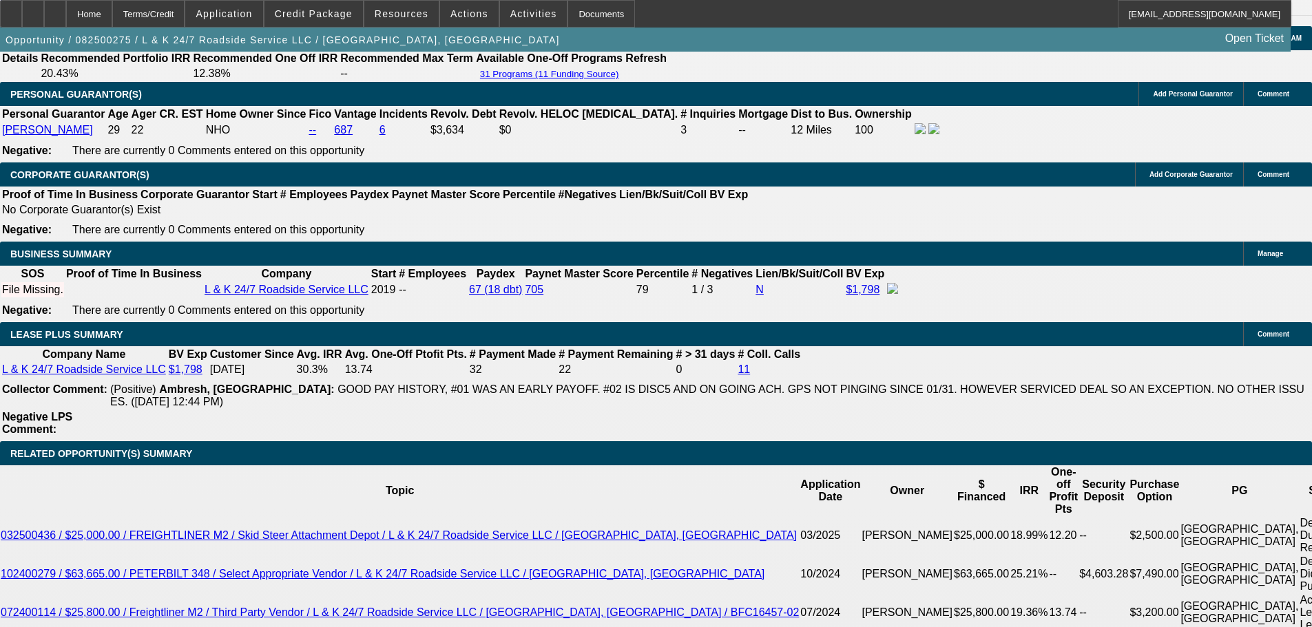
type input "12"
type input "$3,820.00"
type input "$1,910.00"
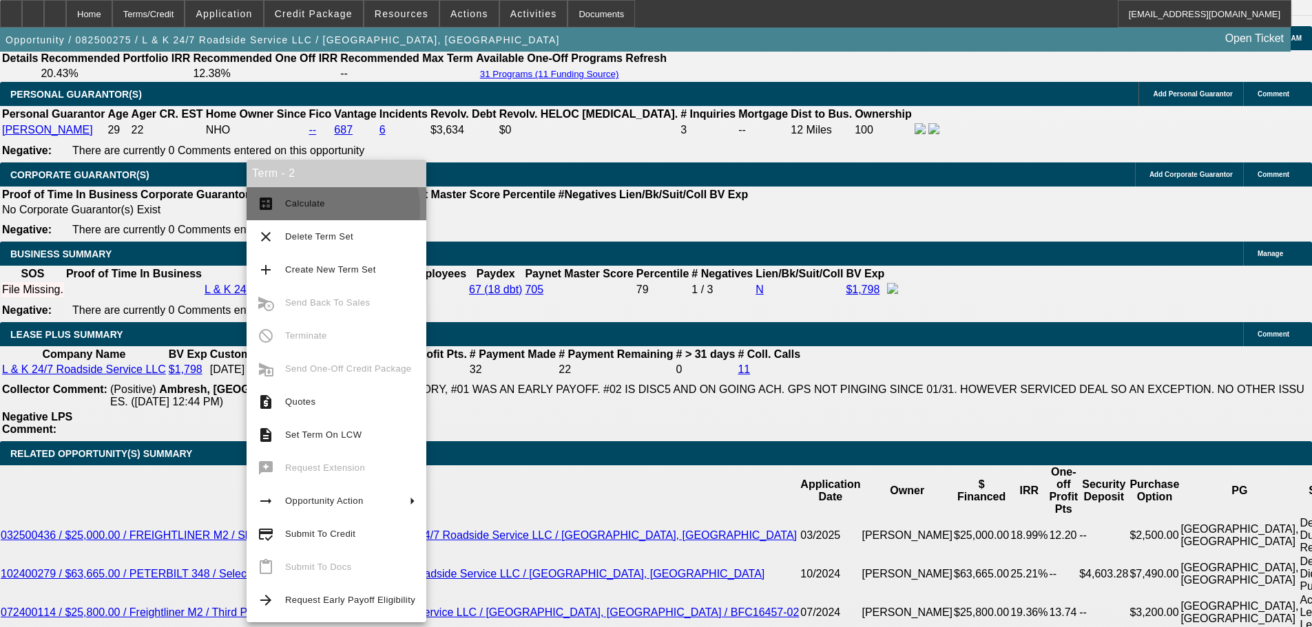
click at [323, 209] on span "Calculate" at bounding box center [350, 204] width 130 height 17
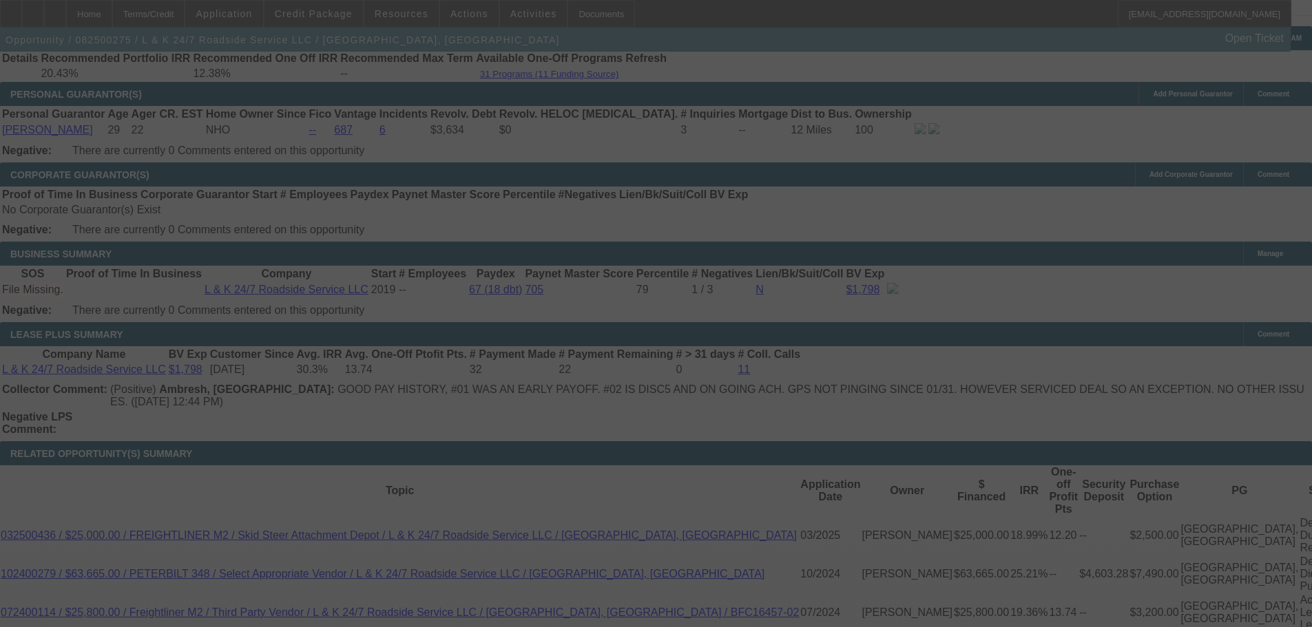
select select "0"
select select "2"
select select "0.1"
select select "4"
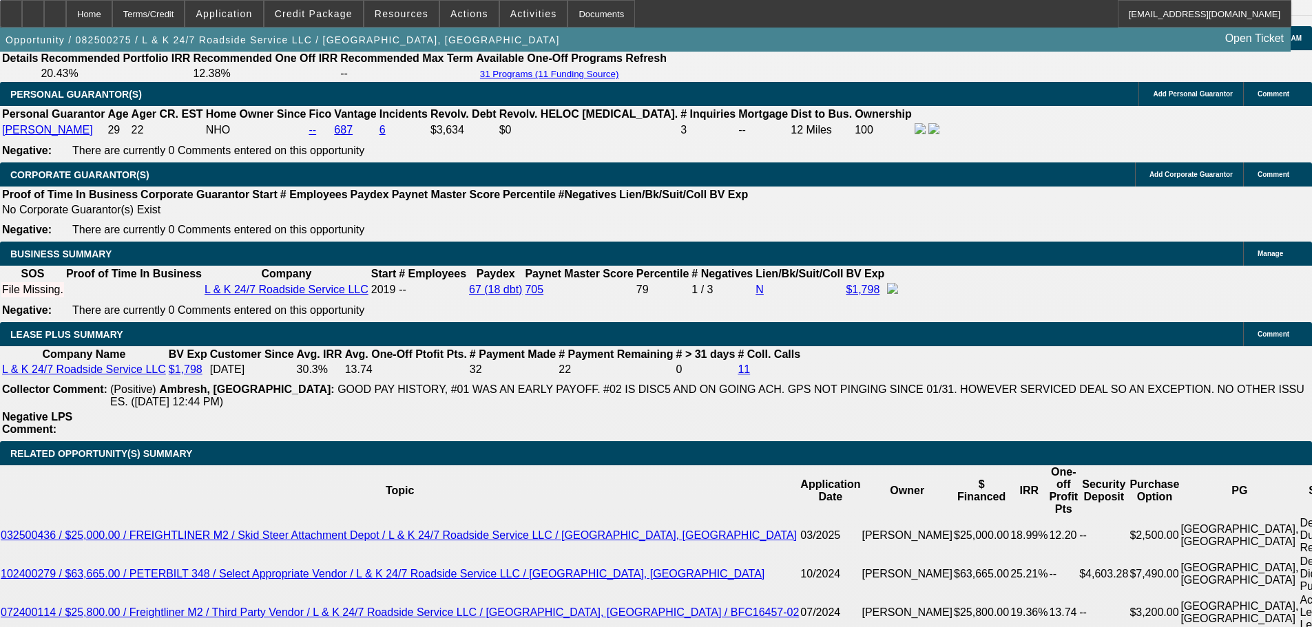
drag, startPoint x: 467, startPoint y: 366, endPoint x: 560, endPoint y: 375, distance: 93.4
type input "UNKNOWN"
type input "0"
type input "$2,552.78"
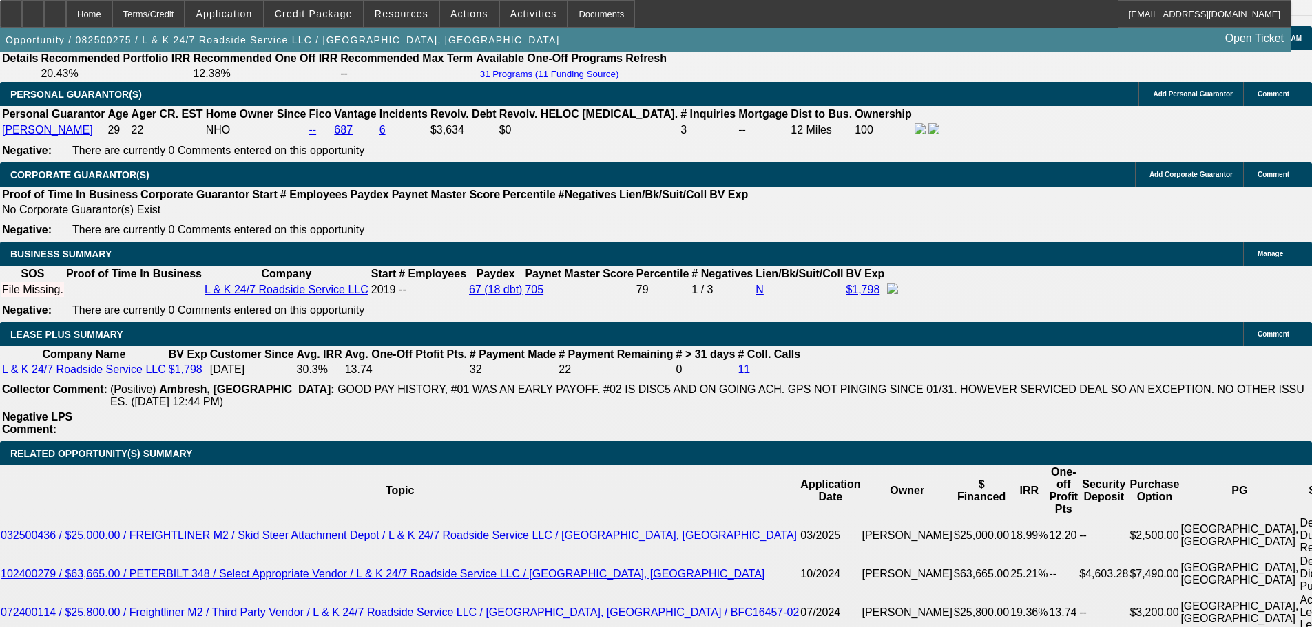
type input "$1,276.39"
type input "9"
type input "$3,313.10"
type input "$1,656.55"
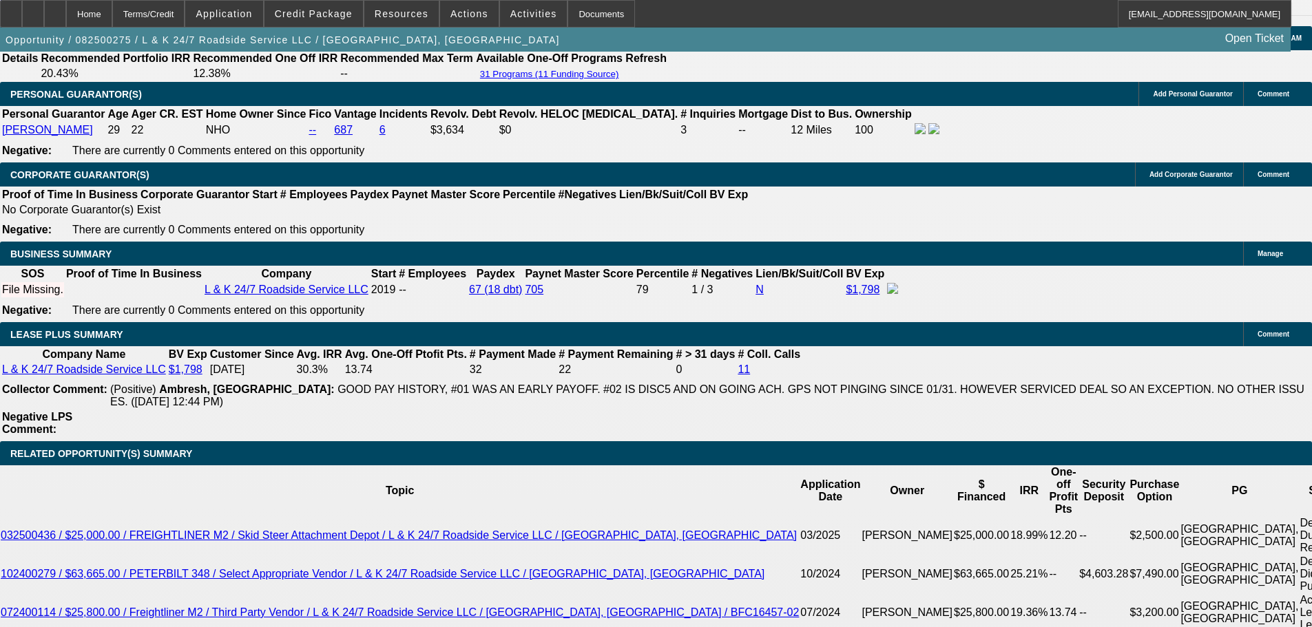
drag, startPoint x: 472, startPoint y: 368, endPoint x: 528, endPoint y: 377, distance: 57.2
type input "9.5"
type input "$3,358.88"
type input "$1,679.44"
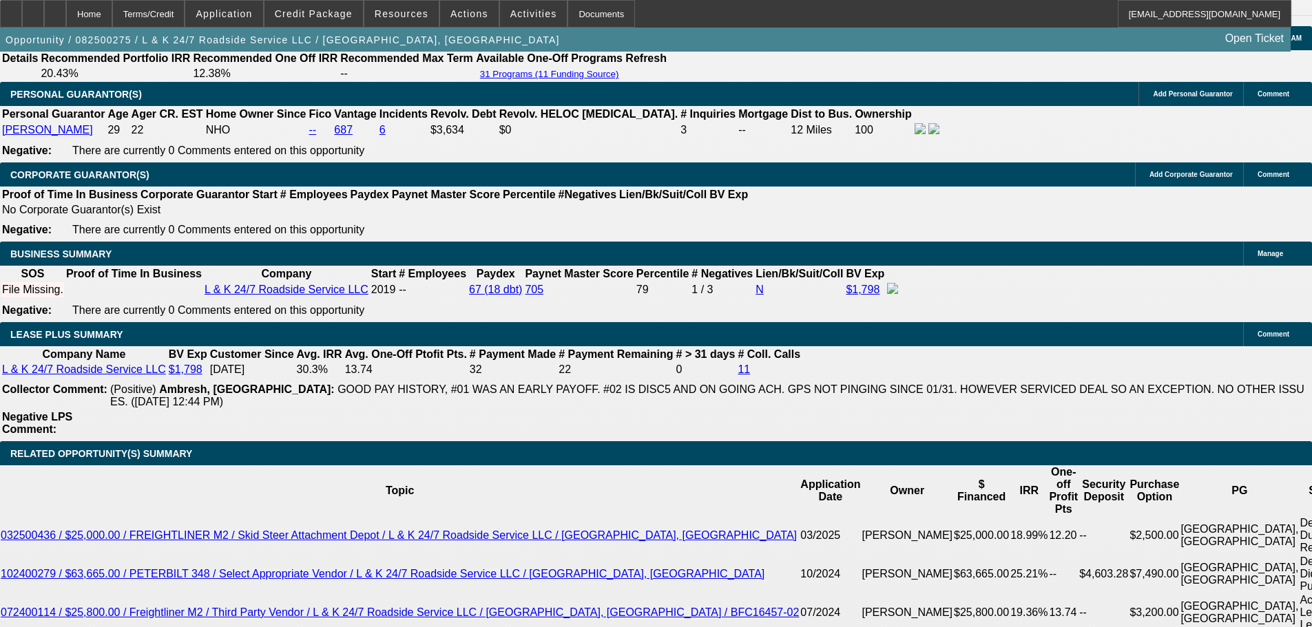
type input "9.5"
drag, startPoint x: 380, startPoint y: 370, endPoint x: 591, endPoint y: 394, distance: 212.1
type input "1"
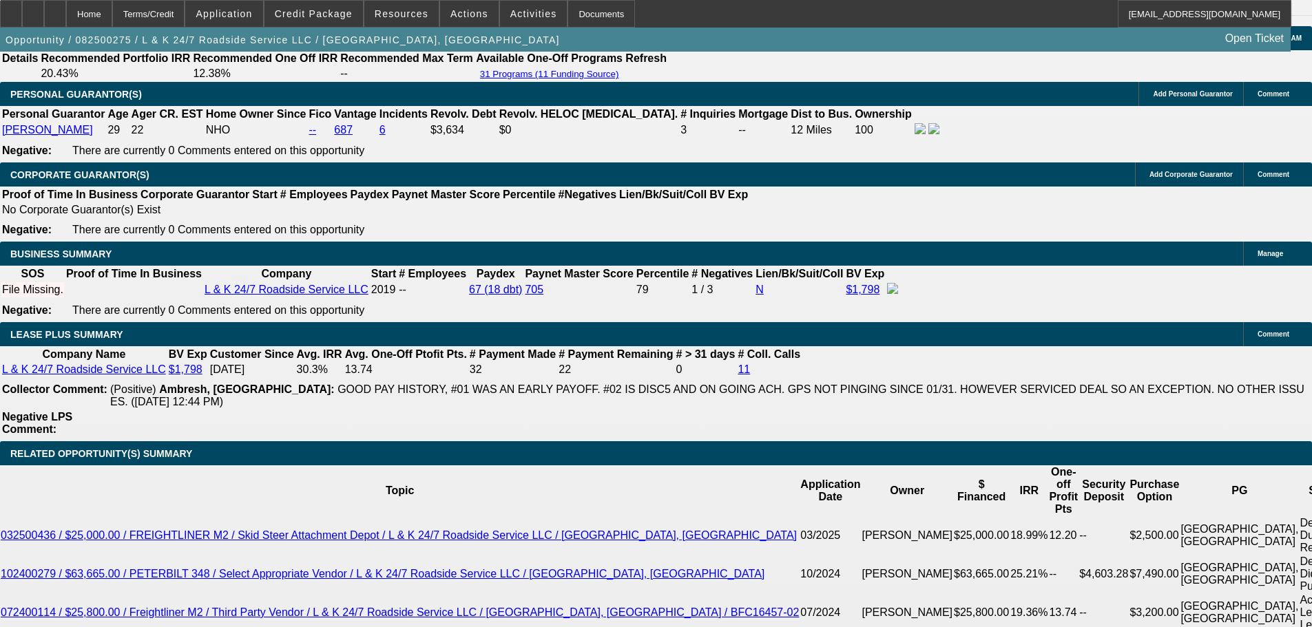
type input "$2.00"
type input "1680"
type input "$3,360.00"
type input "9.5"
type input "$1,680.00"
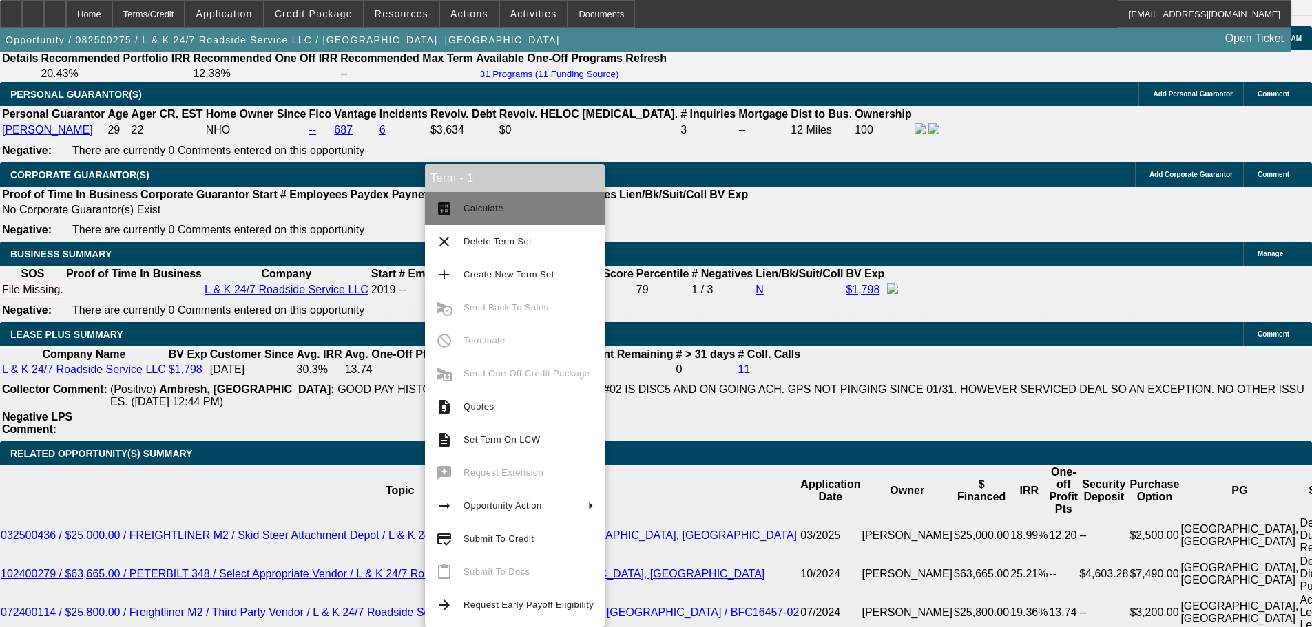
click at [518, 205] on span "Calculate" at bounding box center [529, 208] width 130 height 17
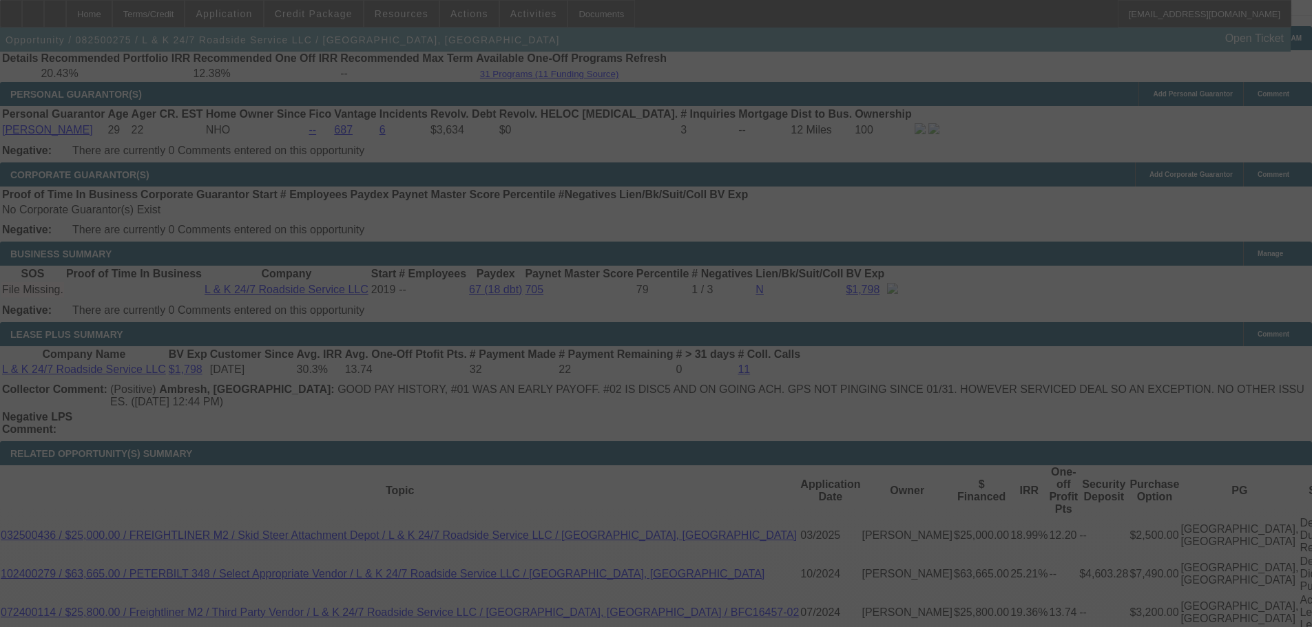
select select "0"
select select "2"
select select "0.1"
select select "4"
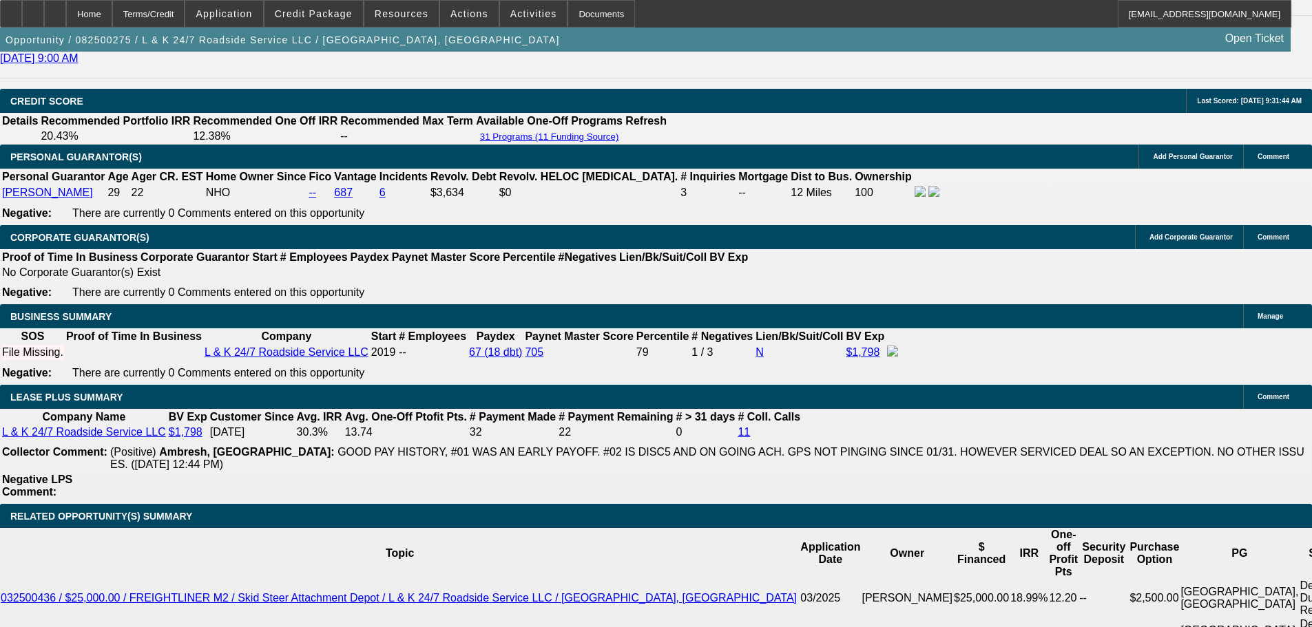
scroll to position [1929, 0]
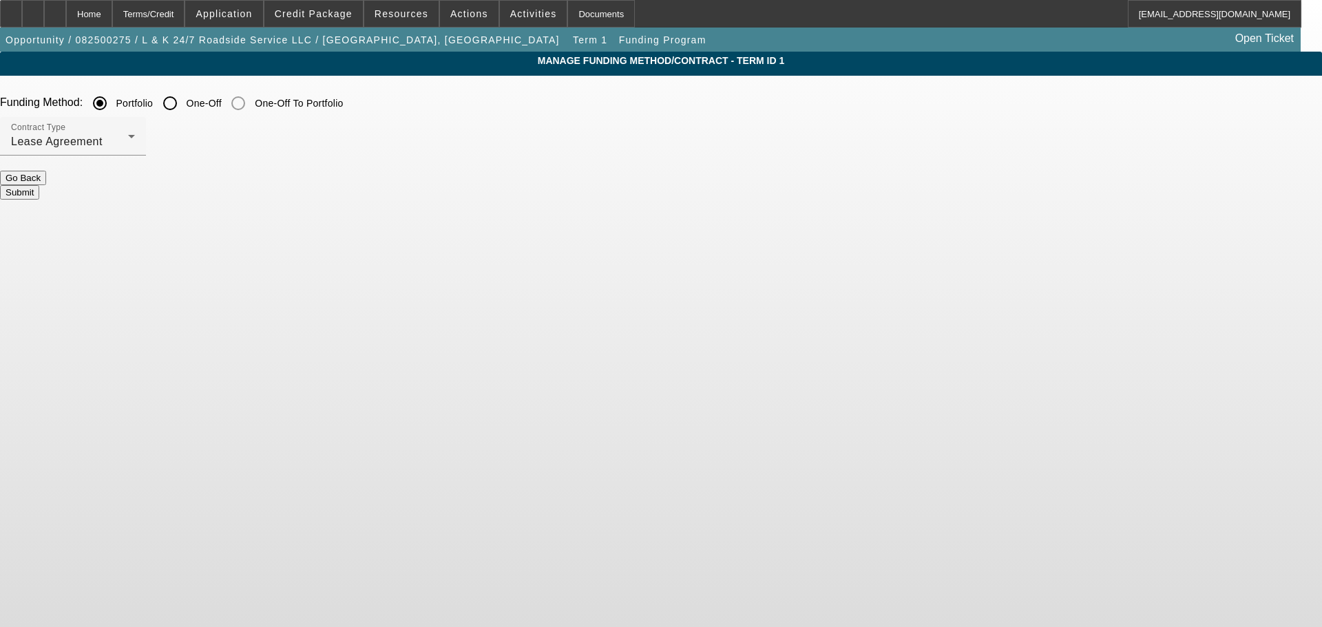
click at [184, 103] on input "One-Off" at bounding box center [170, 104] width 28 height 28
radio input "true"
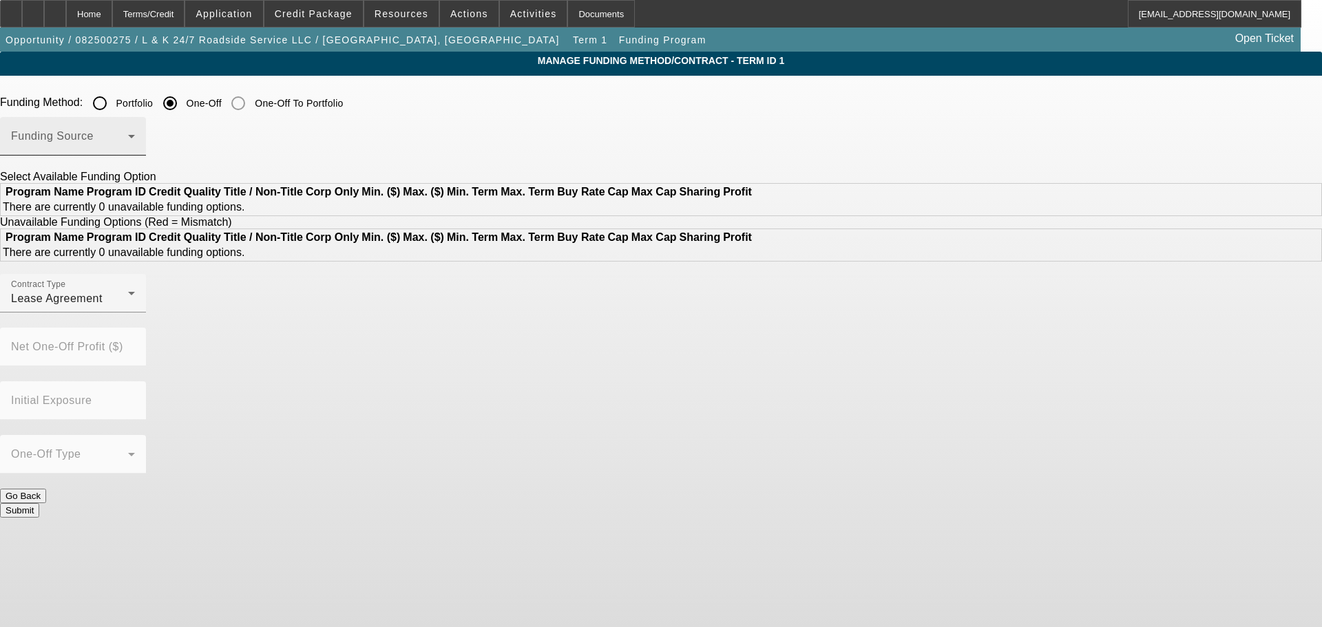
click at [128, 136] on span at bounding box center [69, 142] width 117 height 17
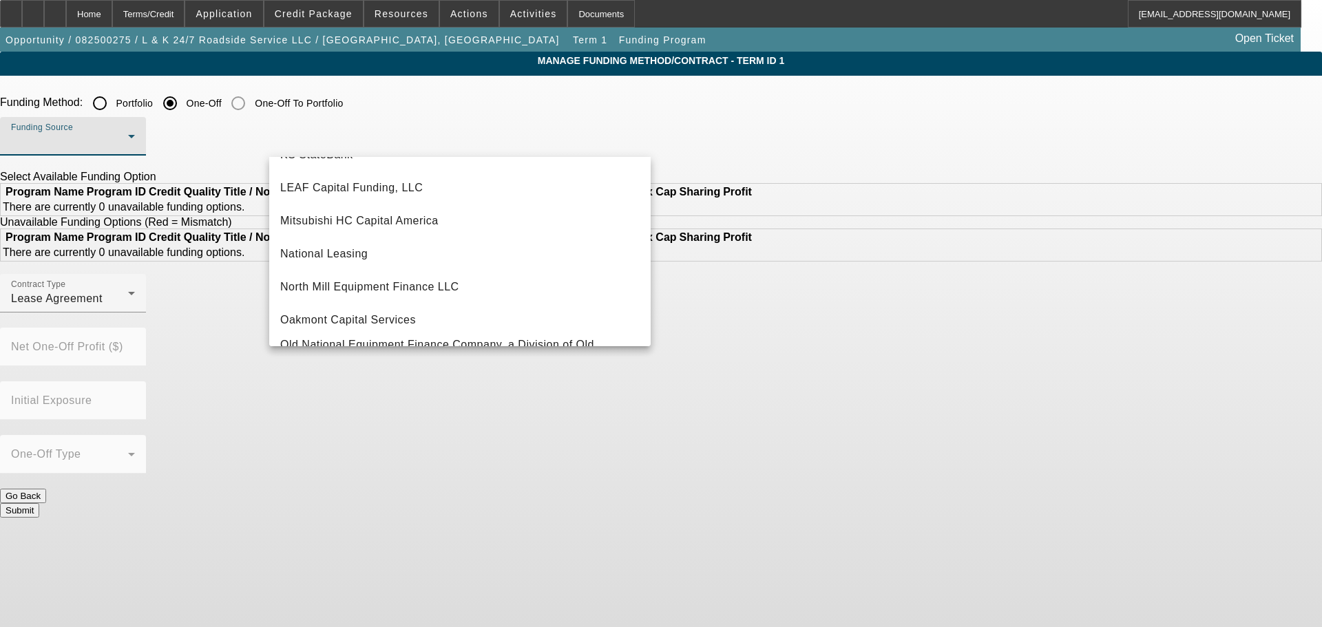
scroll to position [253, 0]
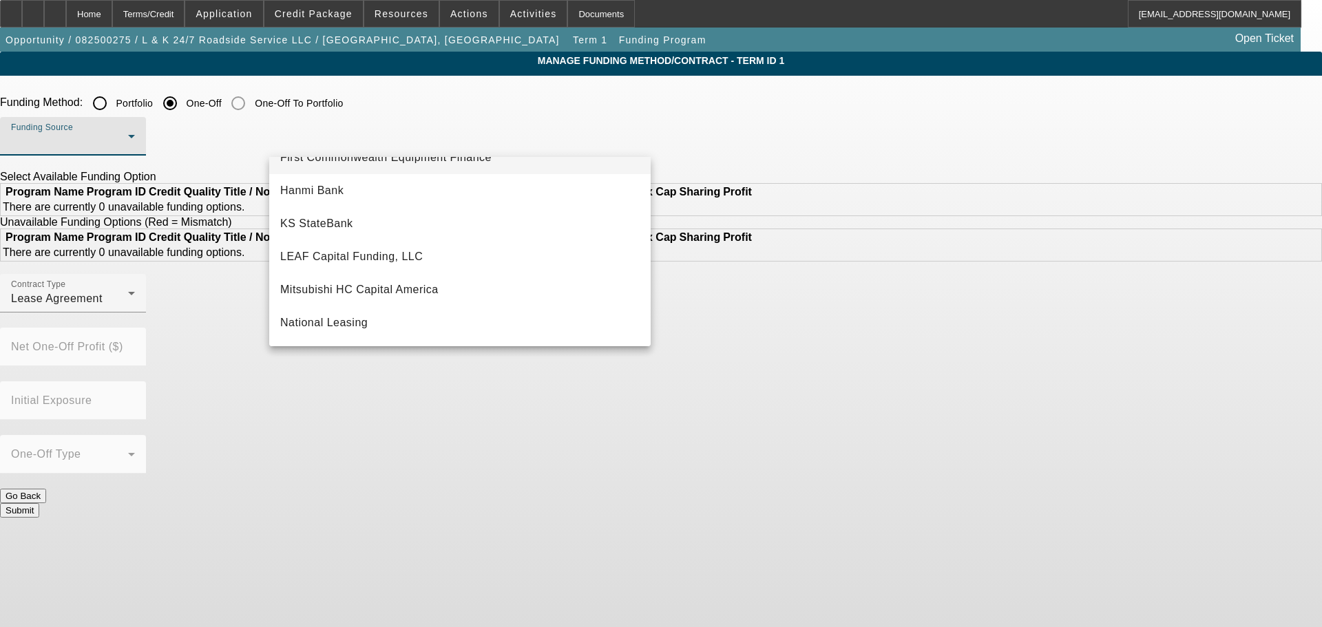
click at [401, 158] on span "First Commonwealth Equipment Finance" at bounding box center [385, 157] width 211 height 17
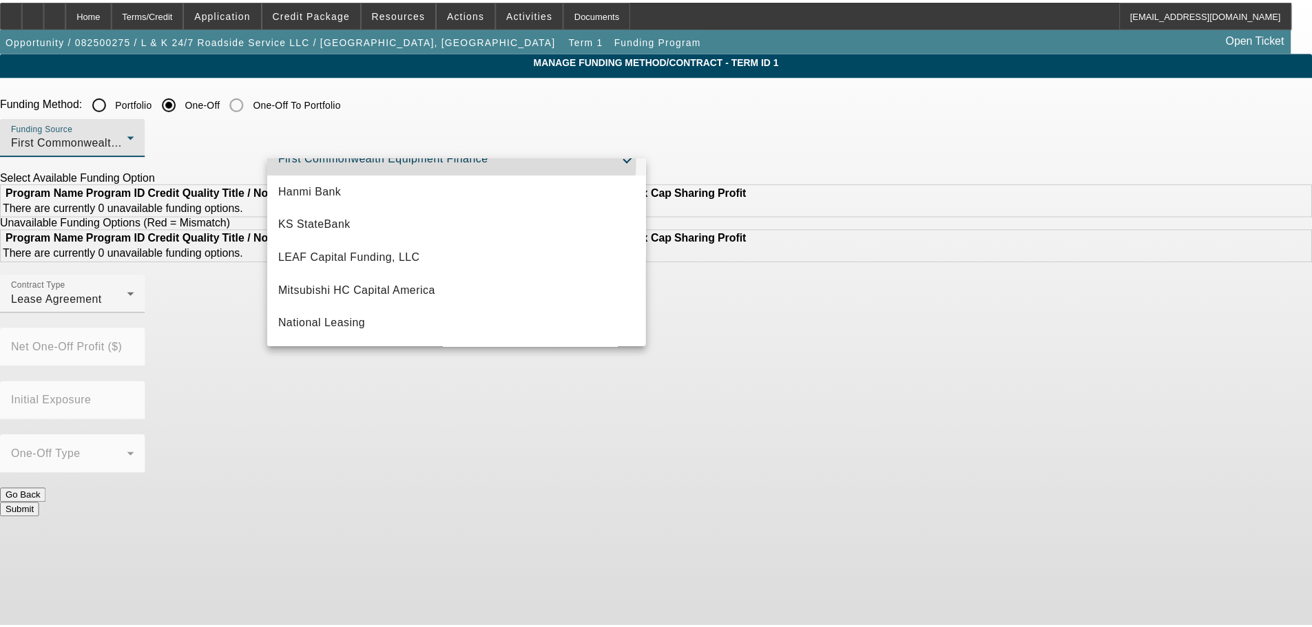
scroll to position [237, 0]
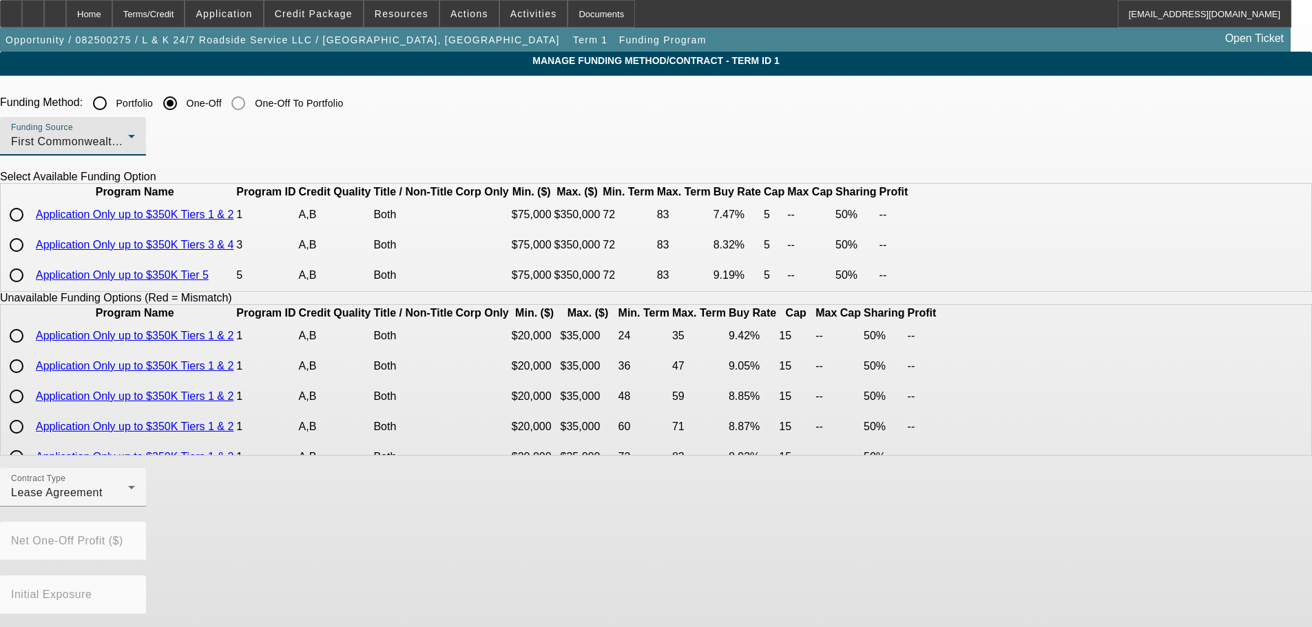
click at [30, 229] on input "radio" at bounding box center [17, 215] width 28 height 28
radio input "true"
click at [30, 259] on input "radio" at bounding box center [17, 245] width 28 height 28
radio input "true"
type input "8.32"
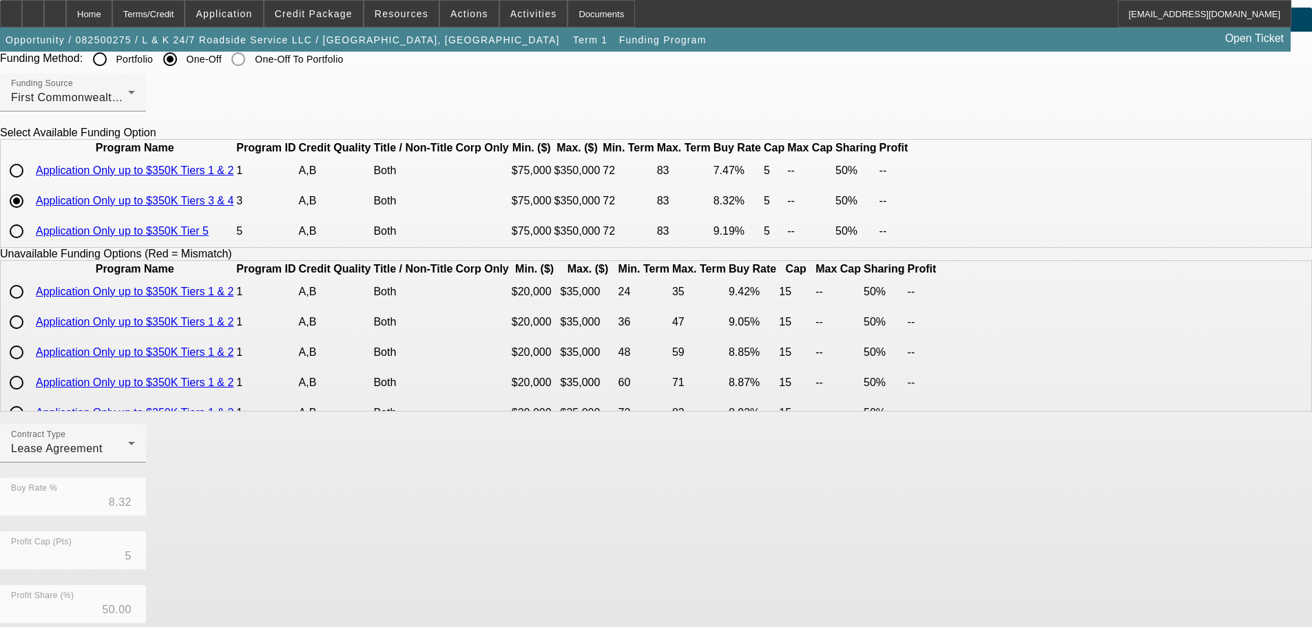
scroll to position [302, 0]
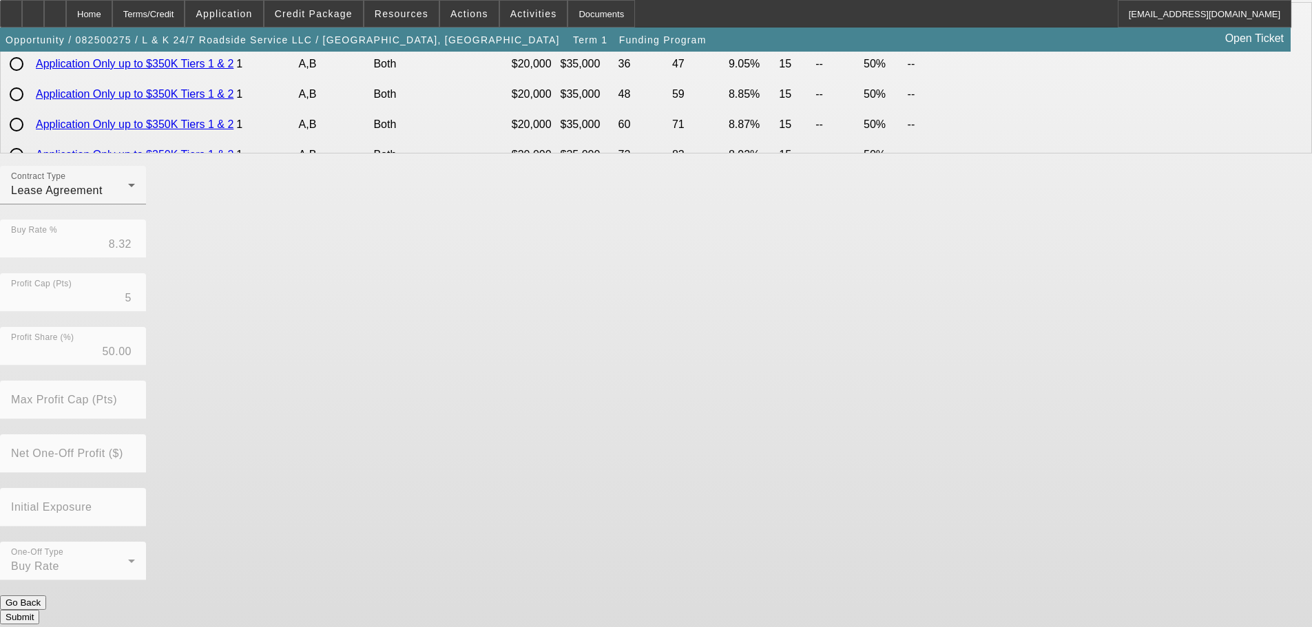
click at [39, 610] on button "Submit" at bounding box center [19, 617] width 39 height 14
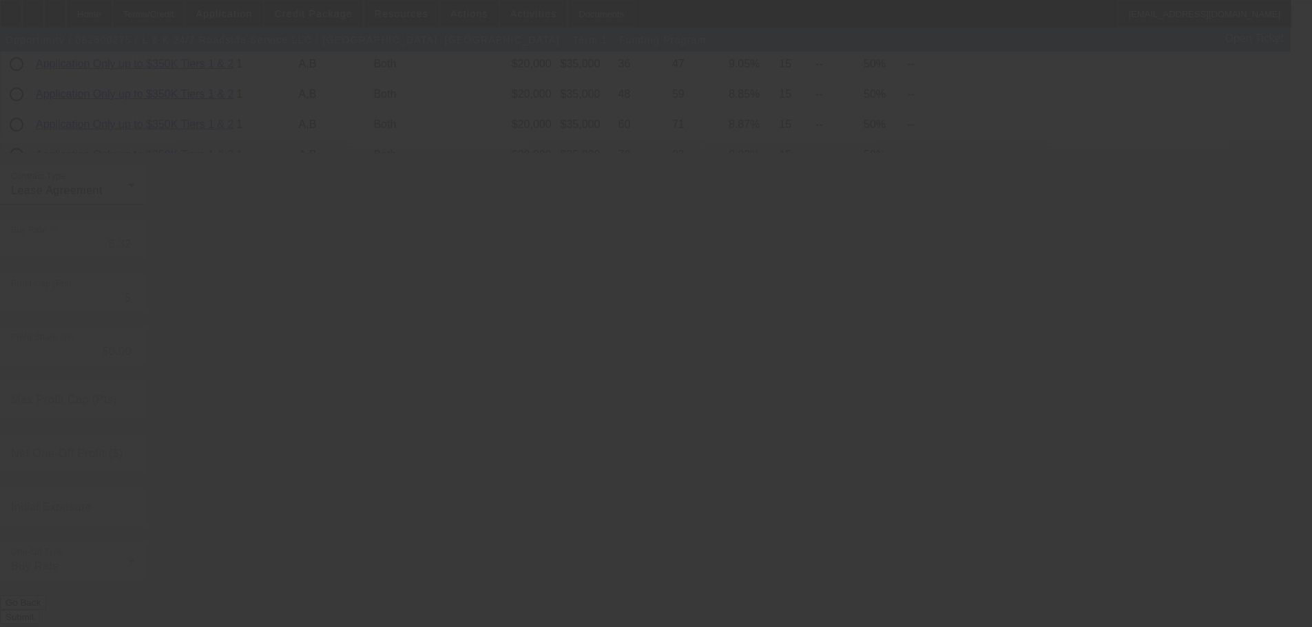
radio input "true"
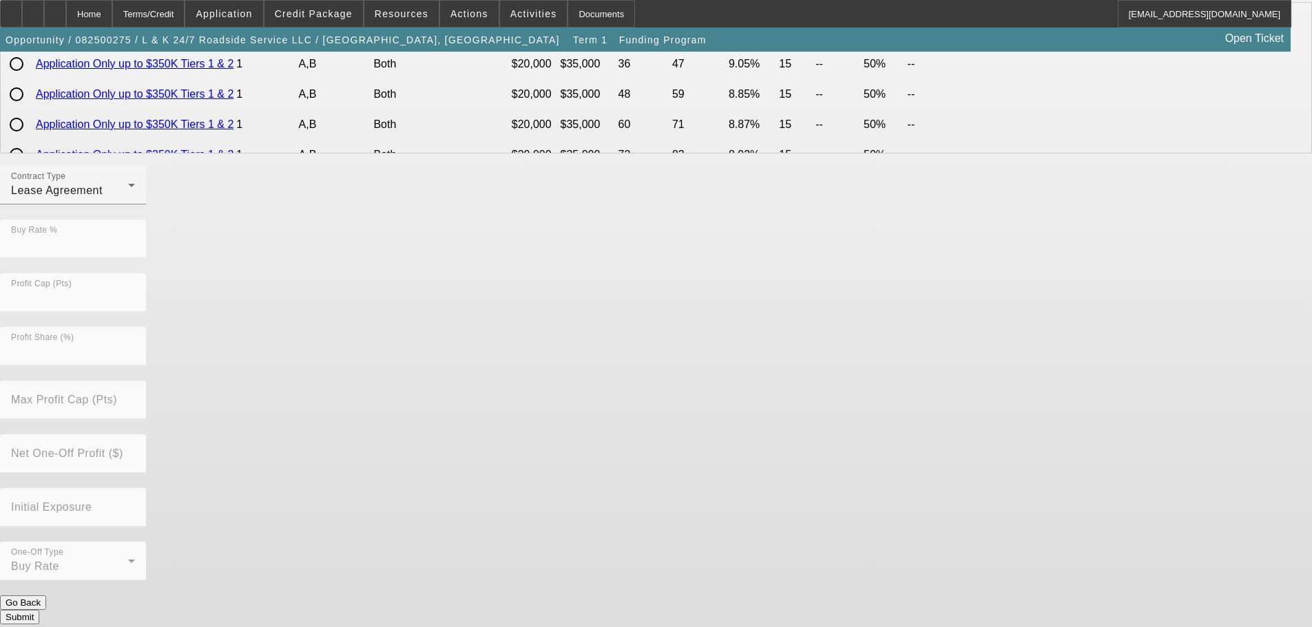
scroll to position [0, 0]
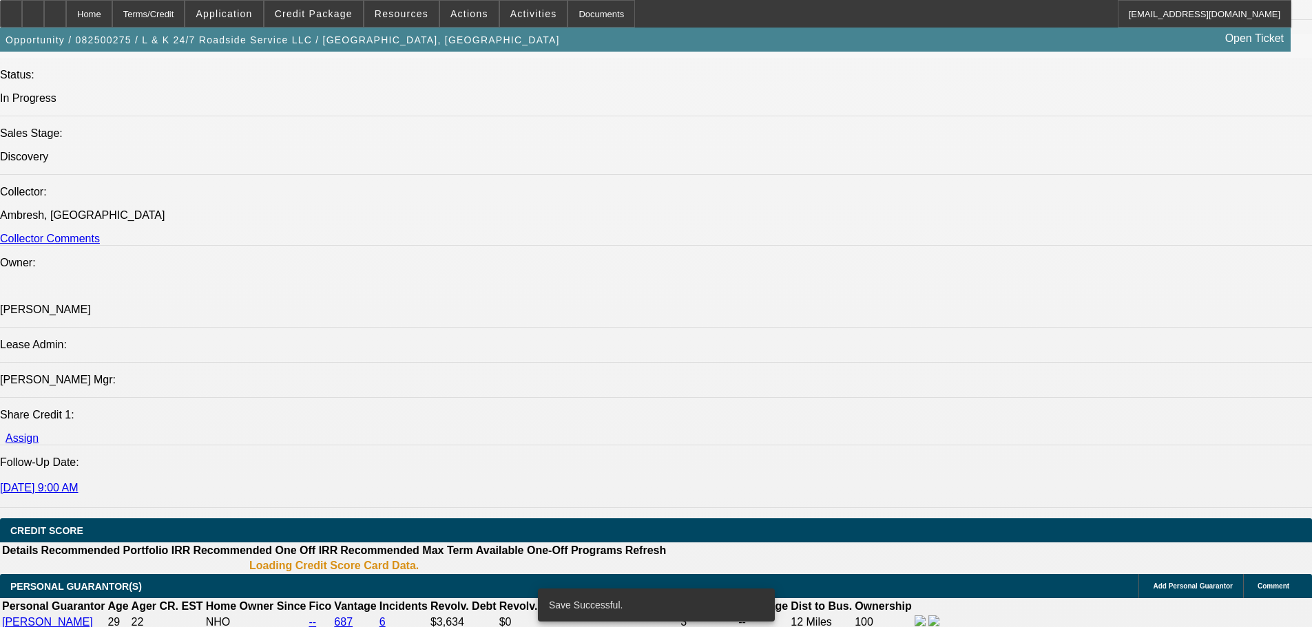
select select "0"
select select "2"
select select "0.1"
select select "4"
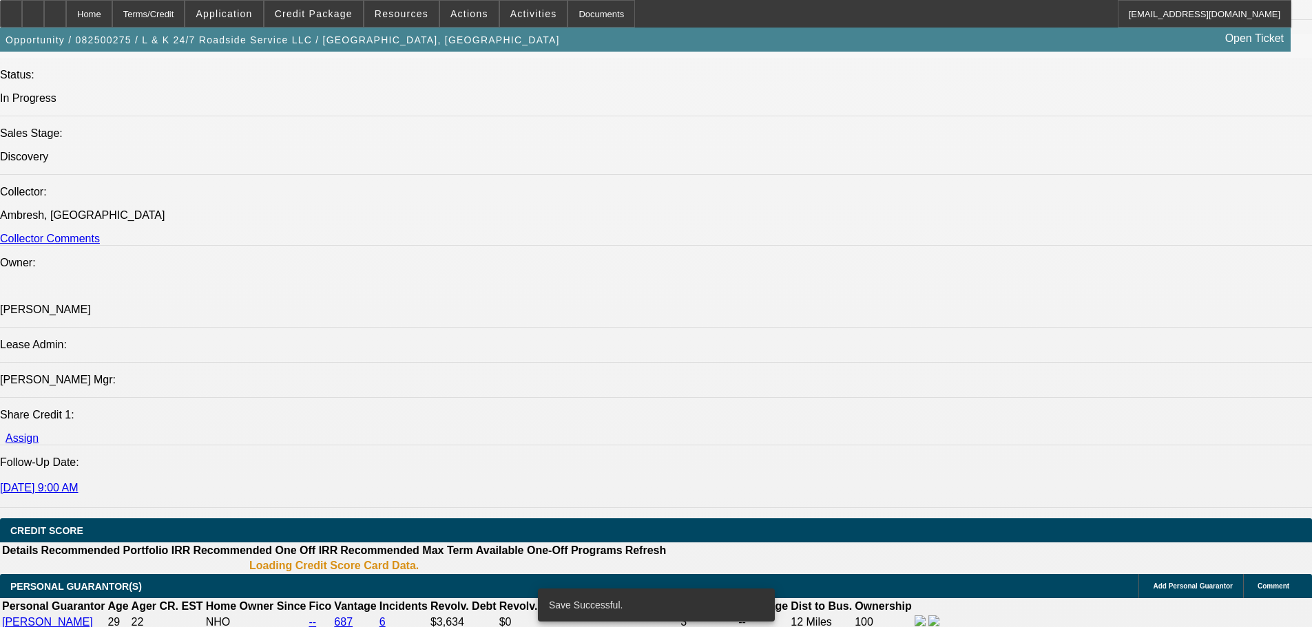
select select "0"
select select "2"
select select "0.1"
select select "4"
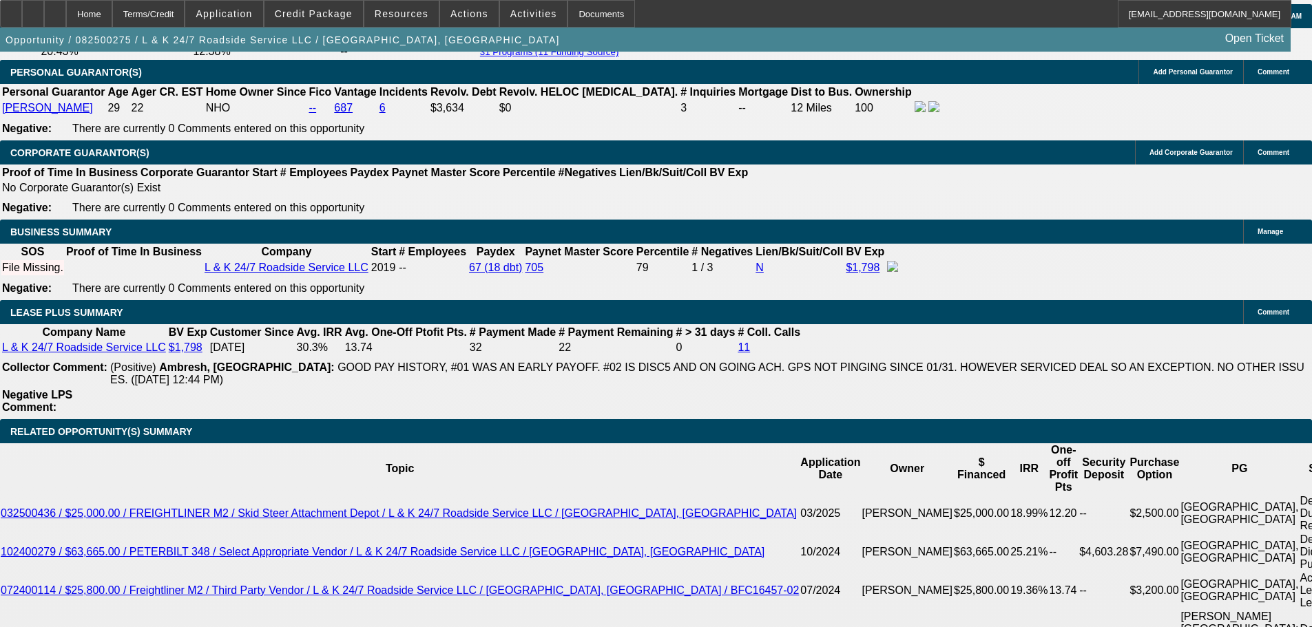
scroll to position [2051, 0]
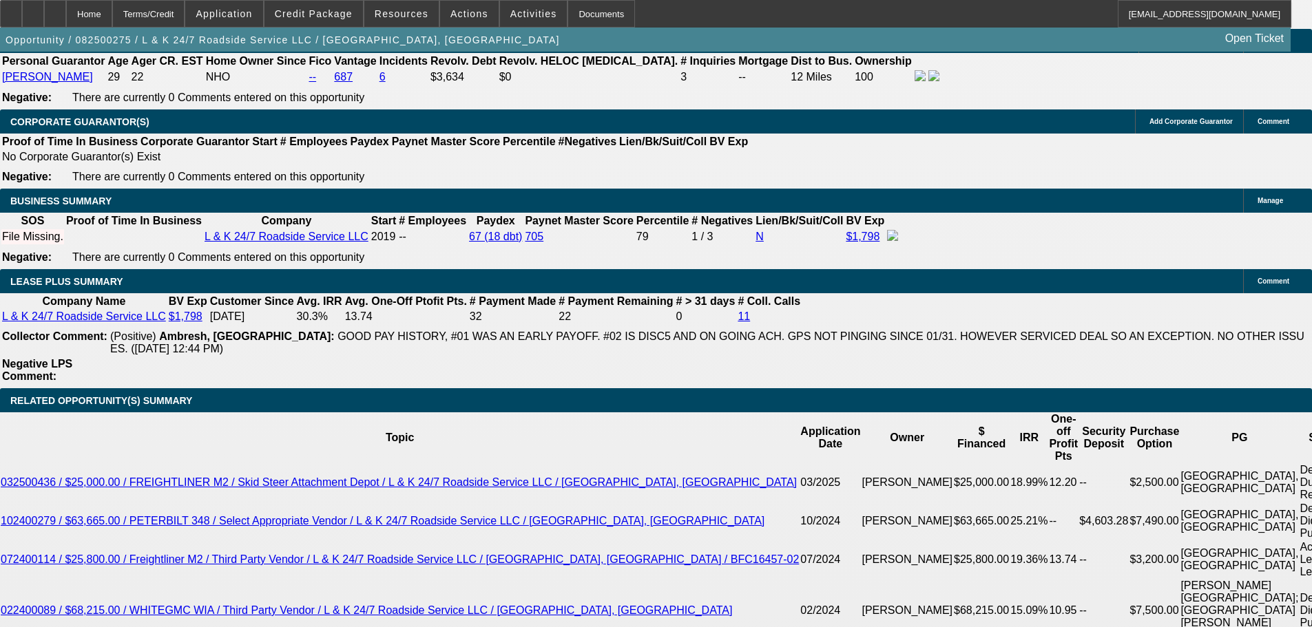
select select "1"
type input "$1,680.00"
type input "UNKNOWN"
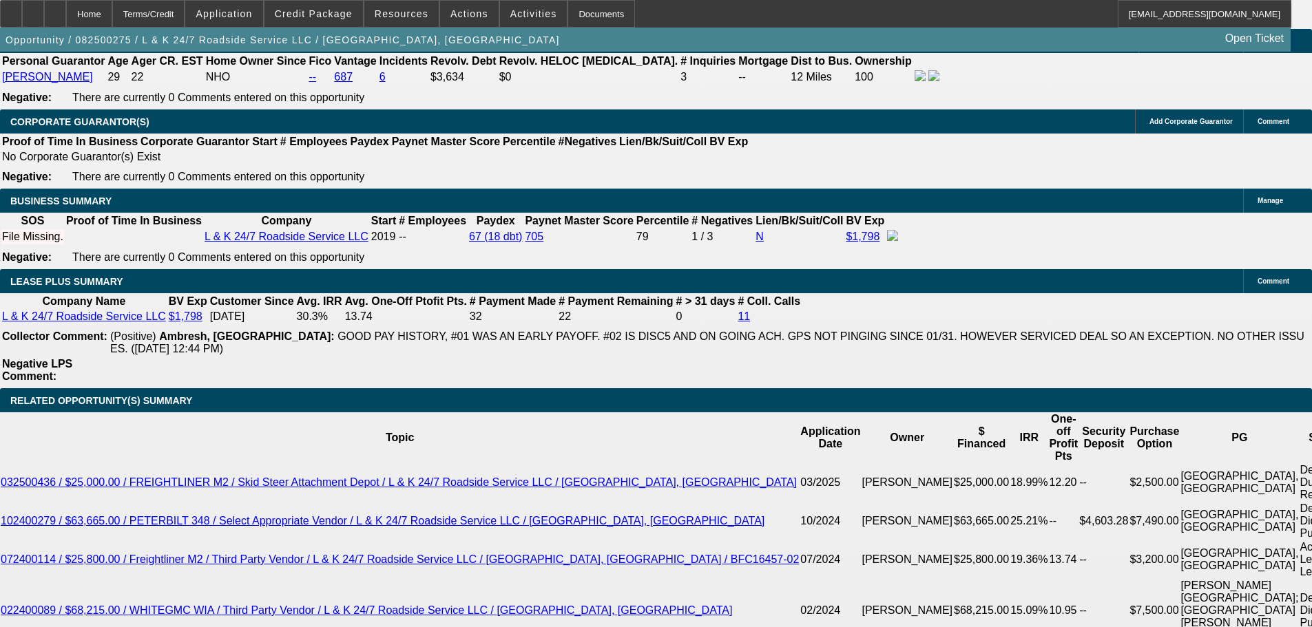
drag, startPoint x: 413, startPoint y: 204, endPoint x: 521, endPoint y: 207, distance: 108.9
type input "$8,000.00"
type input "$1,643.43"
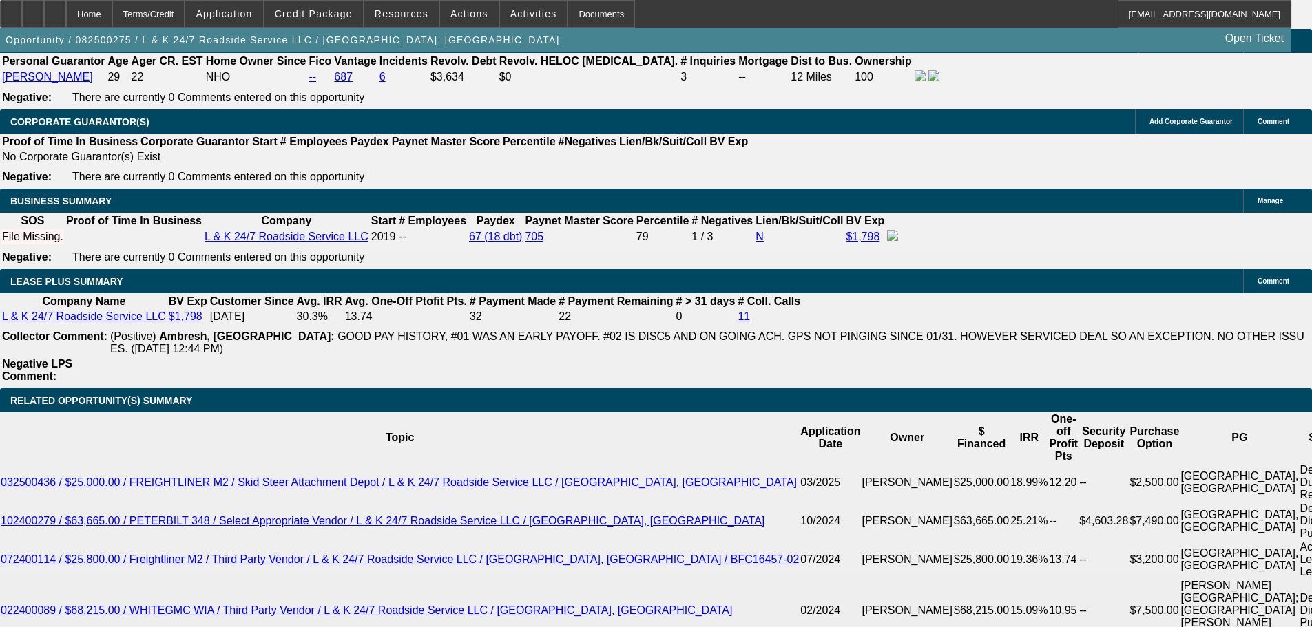
type input "$1,643.43"
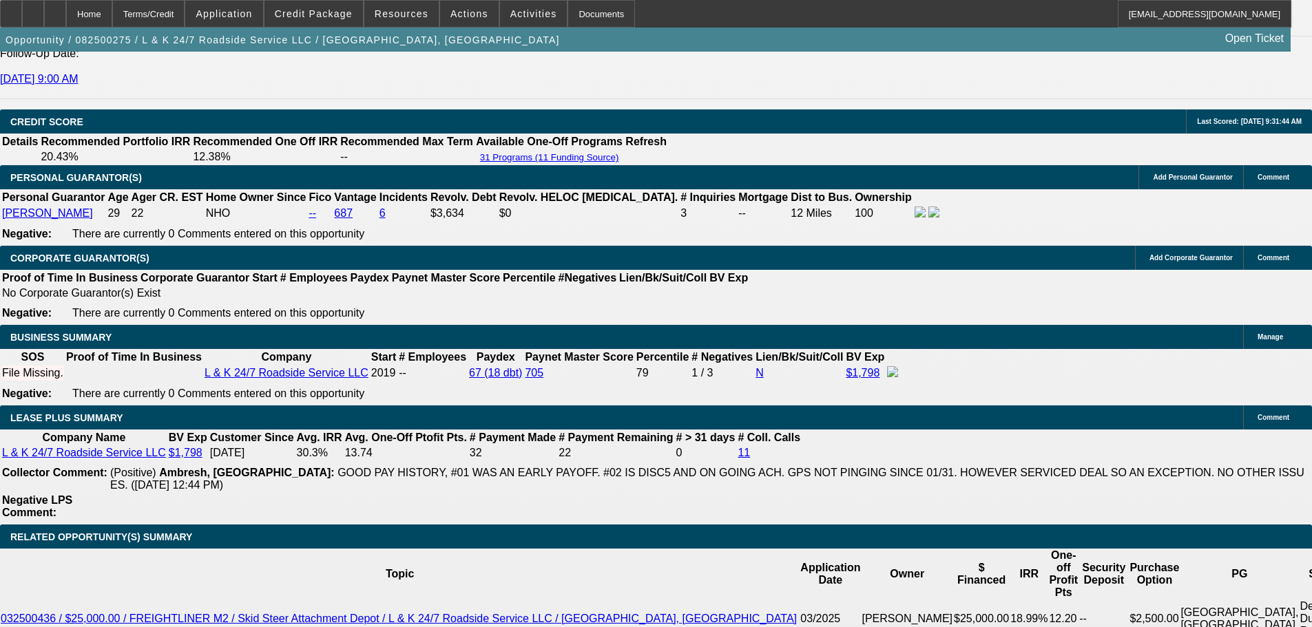
scroll to position [1913, 0]
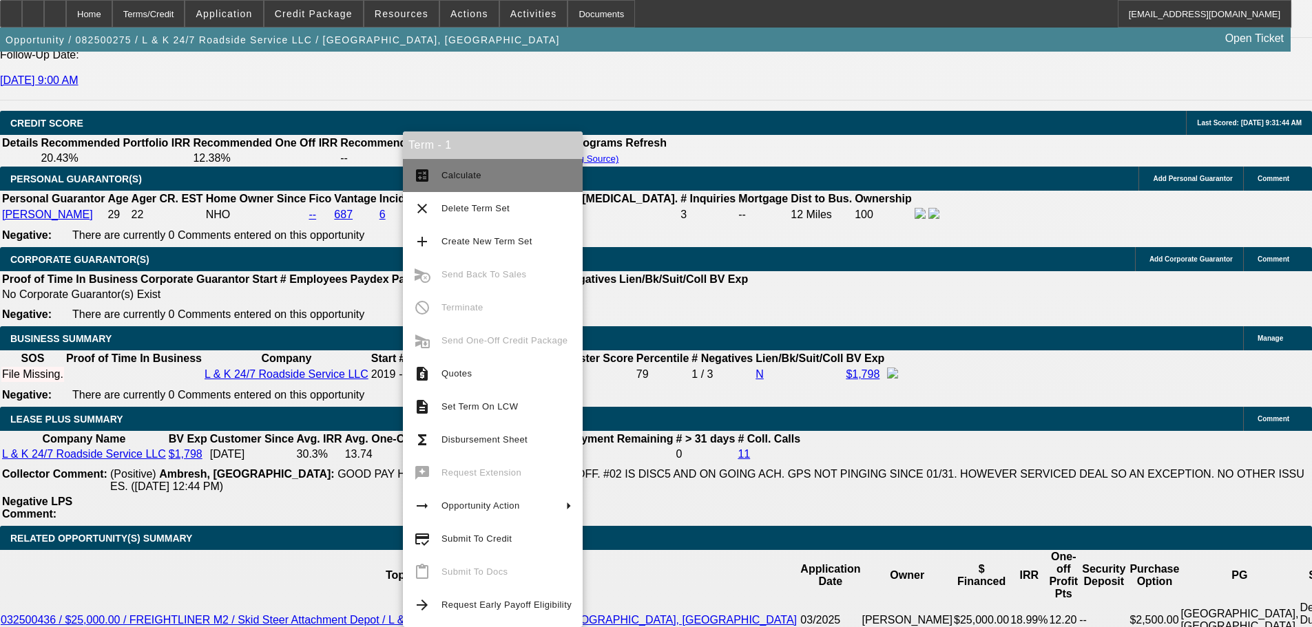
click at [477, 175] on span "Calculate" at bounding box center [461, 175] width 40 height 10
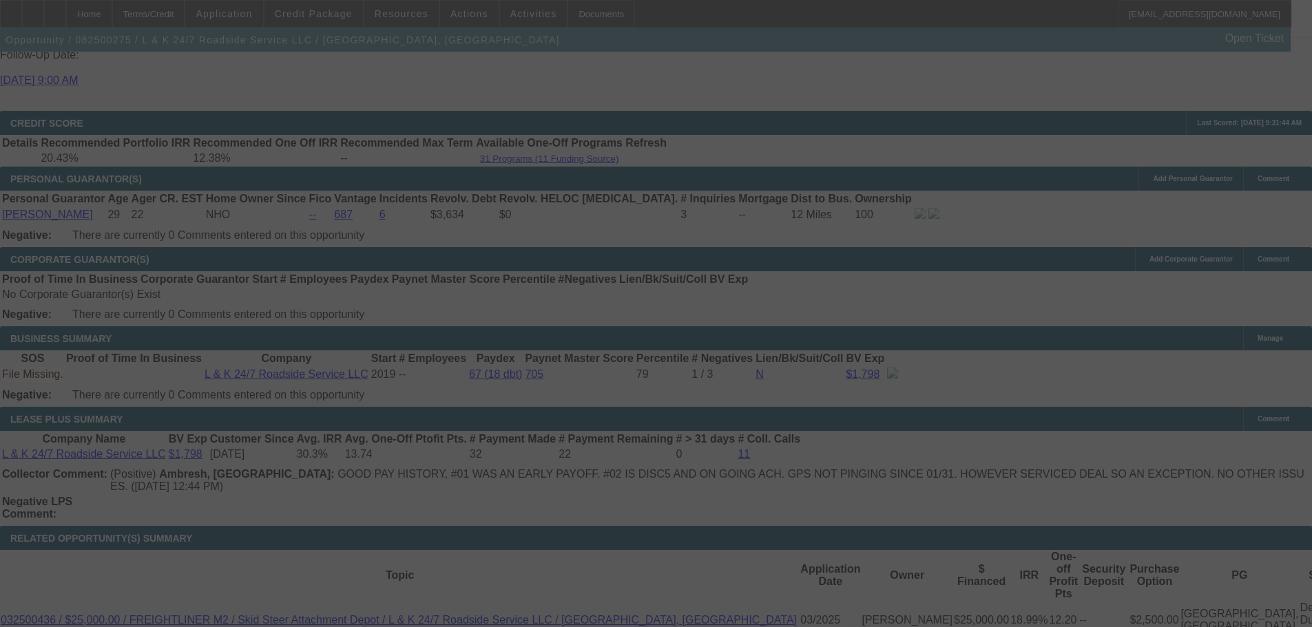
select select "0"
select select "2"
select select "0.1"
select select "4"
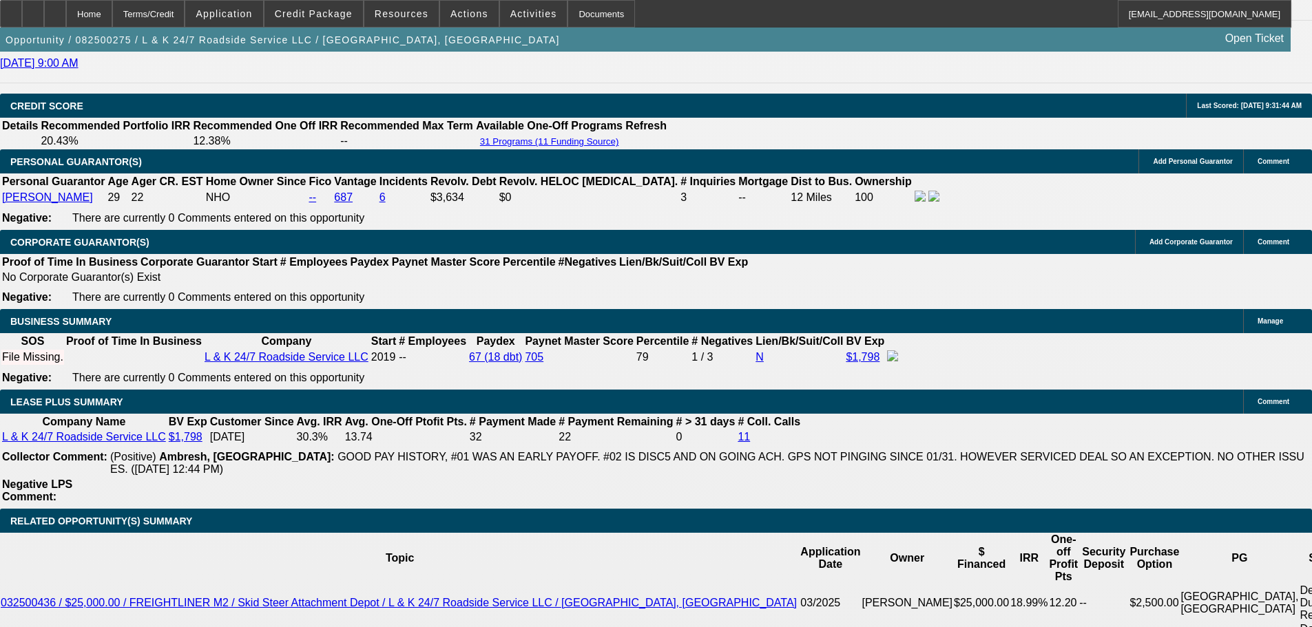
scroll to position [1982, 0]
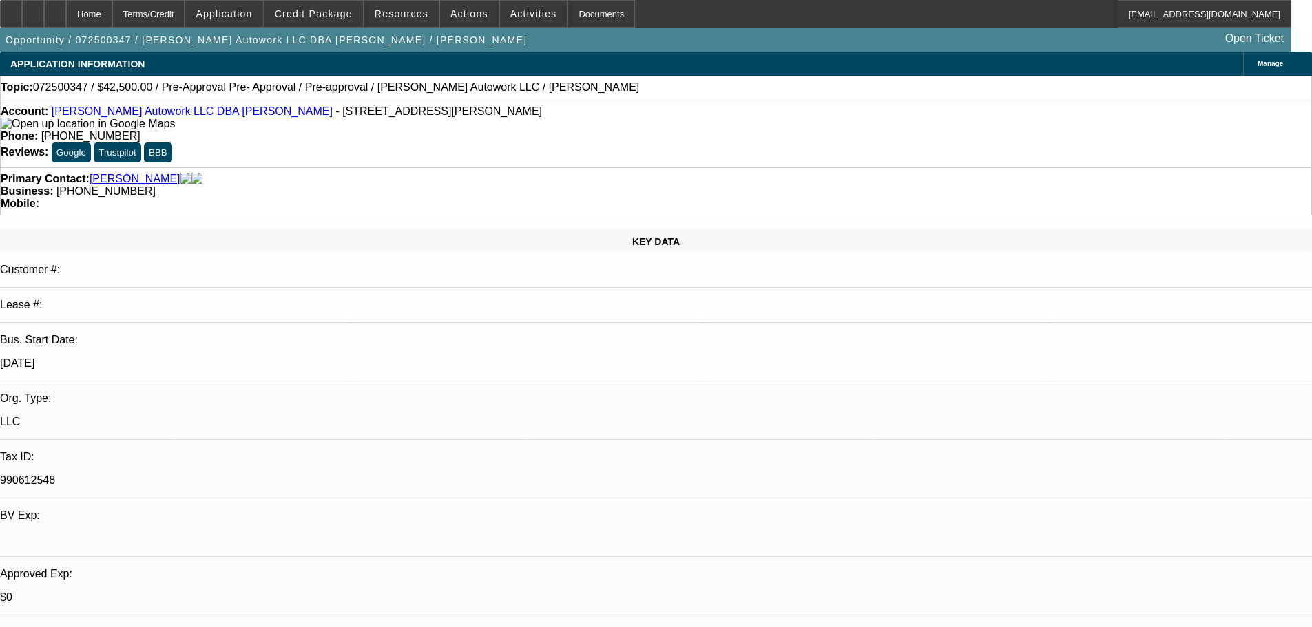
select select "0"
select select "2"
select select "0.1"
select select "4"
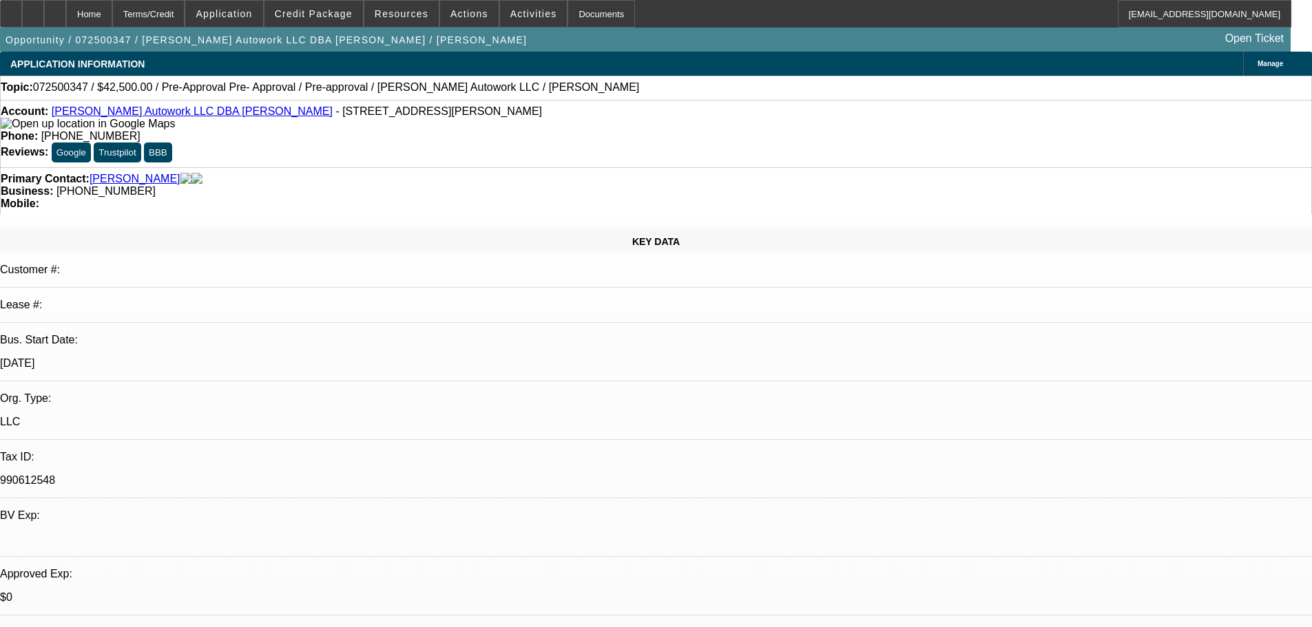
select select "0"
select select "2"
select select "0.1"
select select "4"
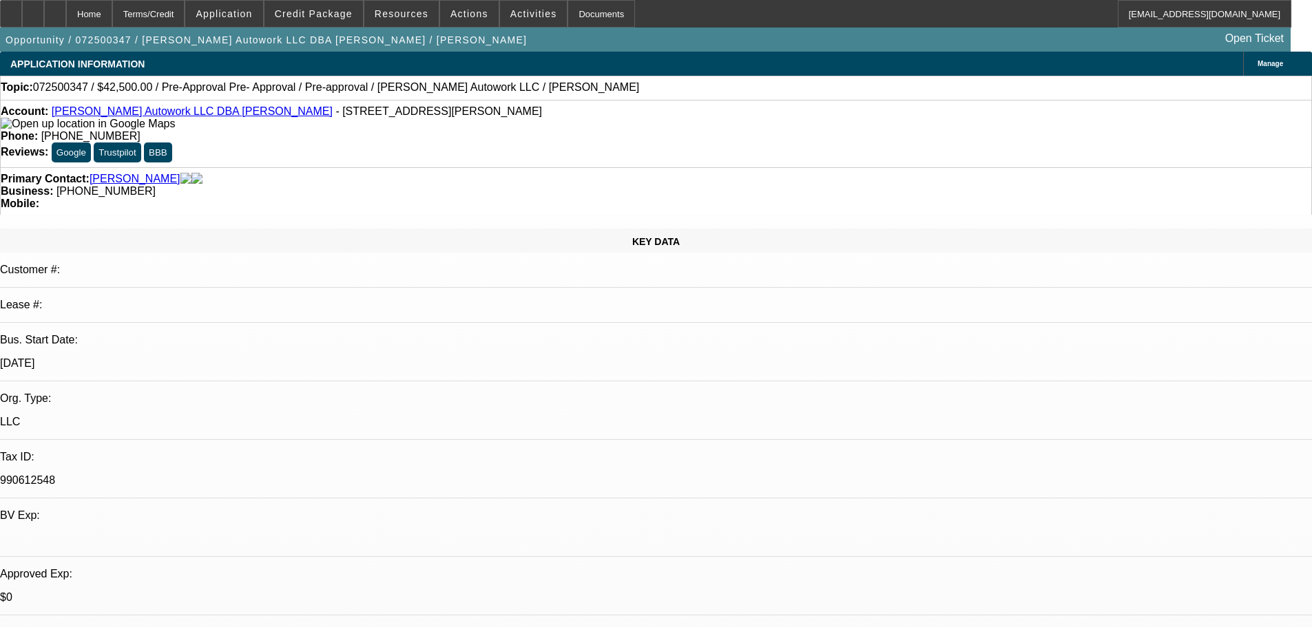
select select "0"
select select "2"
select select "0.1"
select select "4"
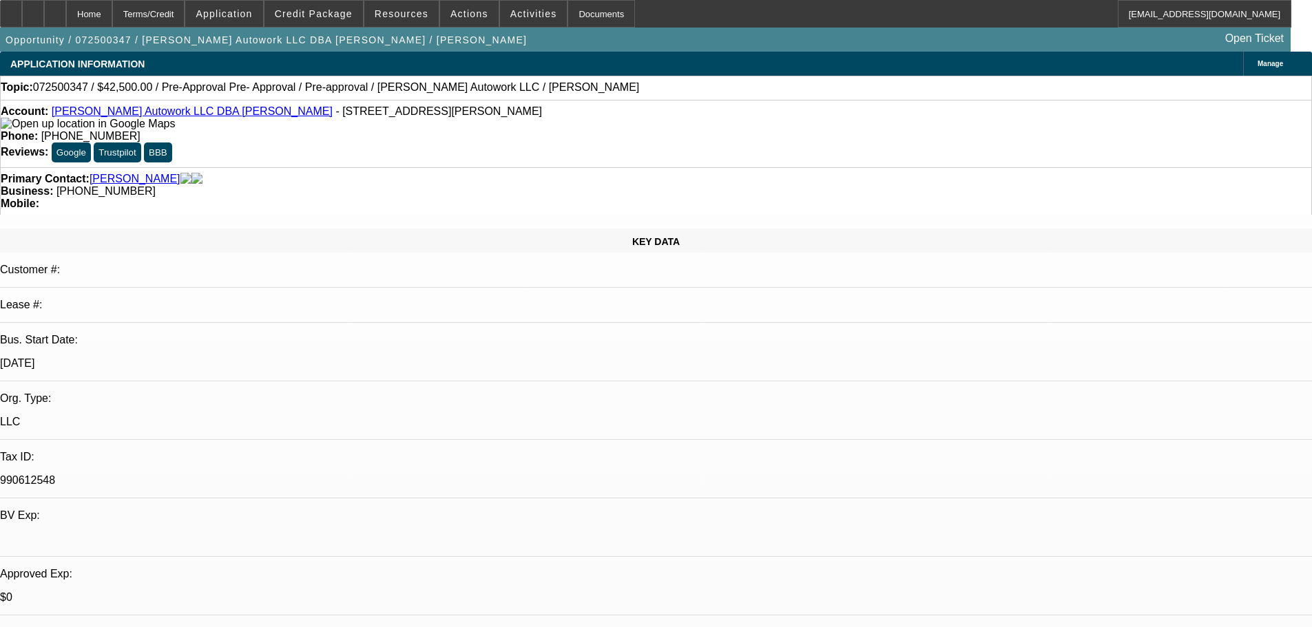
select select "0"
select select "2"
select select "0.1"
select select "4"
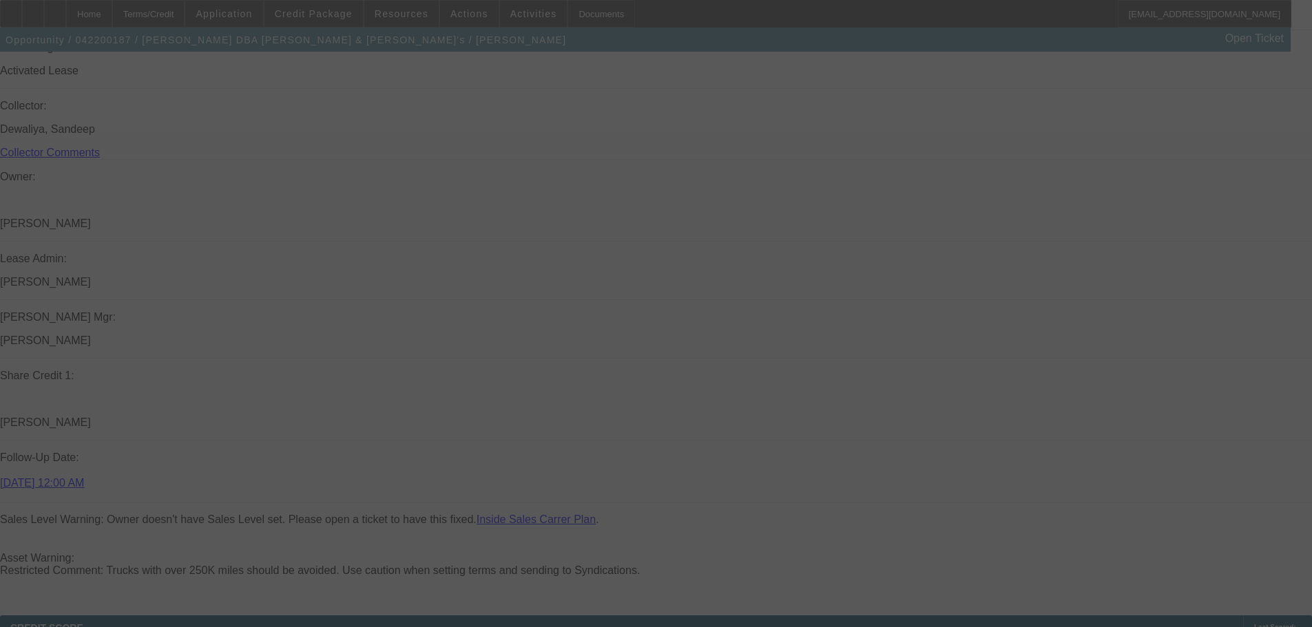
scroll to position [1726, 0]
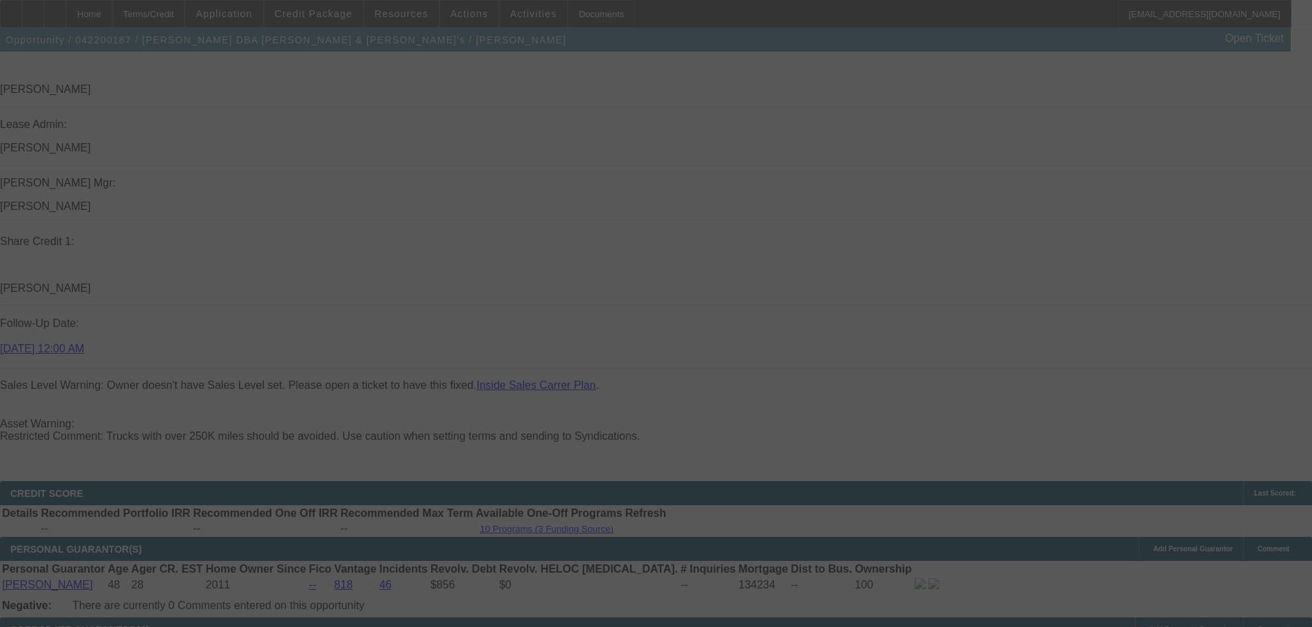
select select "0"
select select "2"
select select "0"
select select "6"
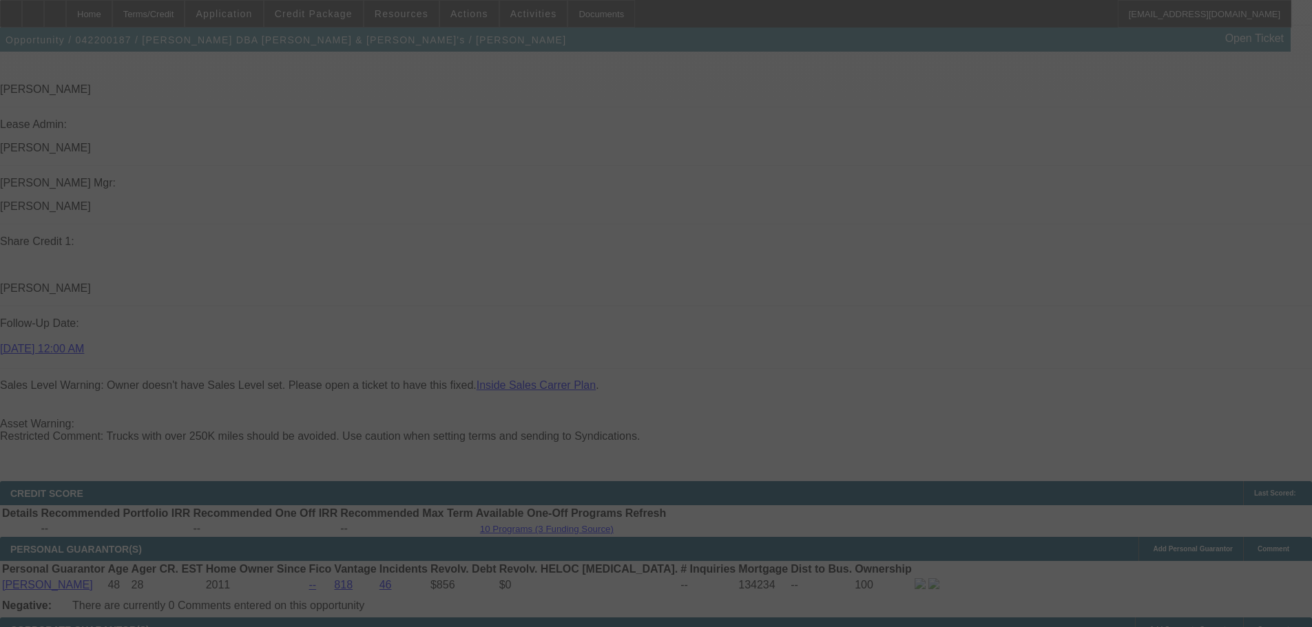
select select "0"
select select "2"
select select "0"
select select "6"
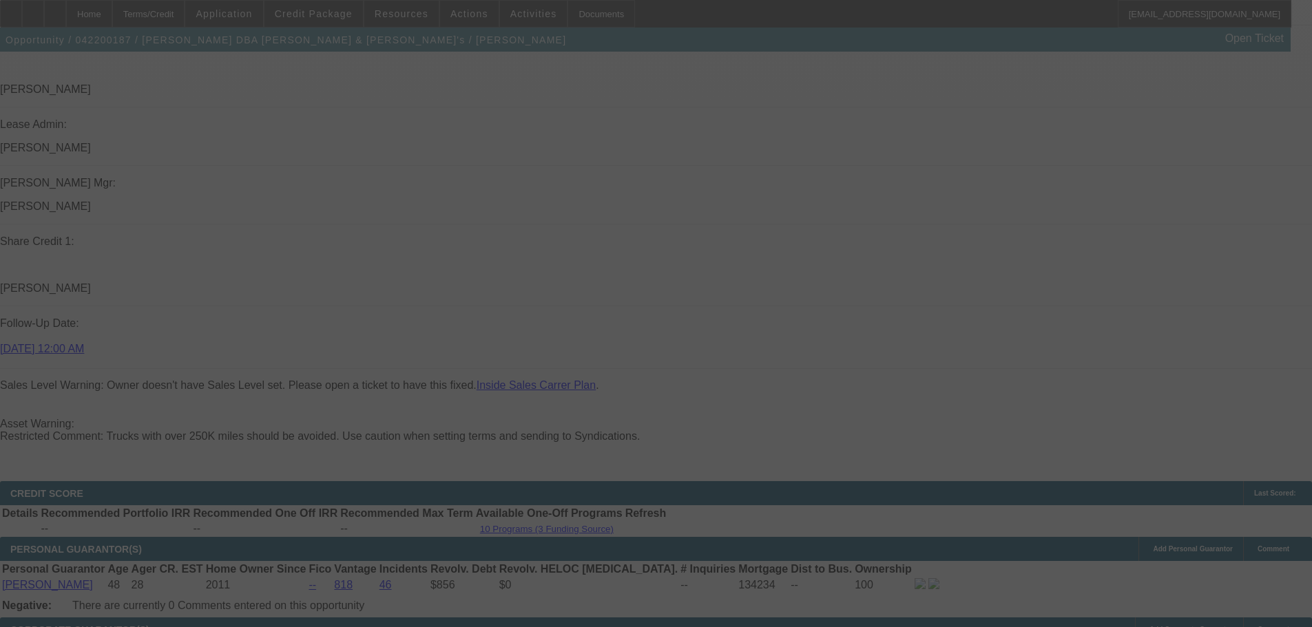
select select "0"
select select "2"
select select "0"
select select "6"
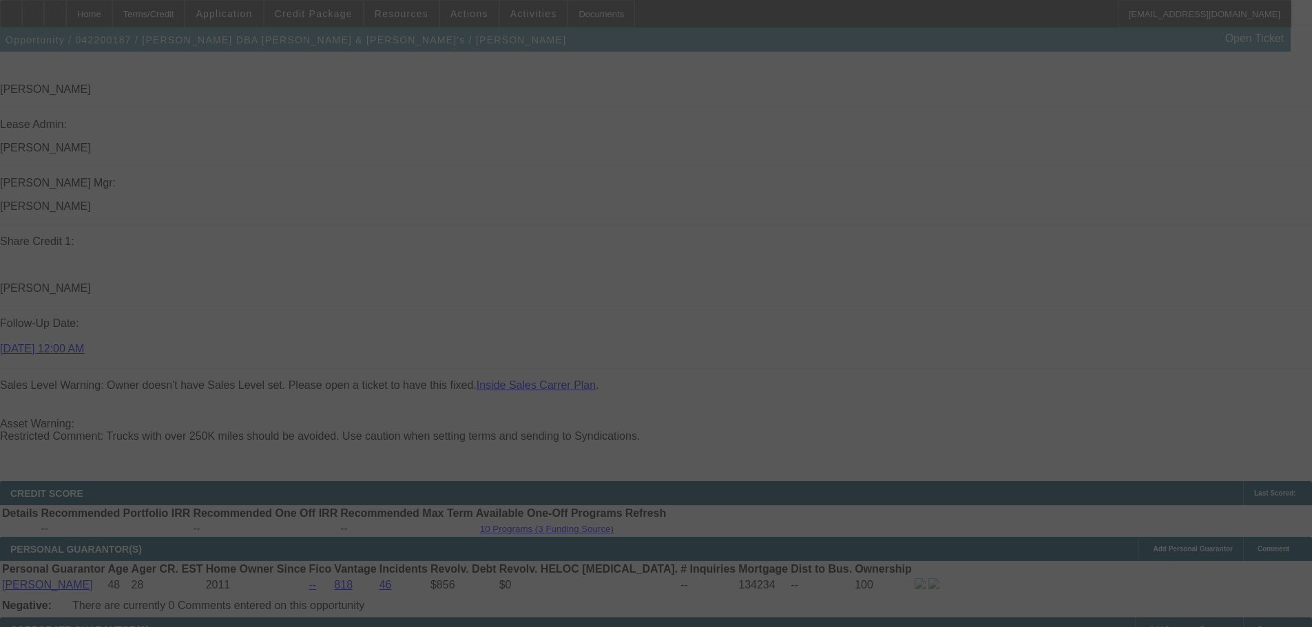
select select "0"
select select "2"
select select "0"
select select "6"
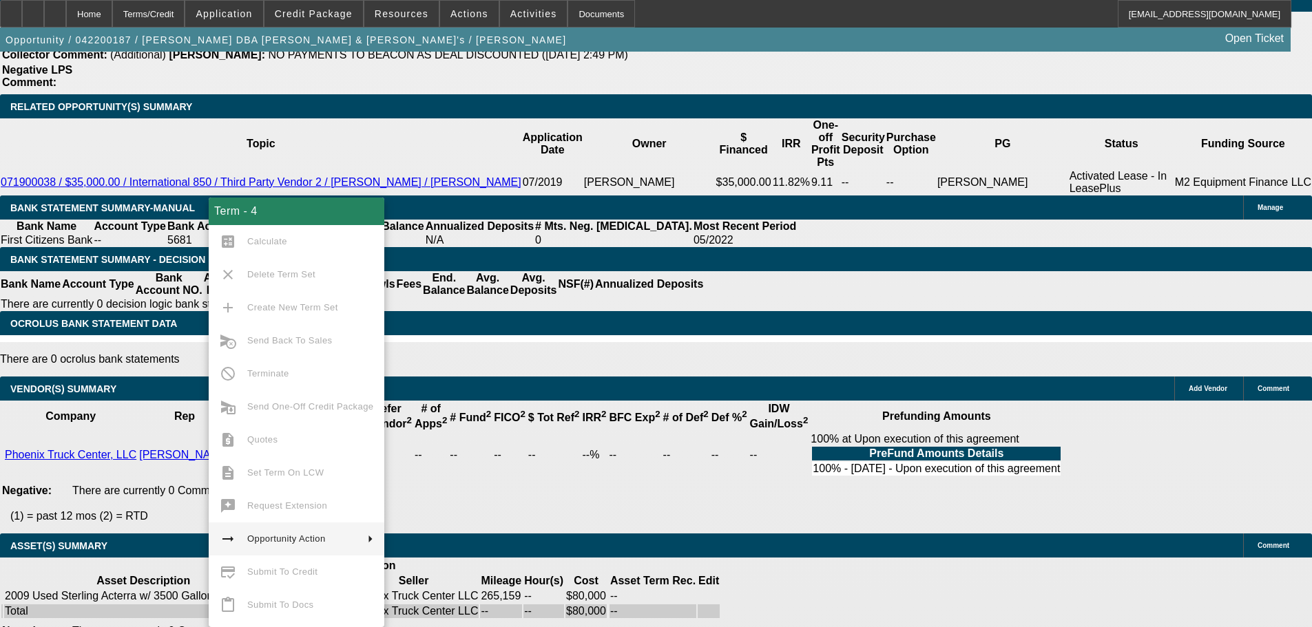
scroll to position [2552, 0]
